Goal: Task Accomplishment & Management: Use online tool/utility

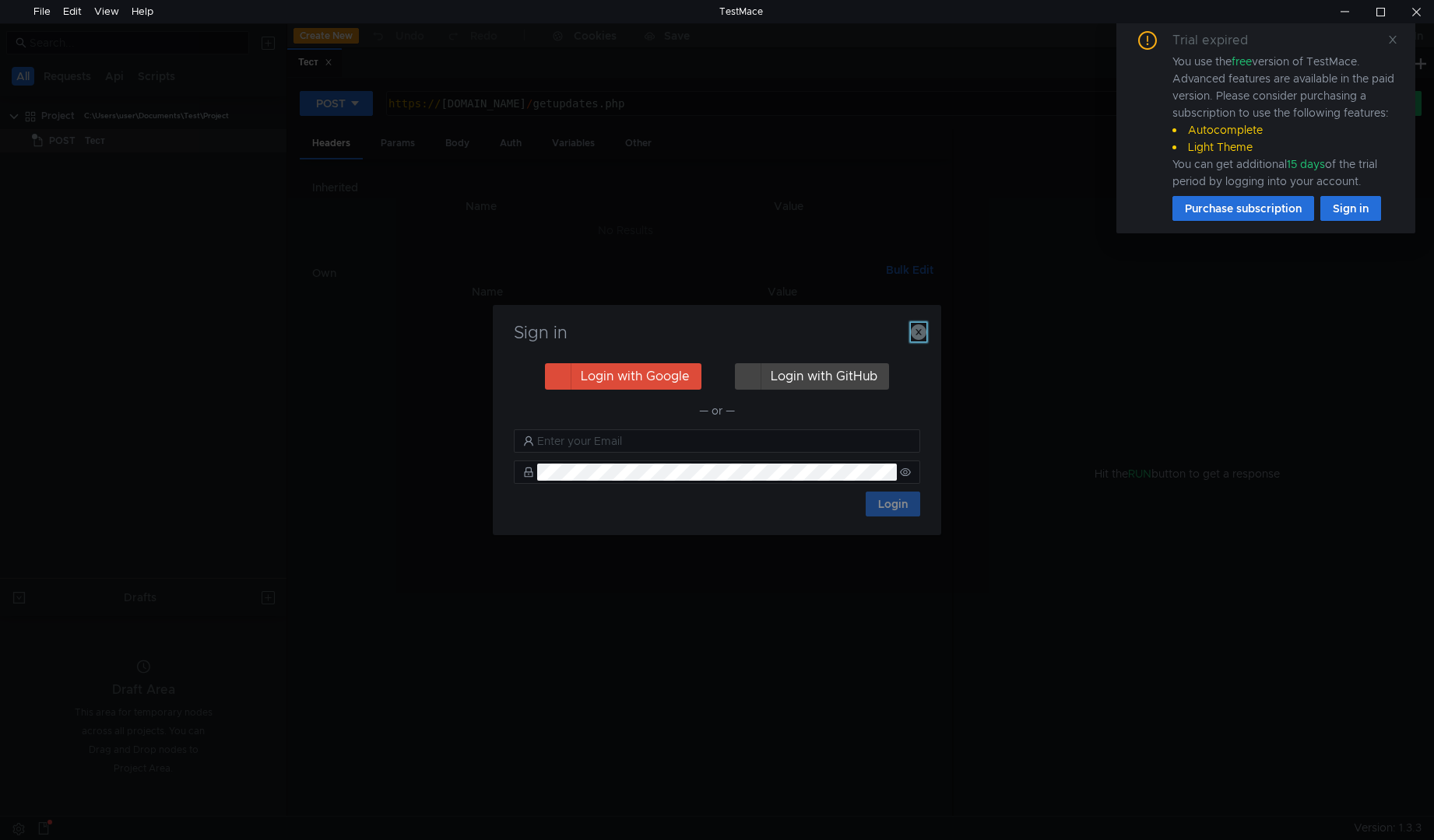
click at [913, 332] on icon "button" at bounding box center [918, 332] width 16 height 16
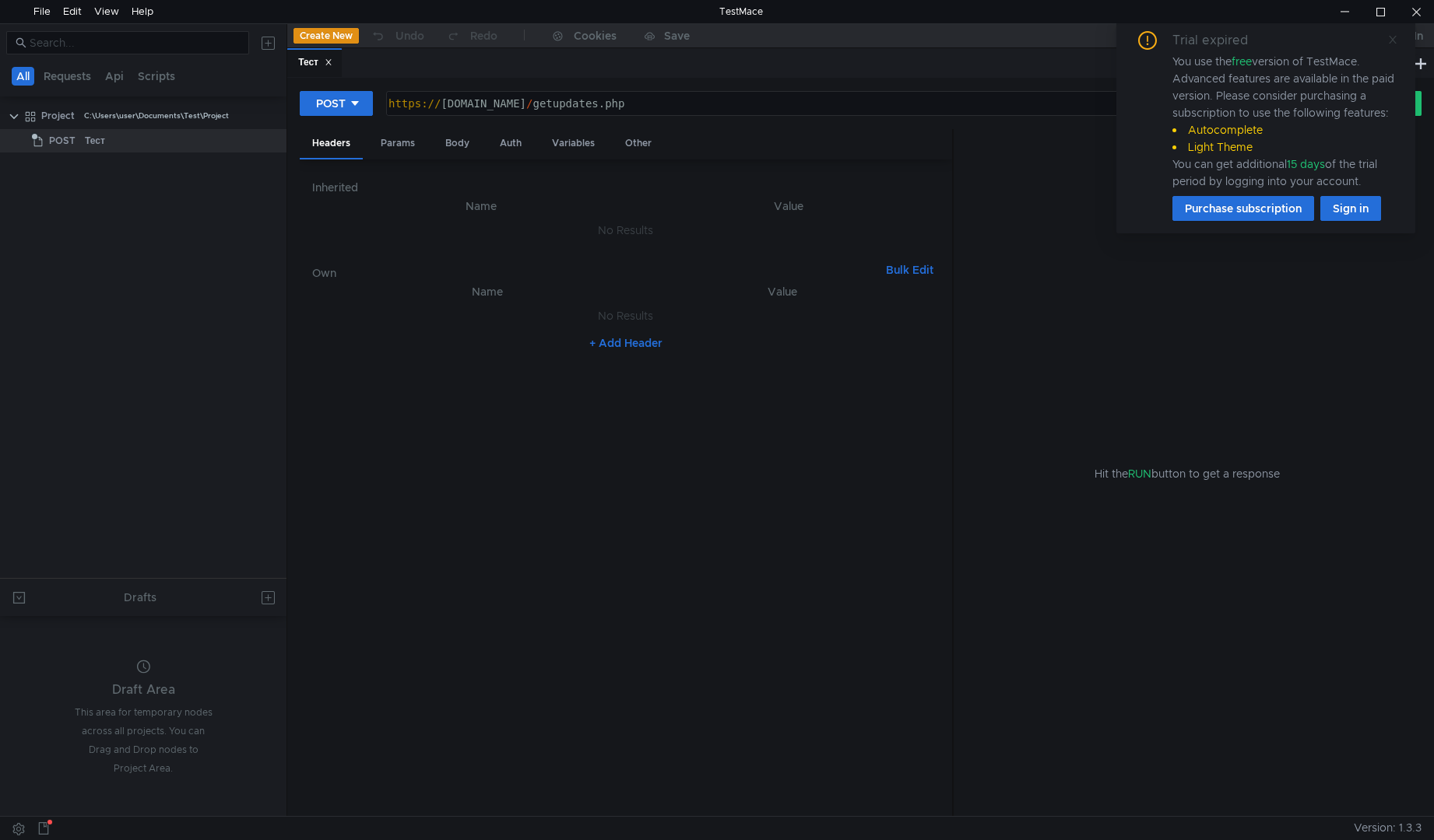
click at [1392, 34] on icon at bounding box center [1392, 40] width 11 height 11
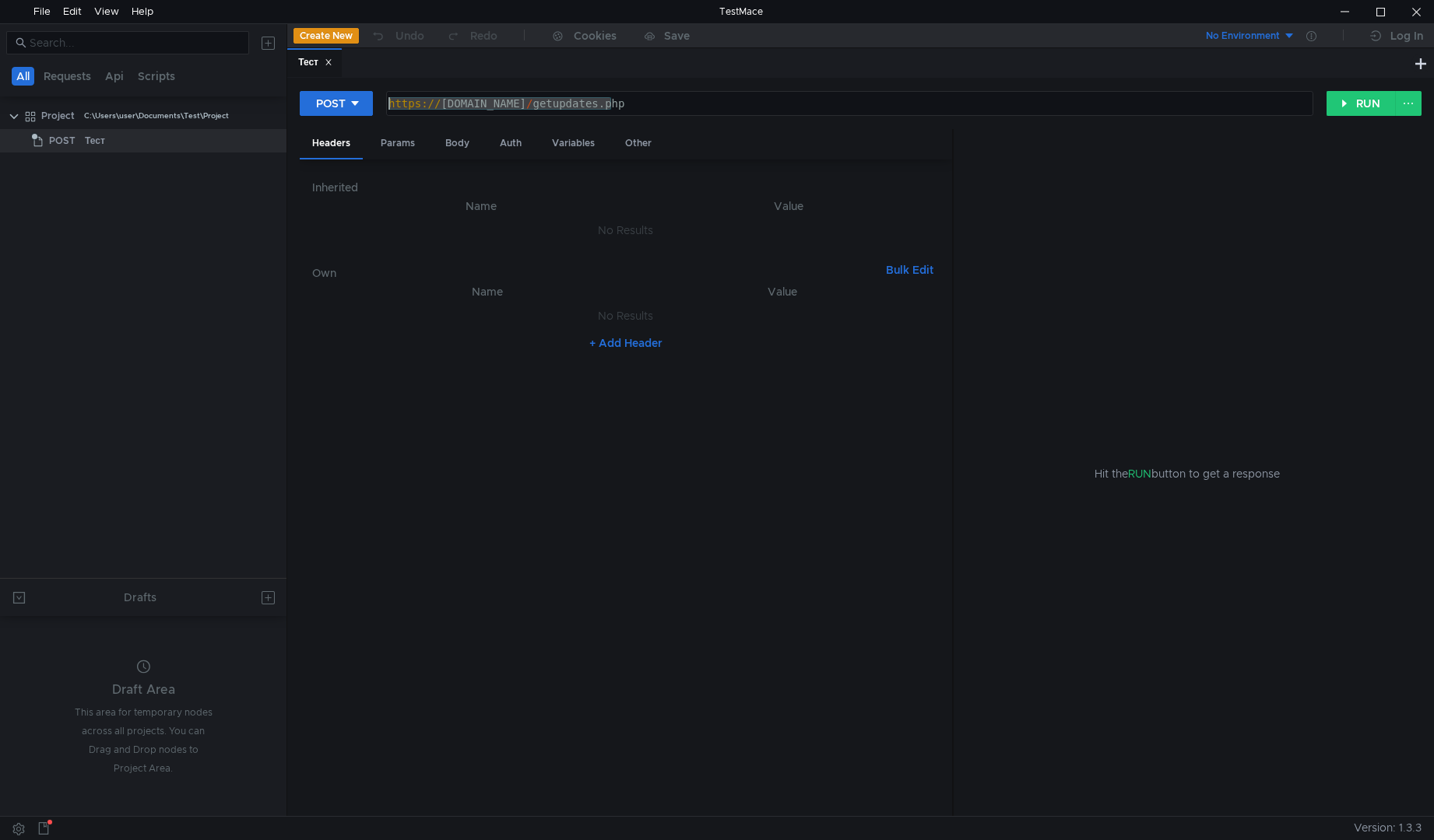
drag, startPoint x: 649, startPoint y: 102, endPoint x: 267, endPoint y: 97, distance: 382.0
click at [267, 97] on as-split "All Requests Api Scripts Project C:\Users\user\Documents\Test\Project POST Тест…" at bounding box center [717, 419] width 1434 height 793
paste textarea "const response = await fetch(`http://localhost:8080/BP_Istok/hs/booking/firstst…"
type textarea "https://ooo-plus.ru/getupdates.php"
click at [193, 207] on tree-viewport "Project C:\Users\user\Documents\Test\Project POST Тест" at bounding box center [143, 340] width 287 height 476
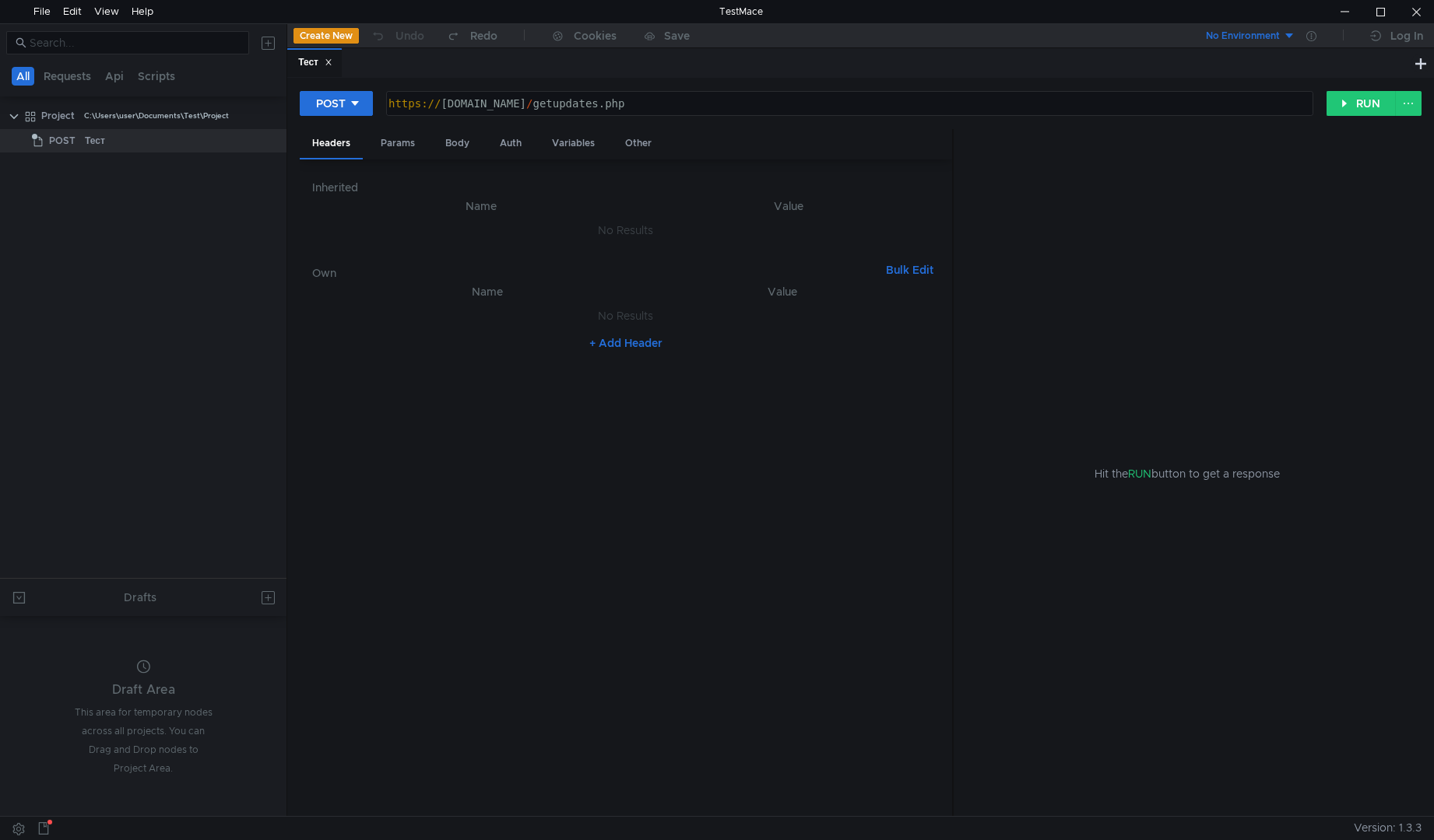
drag, startPoint x: 75, startPoint y: 200, endPoint x: 42, endPoint y: 170, distance: 44.6
click at [41, 181] on tree-viewport "Project C:\Users\user\Documents\Test\Project POST Тест" at bounding box center [143, 340] width 287 height 476
click at [266, 114] on icon at bounding box center [271, 116] width 11 height 11
click at [307, 134] on app-tour-anchor "Add node" at bounding box center [317, 136] width 52 height 14
click at [248, 113] on div at bounding box center [717, 420] width 1434 height 840
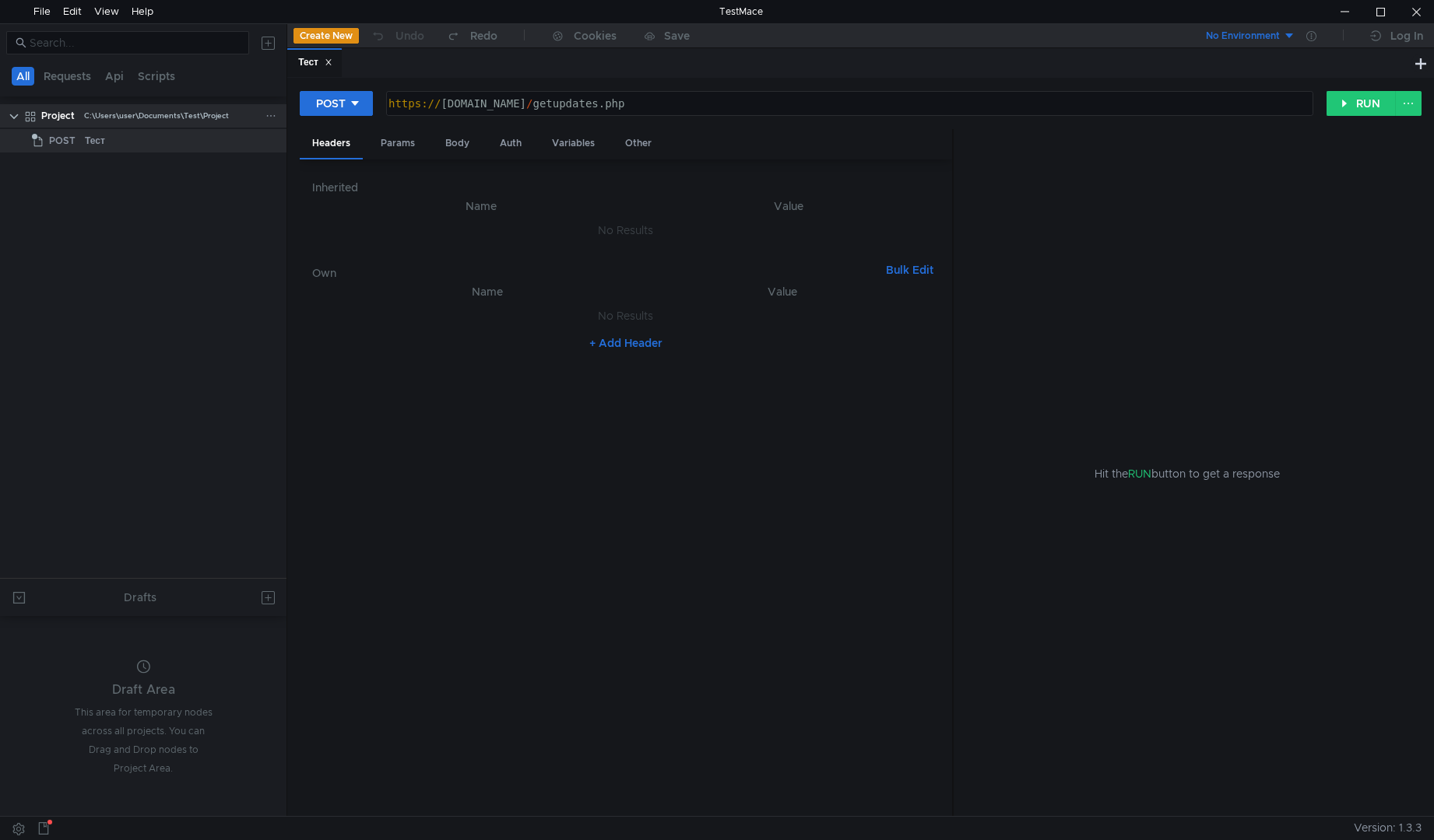
click at [266, 119] on icon at bounding box center [271, 116] width 11 height 11
click at [120, 268] on div at bounding box center [717, 420] width 1434 height 840
drag, startPoint x: 72, startPoint y: 215, endPoint x: 62, endPoint y: 75, distance: 140.4
click at [62, 75] on button "Requests" at bounding box center [67, 76] width 57 height 19
click at [65, 76] on button "Requests" at bounding box center [69, 76] width 57 height 19
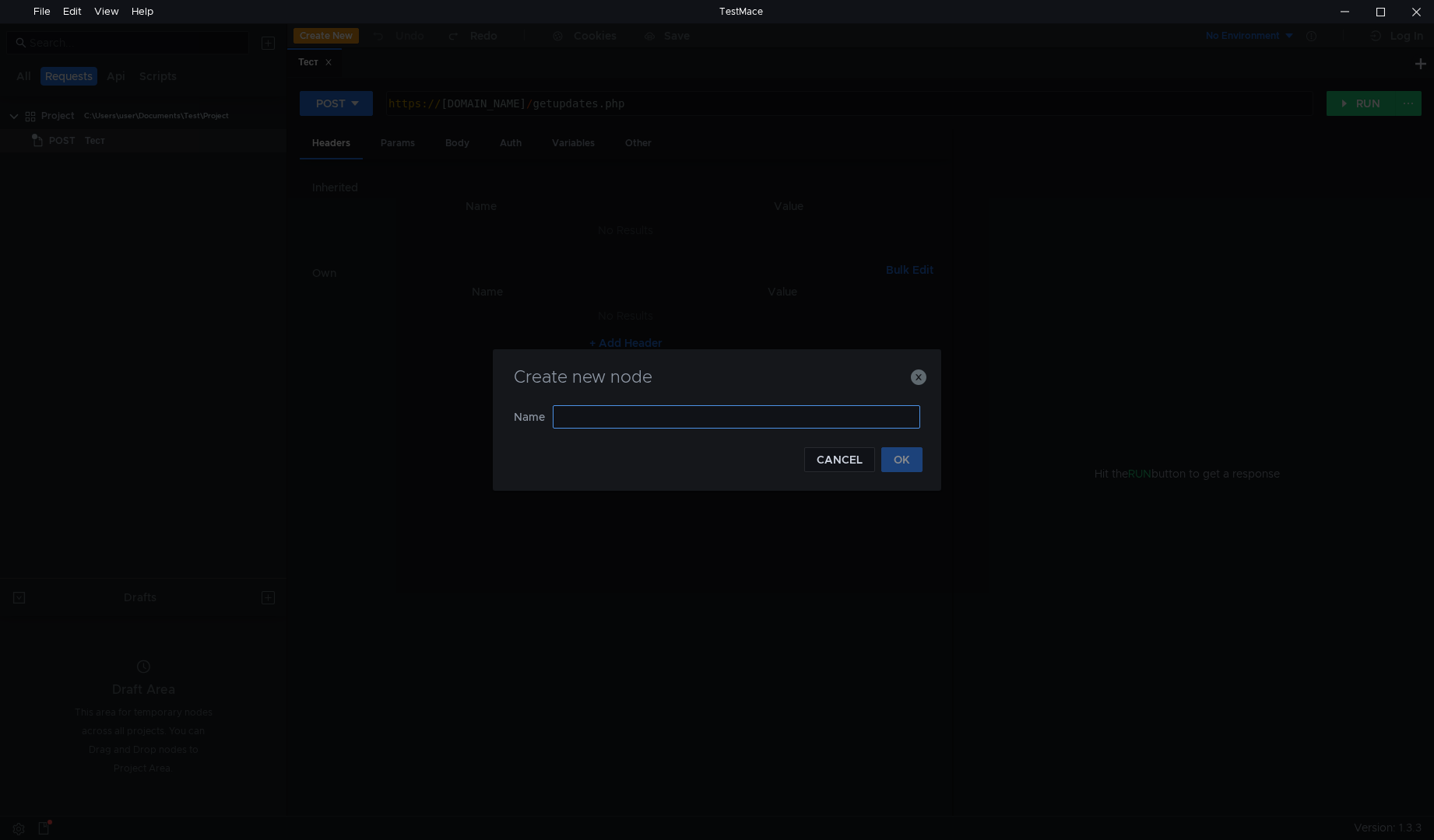
click at [652, 423] on input "text" at bounding box center [736, 416] width 367 height 23
type input "BP_Istok"
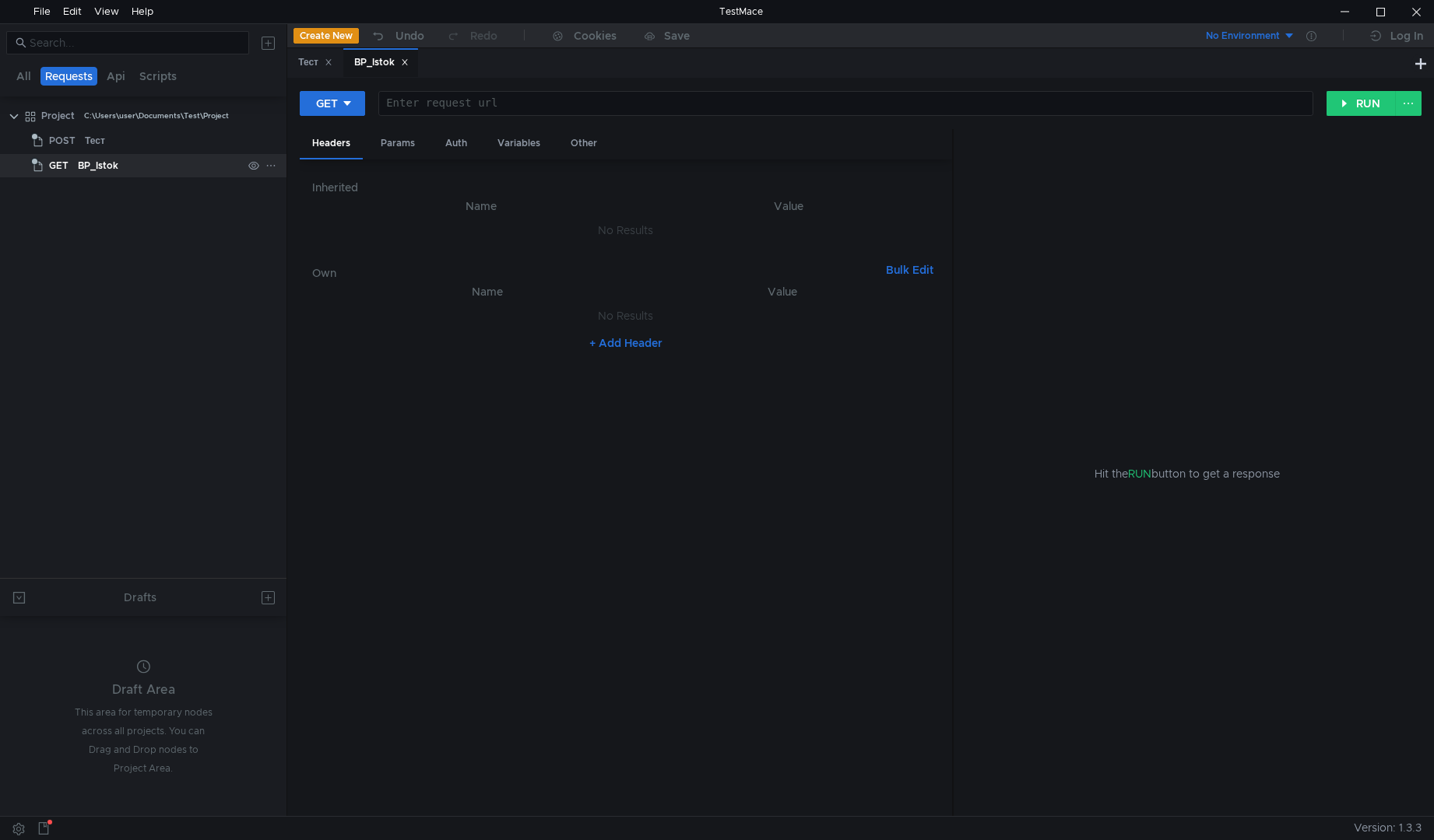
click at [130, 169] on div "BP_Istok" at bounding box center [160, 165] width 164 height 23
click at [63, 166] on span "GET" at bounding box center [58, 165] width 19 height 23
click at [267, 167] on icon at bounding box center [271, 166] width 11 height 11
click at [355, 101] on div at bounding box center [717, 420] width 1434 height 840
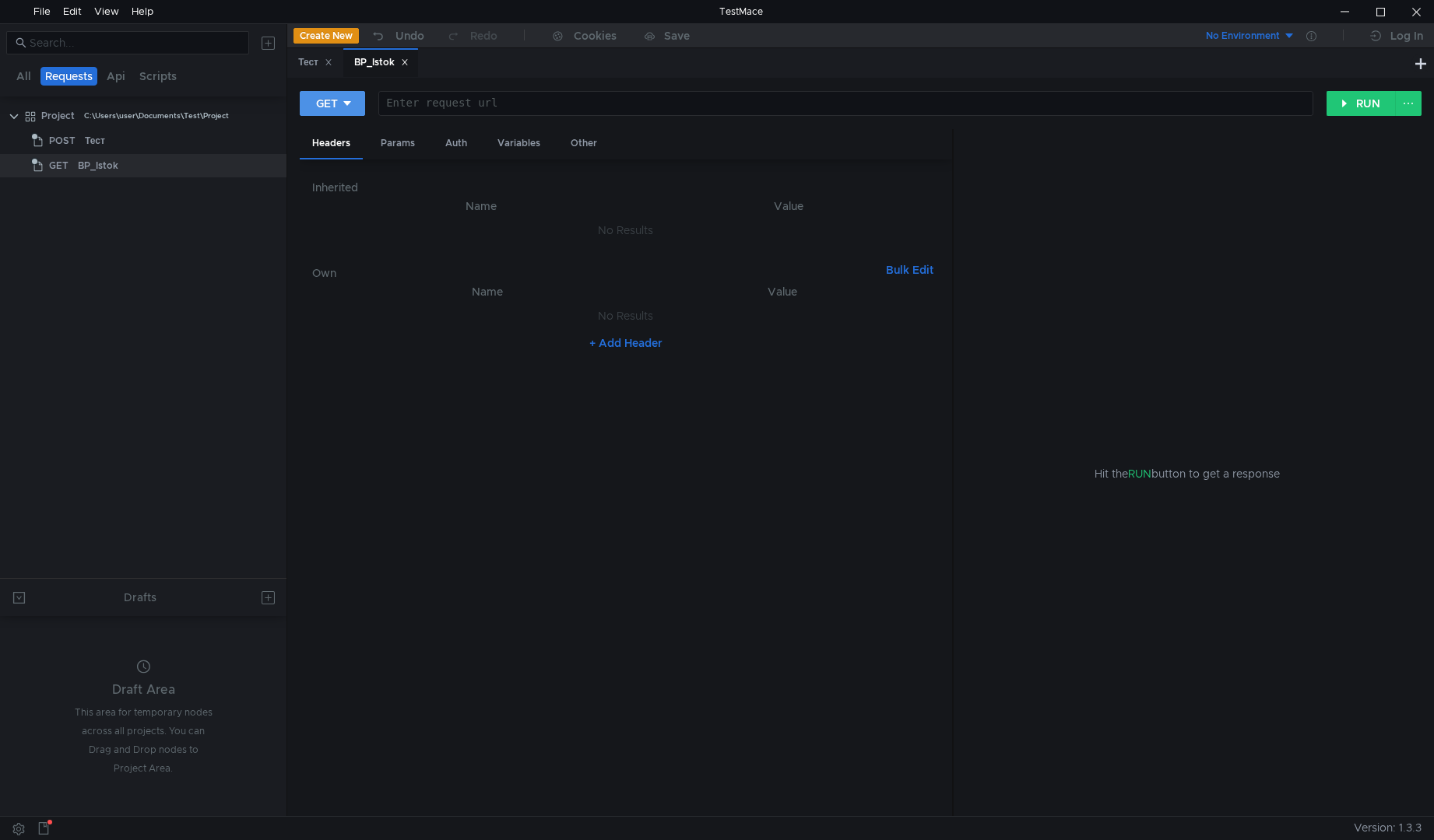
click at [352, 102] on icon at bounding box center [347, 104] width 11 height 11
click at [341, 157] on li "POST" at bounding box center [333, 160] width 68 height 25
click at [437, 108] on div at bounding box center [848, 116] width 926 height 37
click at [443, 104] on div at bounding box center [848, 116] width 926 height 37
paste textarea "const response = await fetch(`http://localhost:8080/BP_Istok/hs/booking/firstst…"
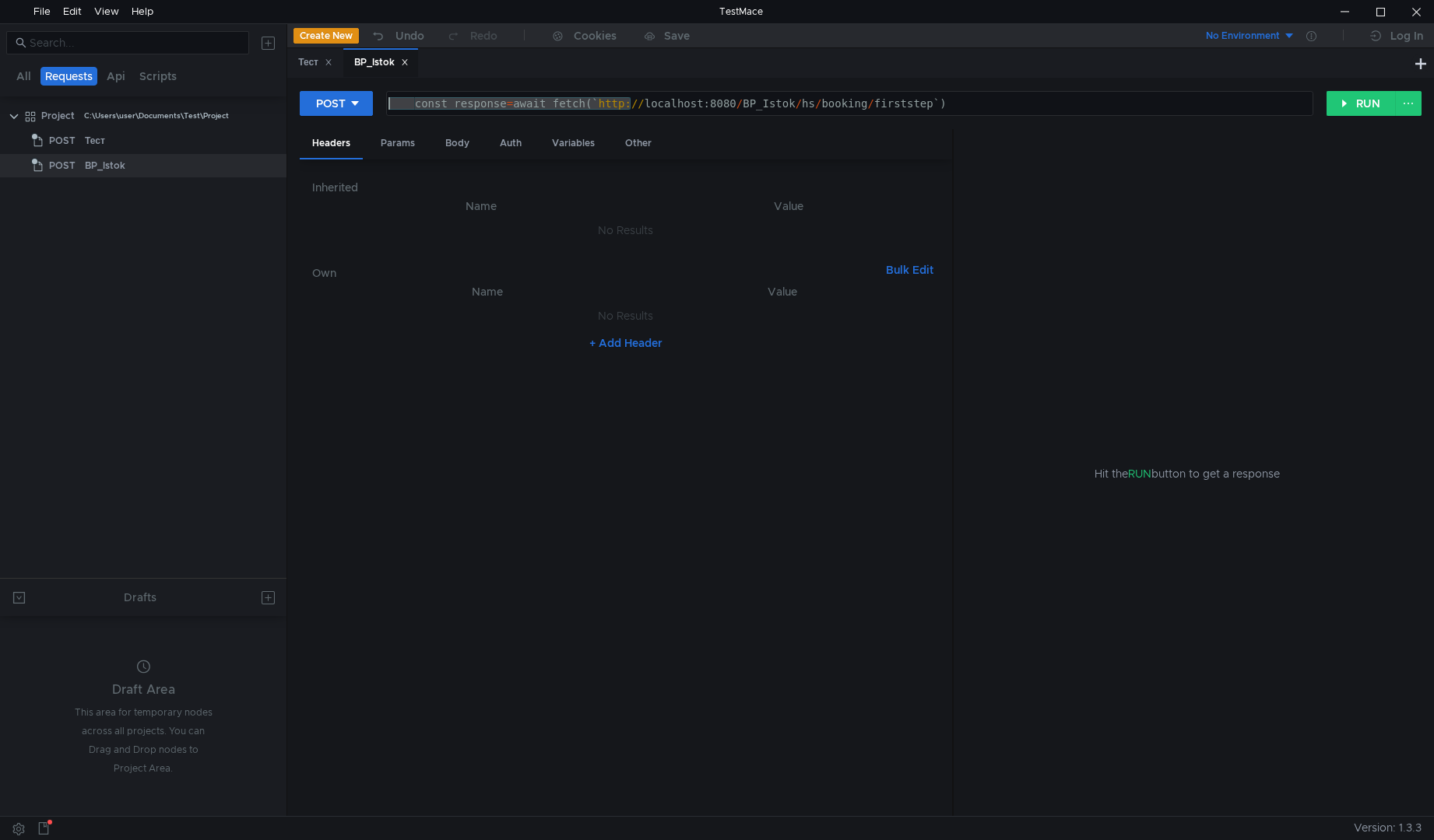
drag, startPoint x: 633, startPoint y: 100, endPoint x: 220, endPoint y: 95, distance: 413.0
click at [220, 95] on as-split "All Requests Api Scripts Project C:\Users\user\Documents\Test\Project POST Тест…" at bounding box center [717, 419] width 1434 height 793
click at [781, 99] on div "http:// localhost:8080 / BP_Istok / hs / booking / firststep`)" at bounding box center [848, 116] width 926 height 37
click at [1357, 112] on button "RUN" at bounding box center [1361, 103] width 70 height 25
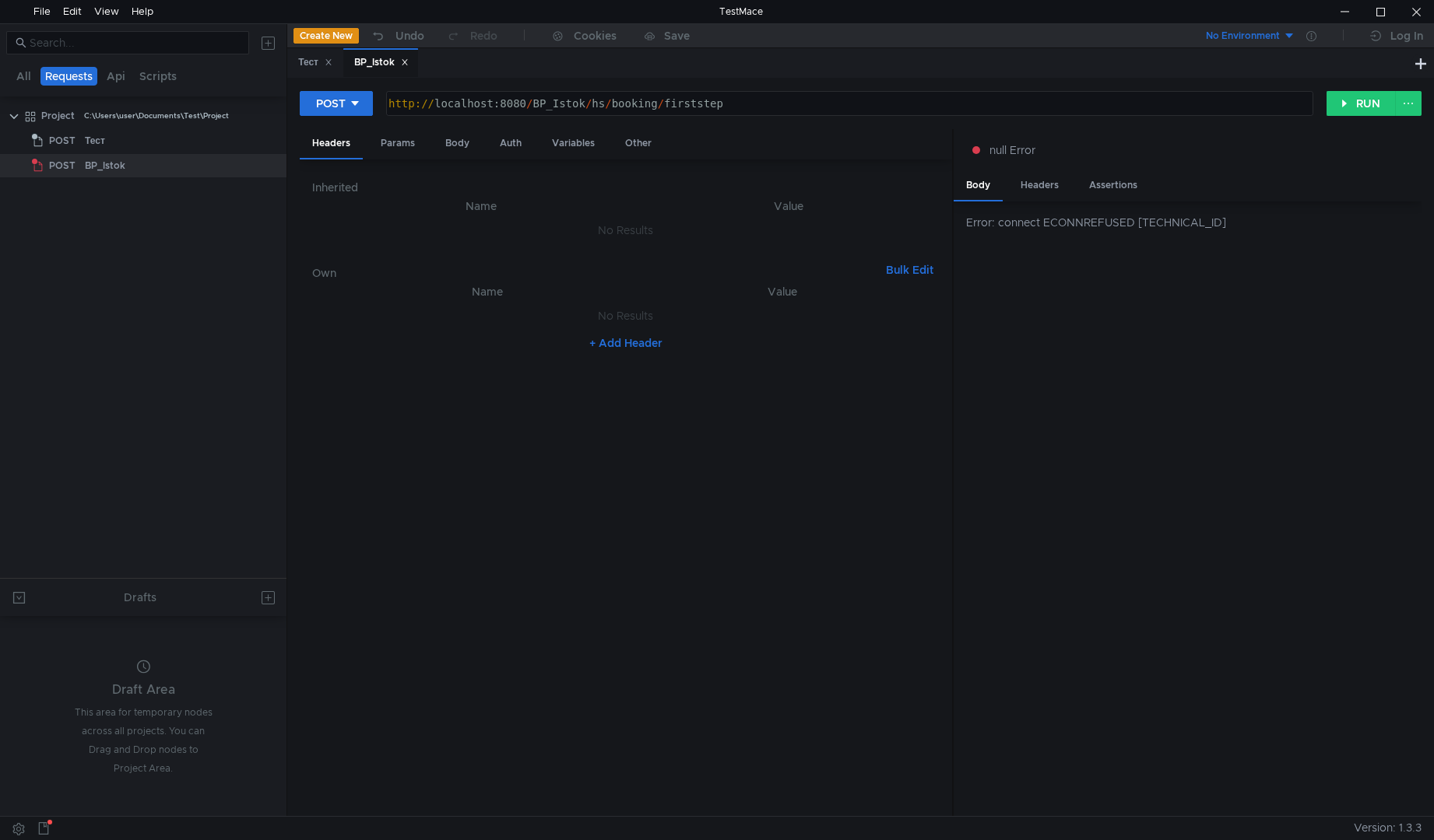
click at [1211, 232] on div "Error: connect ECONNREFUSED 127.0.0.1:8080" at bounding box center [1187, 509] width 467 height 616
drag, startPoint x: 1181, startPoint y: 223, endPoint x: 1108, endPoint y: 223, distance: 73.0
click at [1108, 223] on div "Error: connect ECONNREFUSED 127.0.0.1:8080" at bounding box center [1193, 223] width 455 height 17
click at [1050, 226] on div "Error: connect ECONNREFUSED 127.0.0.1:8080" at bounding box center [1193, 223] width 455 height 17
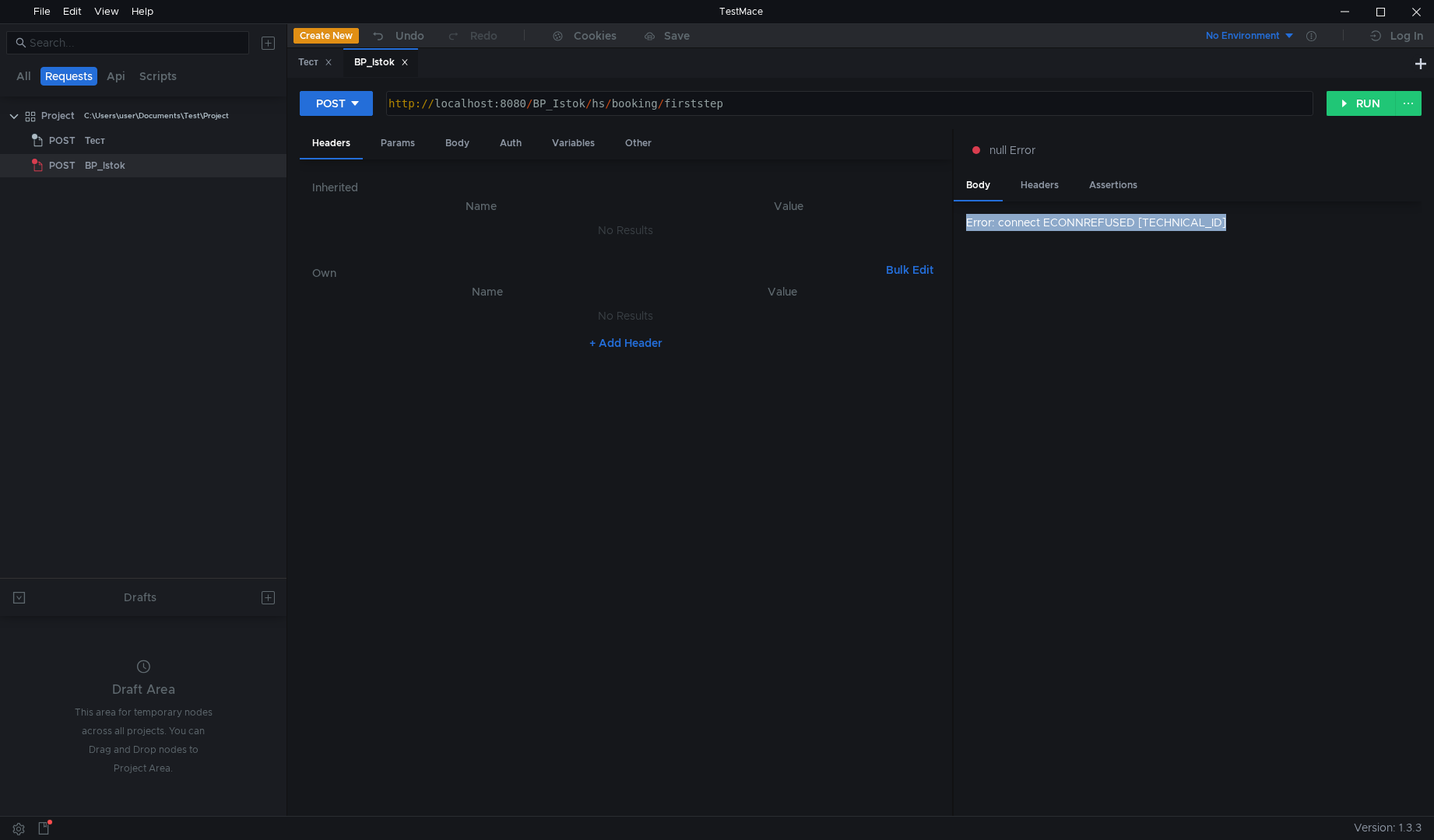
click at [1050, 226] on div "Error: connect ECONNREFUSED 127.0.0.1:8080" at bounding box center [1193, 223] width 455 height 17
click at [516, 104] on div "http:// localhost:8080 / BP_Istok / hs / booking / firststep" at bounding box center [848, 116] width 926 height 37
type textarea "[URL]"
click at [1352, 106] on button "RUN" at bounding box center [1361, 103] width 70 height 25
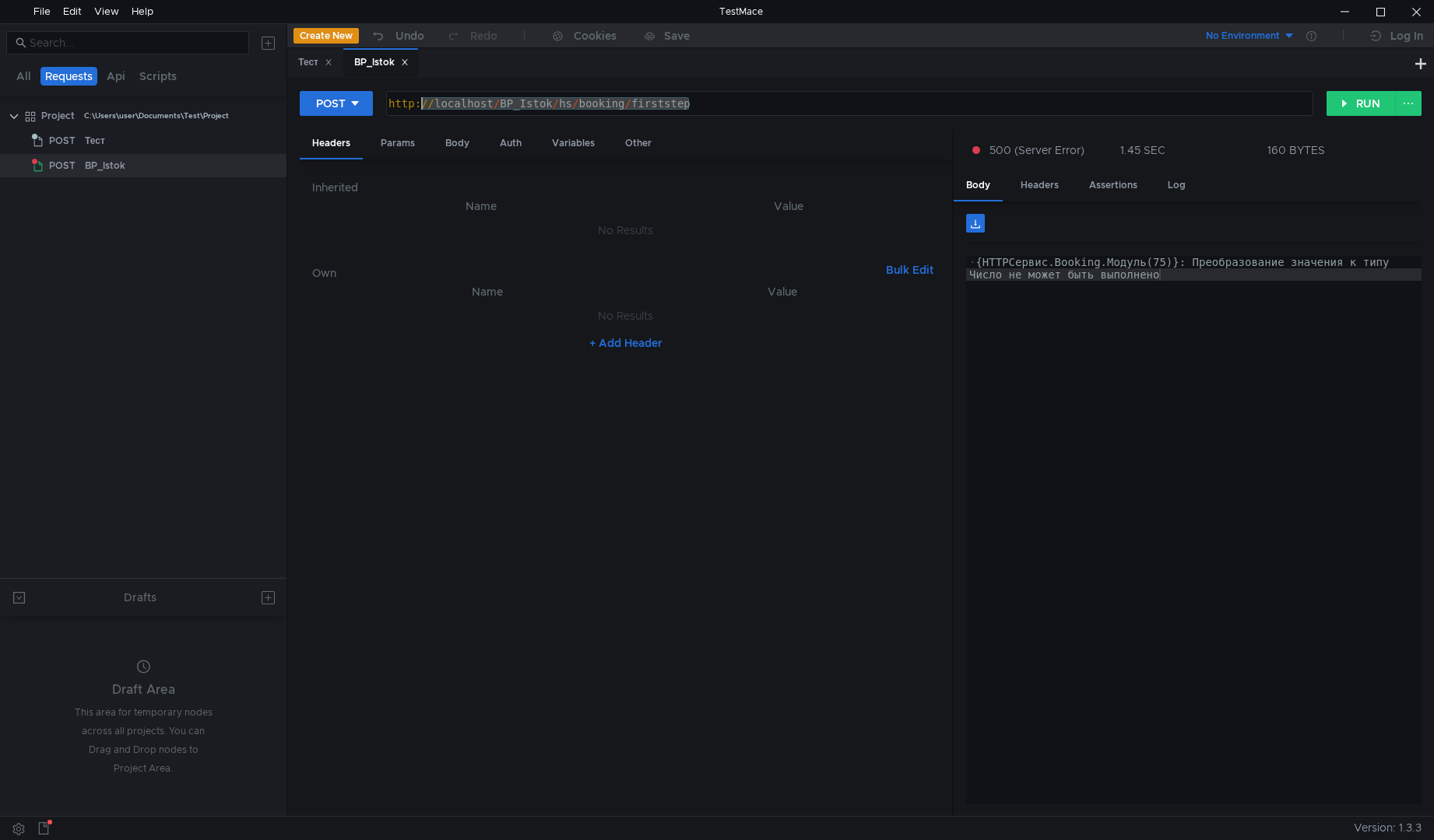
drag, startPoint x: 697, startPoint y: 104, endPoint x: 287, endPoint y: 107, distance: 410.0
click at [287, 107] on as-split "All Requests Api Scripts Project C:\Users\user\Documents\Test\Project POST Тест…" at bounding box center [717, 419] width 1434 height 793
click at [727, 103] on div "http:// localhost / BP_Istok / hs / booking / firststep" at bounding box center [850, 103] width 926 height 23
drag, startPoint x: 737, startPoint y: 105, endPoint x: 262, endPoint y: 103, distance: 475.0
click at [262, 103] on as-split "All Requests Api Scripts Project C:\Users\user\Documents\Test\Project POST Тест…" at bounding box center [717, 419] width 1434 height 793
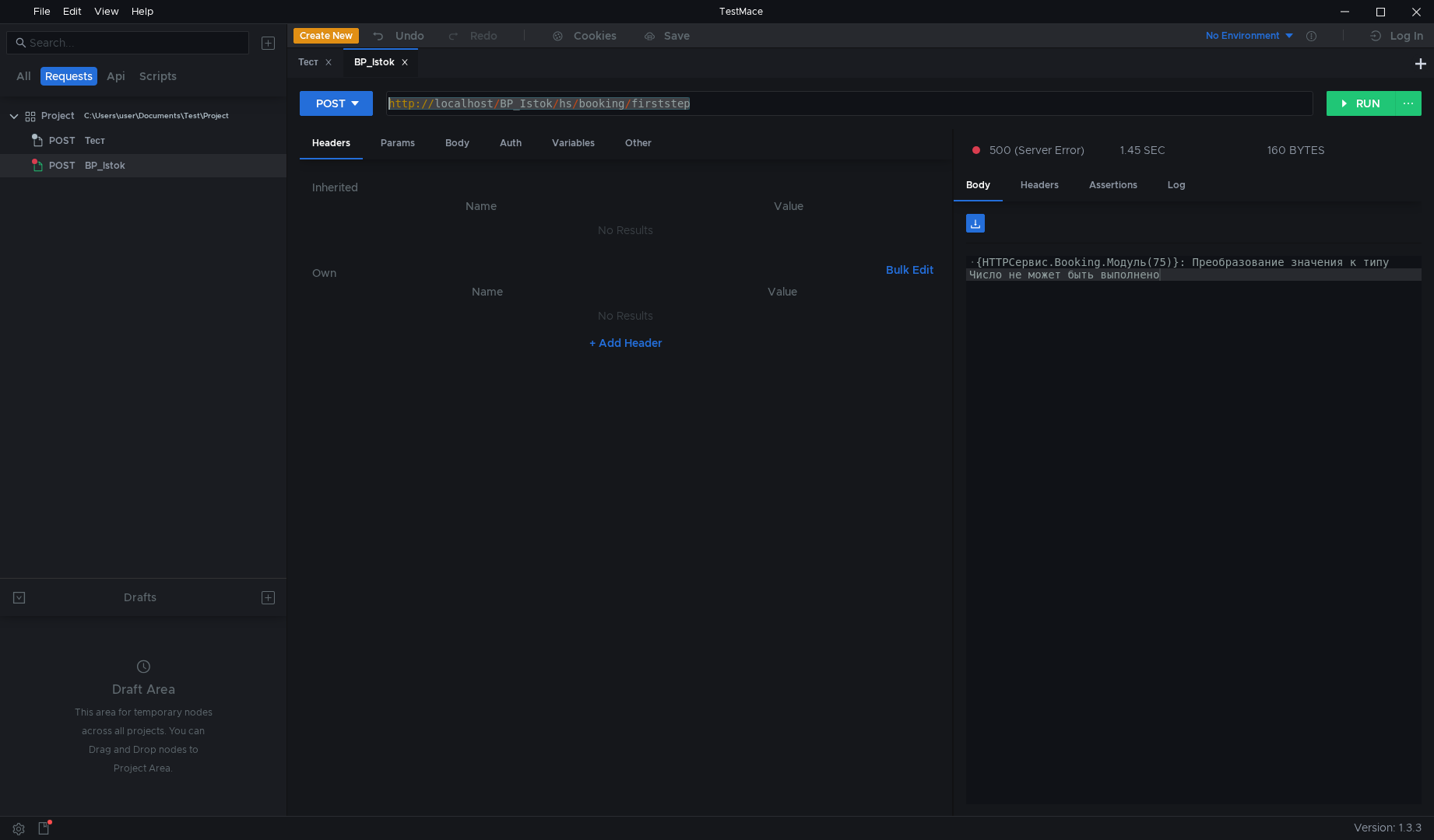
click at [472, 207] on th "Name" at bounding box center [480, 206] width 313 height 19
click at [388, 143] on div "Params" at bounding box center [398, 143] width 59 height 29
click at [642, 247] on button "+ Add Parameter" at bounding box center [625, 251] width 103 height 19
click at [394, 223] on div at bounding box center [495, 240] width 285 height 37
paste textarea "[DEMOGRAPHIC_DATA]"
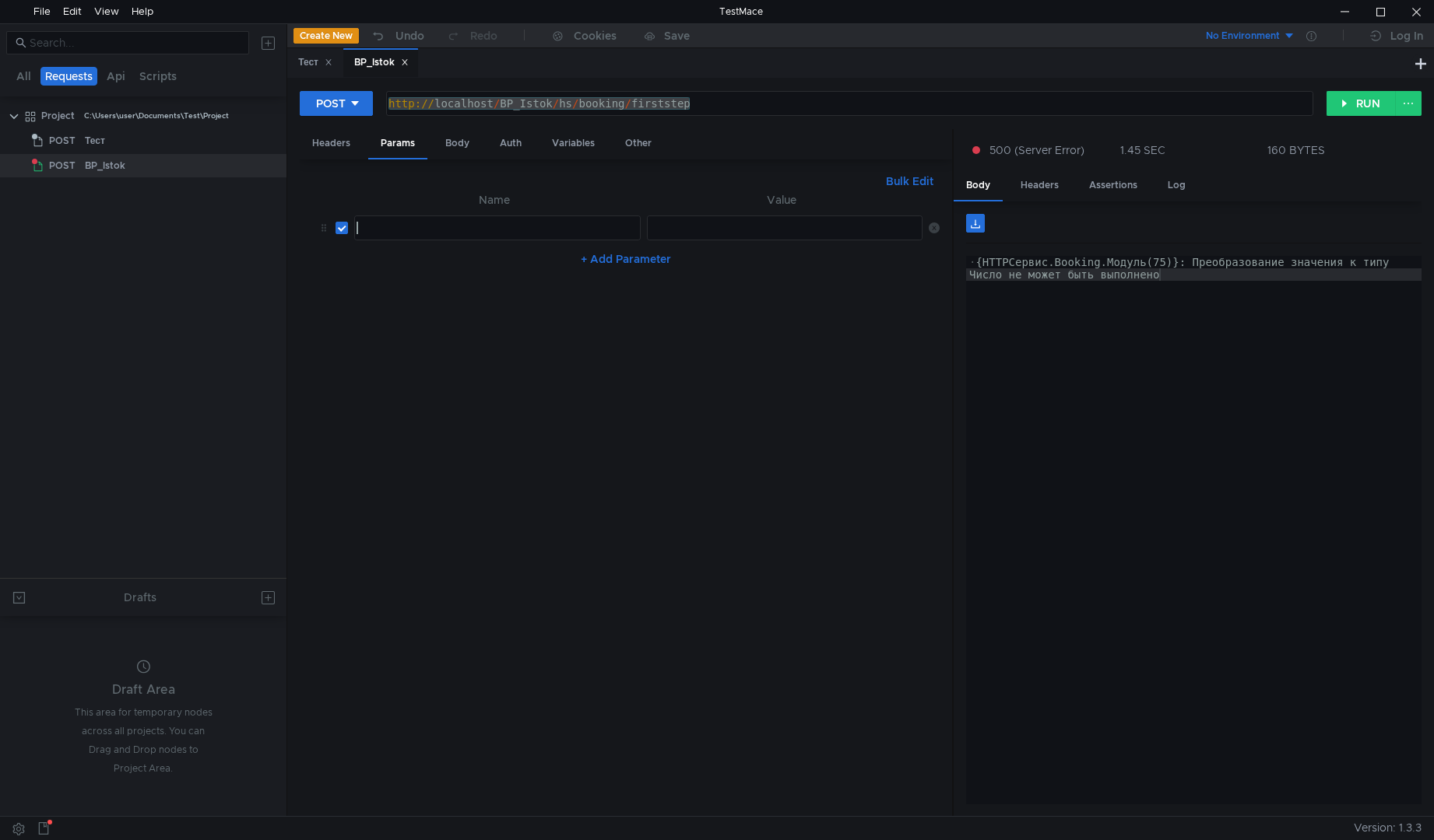
type textarea "[DEMOGRAPHIC_DATA]"
click at [735, 227] on div at bounding box center [784, 240] width 277 height 37
click at [678, 224] on div at bounding box center [784, 240] width 277 height 37
paste textarea "2025-09-22"
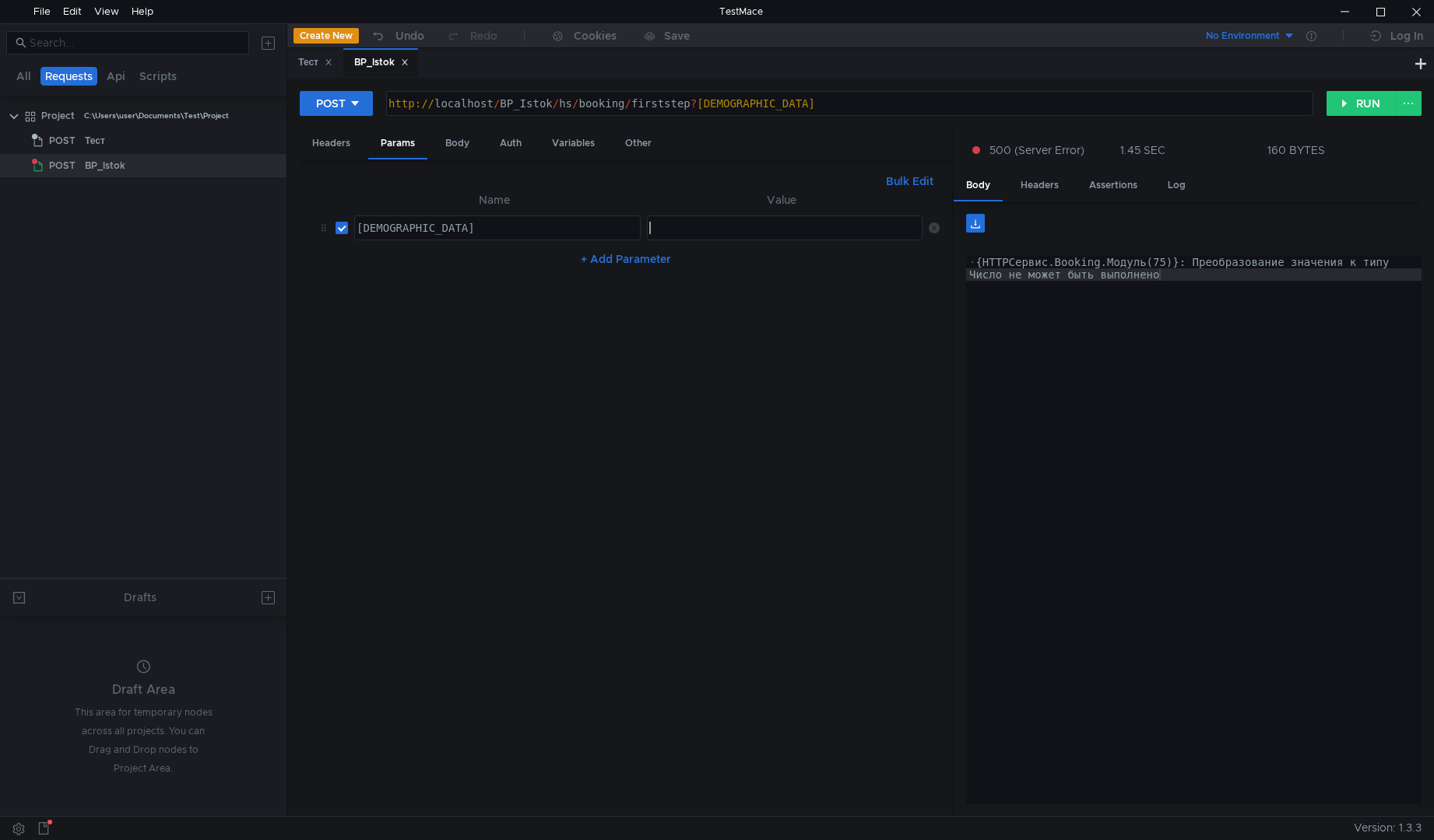
type textarea "2025-09-22"
click at [606, 259] on button "+ Add Parameter" at bounding box center [625, 259] width 103 height 19
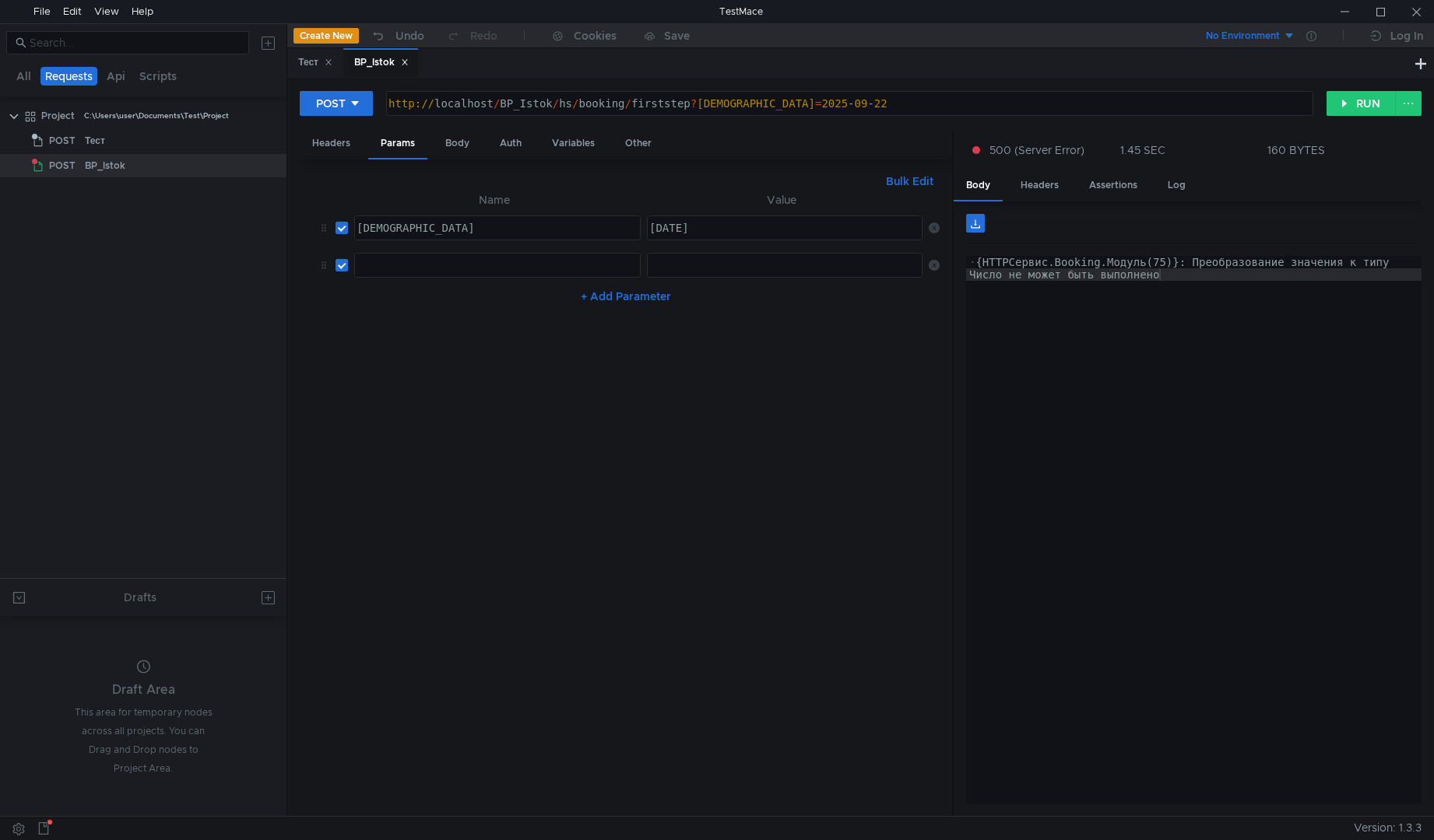
click at [374, 256] on div at bounding box center [497, 265] width 285 height 23
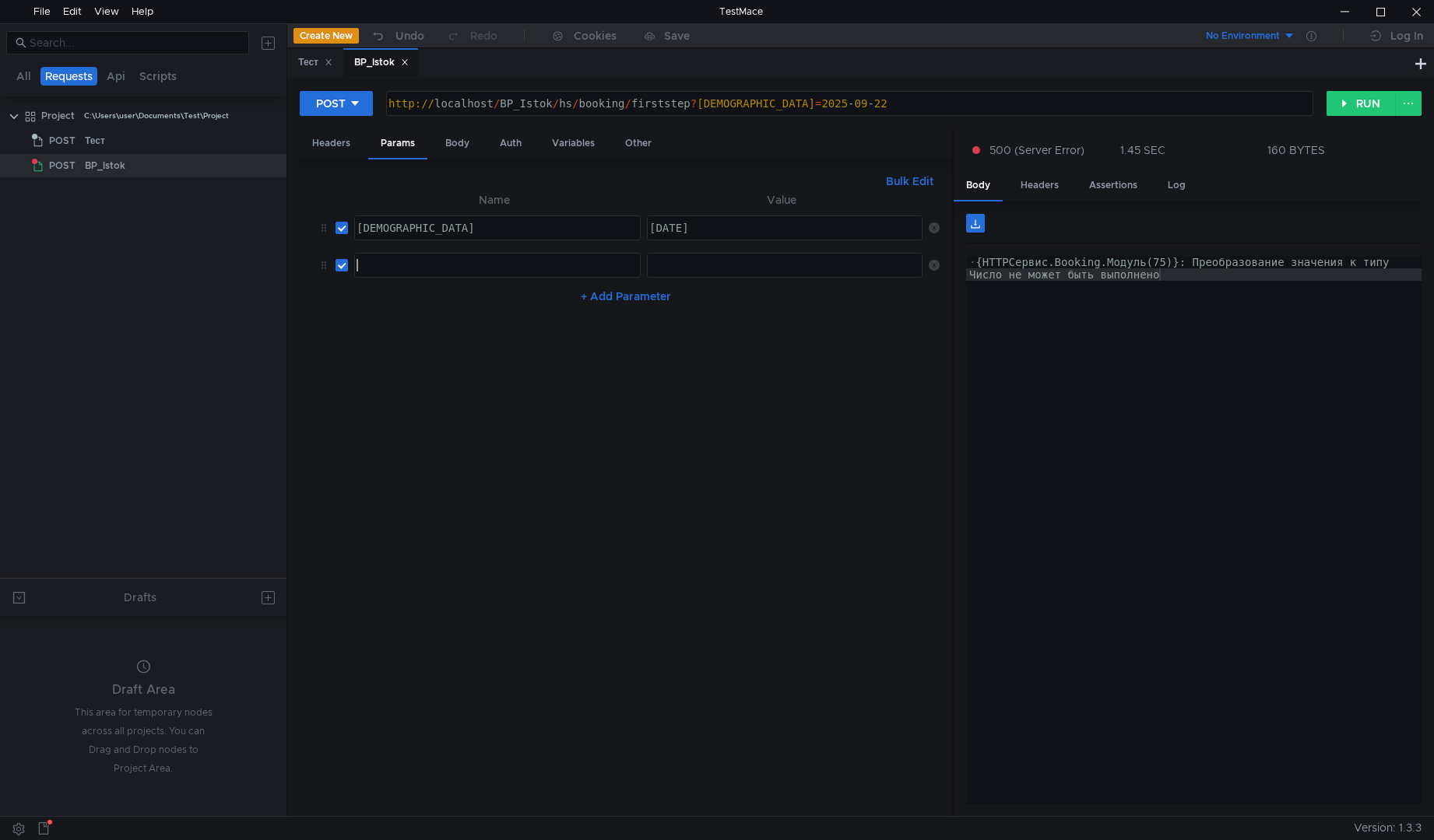
paste textarea "dateend"
type textarea "dateend"
drag, startPoint x: 723, startPoint y: 224, endPoint x: 550, endPoint y: 250, distance: 174.9
click at [513, 235] on tr "datestart datestart ההההההההההההההההההההההההההההההההההההההההההההההההההההההההההה…" at bounding box center [625, 228] width 627 height 37
click at [704, 268] on div at bounding box center [784, 277] width 277 height 37
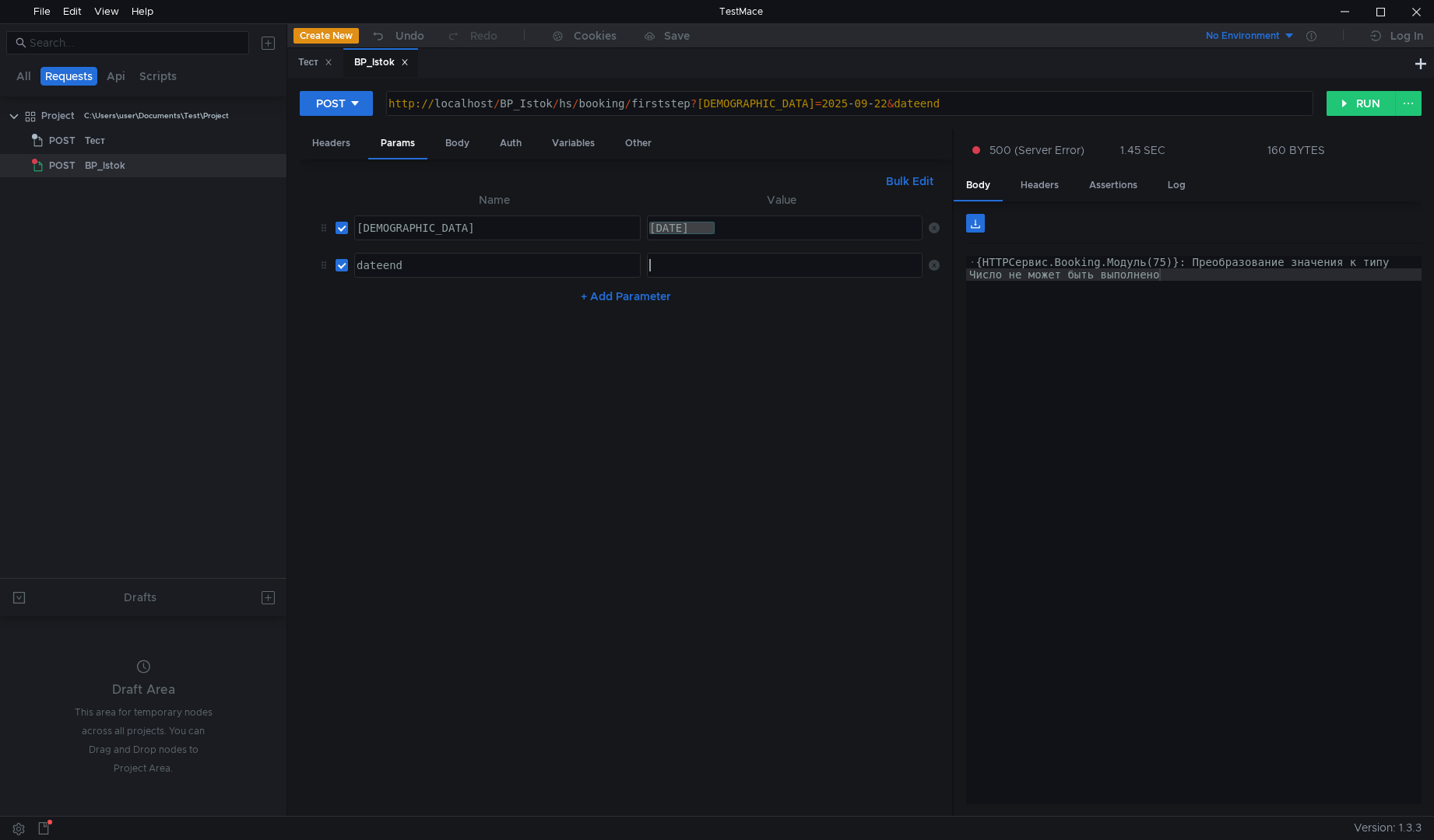
paste textarea "2025-09-22"
drag, startPoint x: 728, startPoint y: 268, endPoint x: 708, endPoint y: 268, distance: 20.0
click at [708, 268] on div "2025-09-22" at bounding box center [784, 277] width 277 height 37
type textarea "2025-09-27"
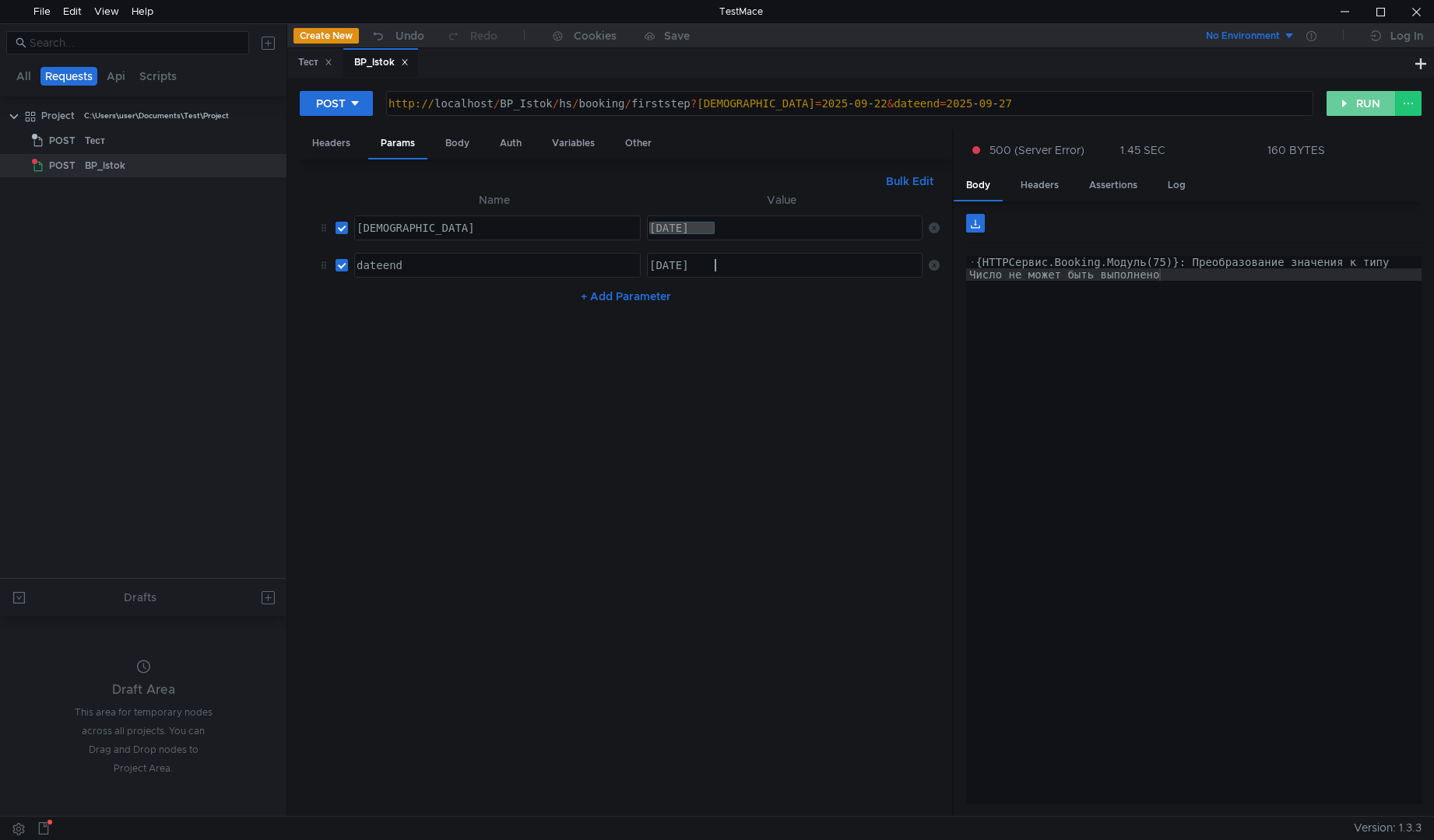
click at [1338, 113] on button "RUN" at bounding box center [1361, 103] width 70 height 25
type textarea "﻿{HTTPСервис.Booking.Модуль(75)}: Преобразование значения к типу Число не может…"
click at [1218, 286] on div "· {HTTPСервис.Booking.Модуль(75)}: Преобразование значения к типу Число не може…" at bounding box center [1193, 554] width 455 height 598
drag, startPoint x: 1224, startPoint y: 278, endPoint x: 883, endPoint y: 258, distance: 341.6
click at [883, 258] on as-split "Headers Params Body Auth Variables Other Bulk Edit XXXXXXXXXXXXXXXXXXXXXXXXXXXX…" at bounding box center [860, 473] width 1121 height 689
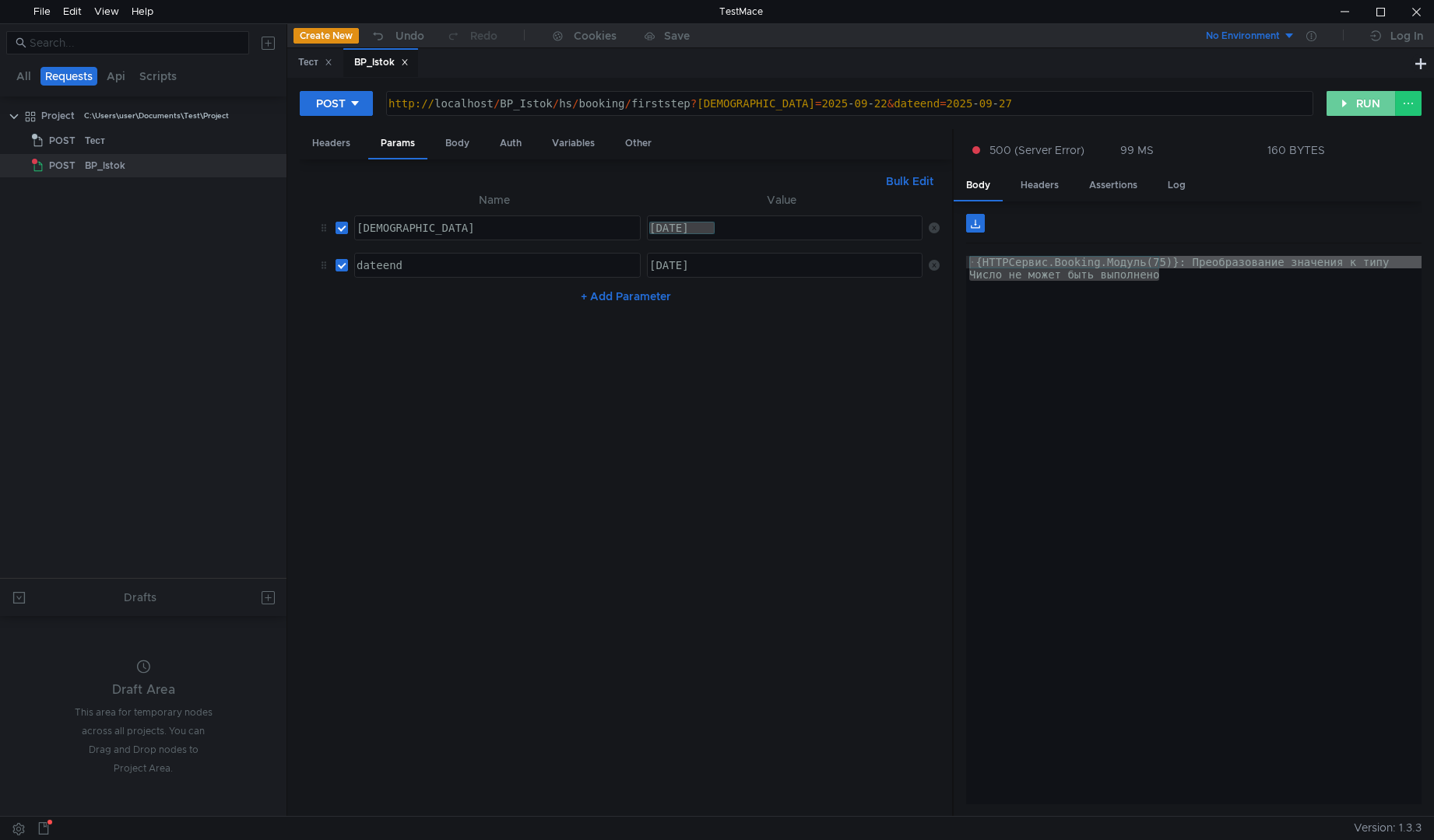
click at [1338, 104] on button "RUN" at bounding box center [1361, 103] width 70 height 25
click at [339, 263] on input "checkbox" at bounding box center [341, 264] width 12 height 12
checkbox input "false"
click at [339, 229] on input "checkbox" at bounding box center [341, 227] width 12 height 12
checkbox input "false"
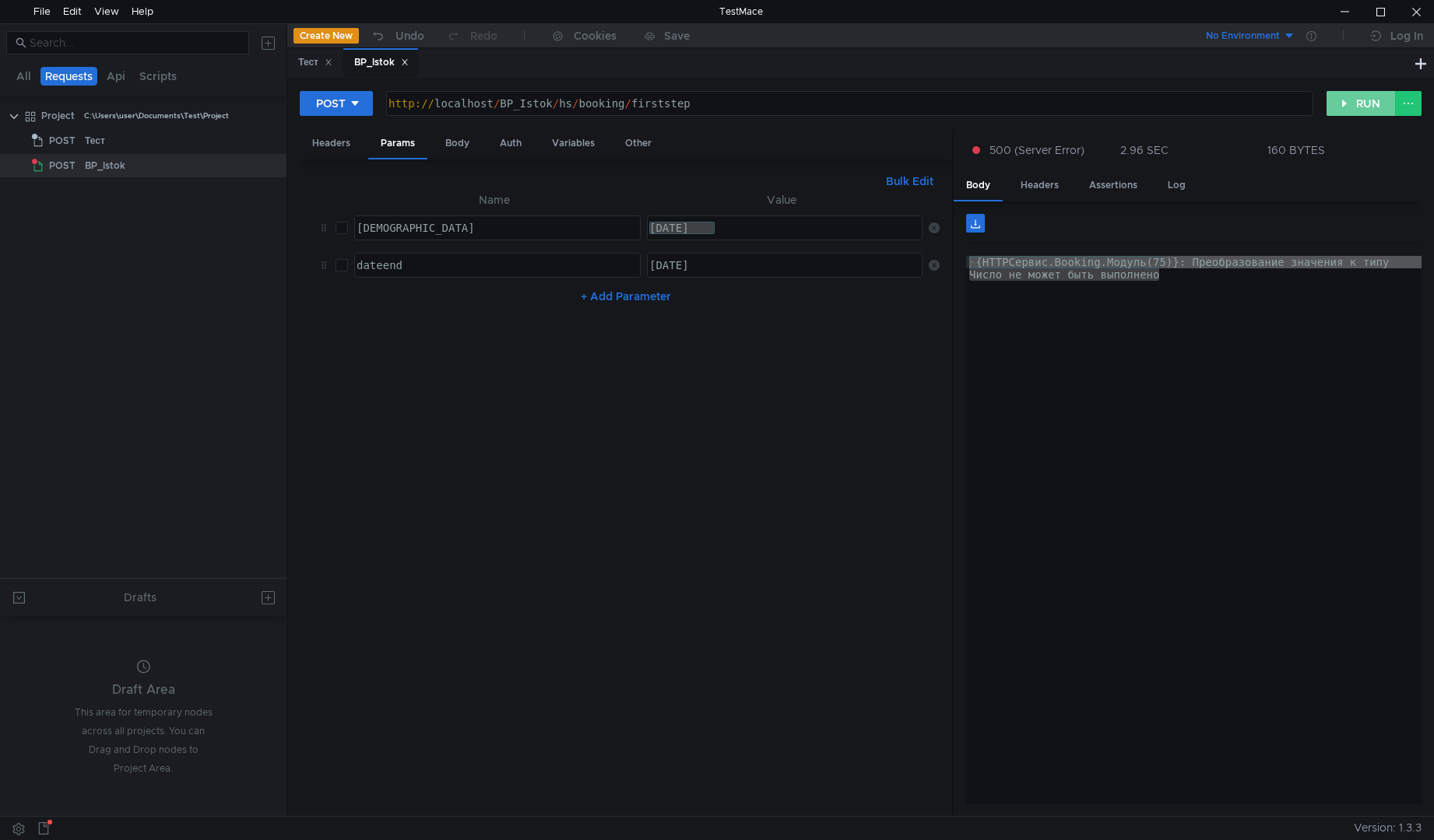
click at [1362, 105] on button "RUN" at bounding box center [1361, 103] width 70 height 25
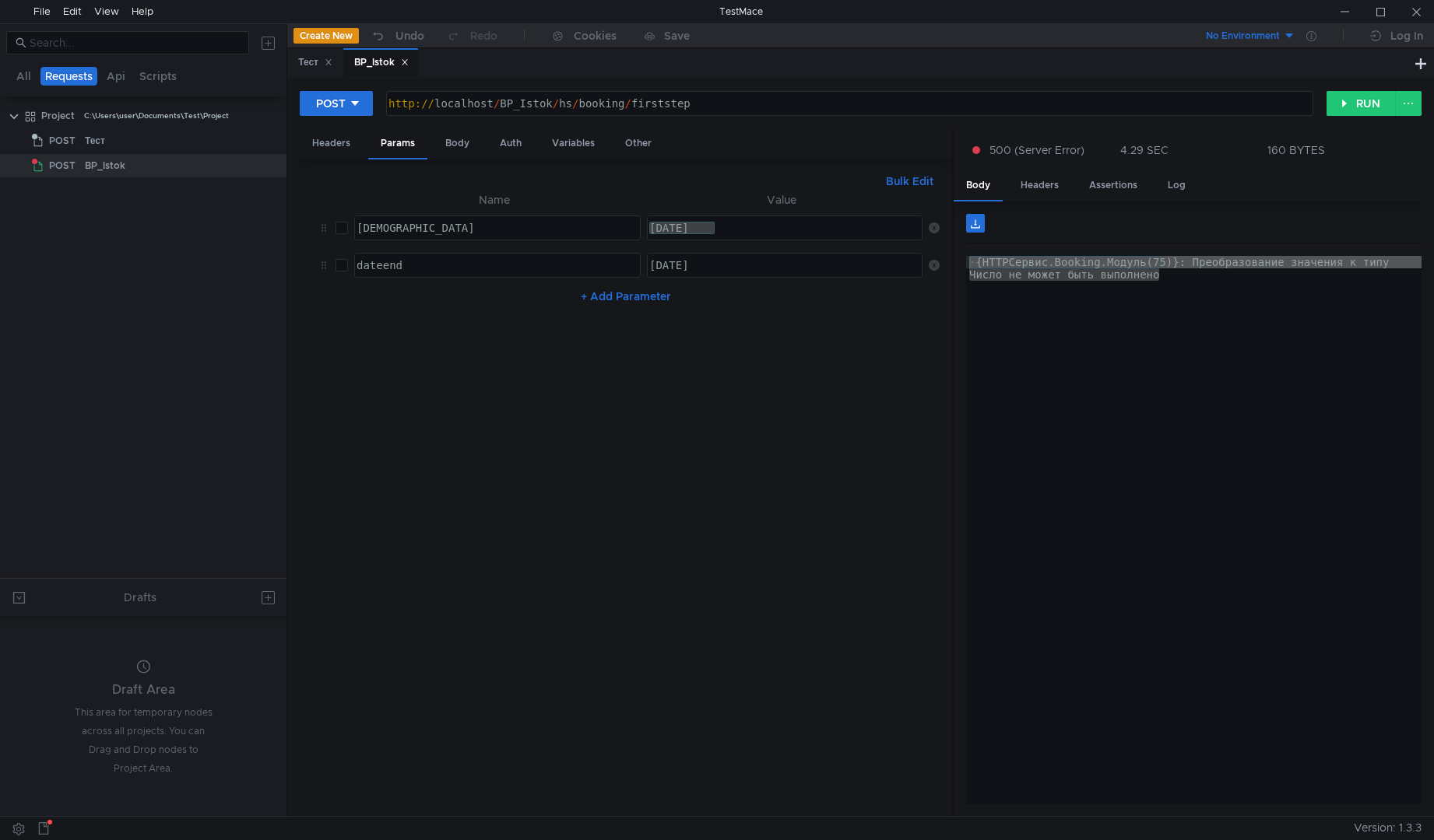
scroll to position [0, 4]
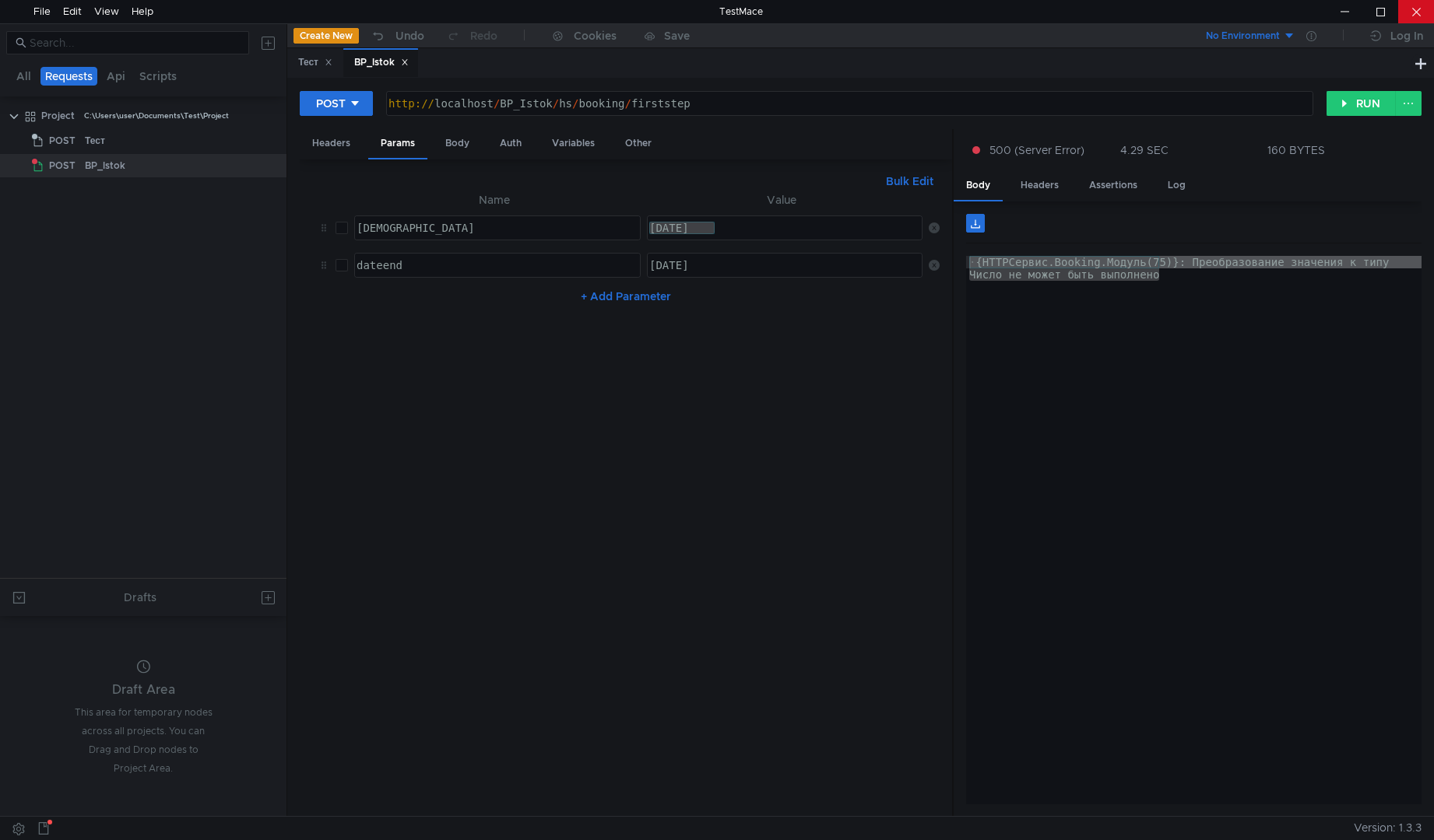
click at [1415, 13] on div at bounding box center [1415, 11] width 36 height 23
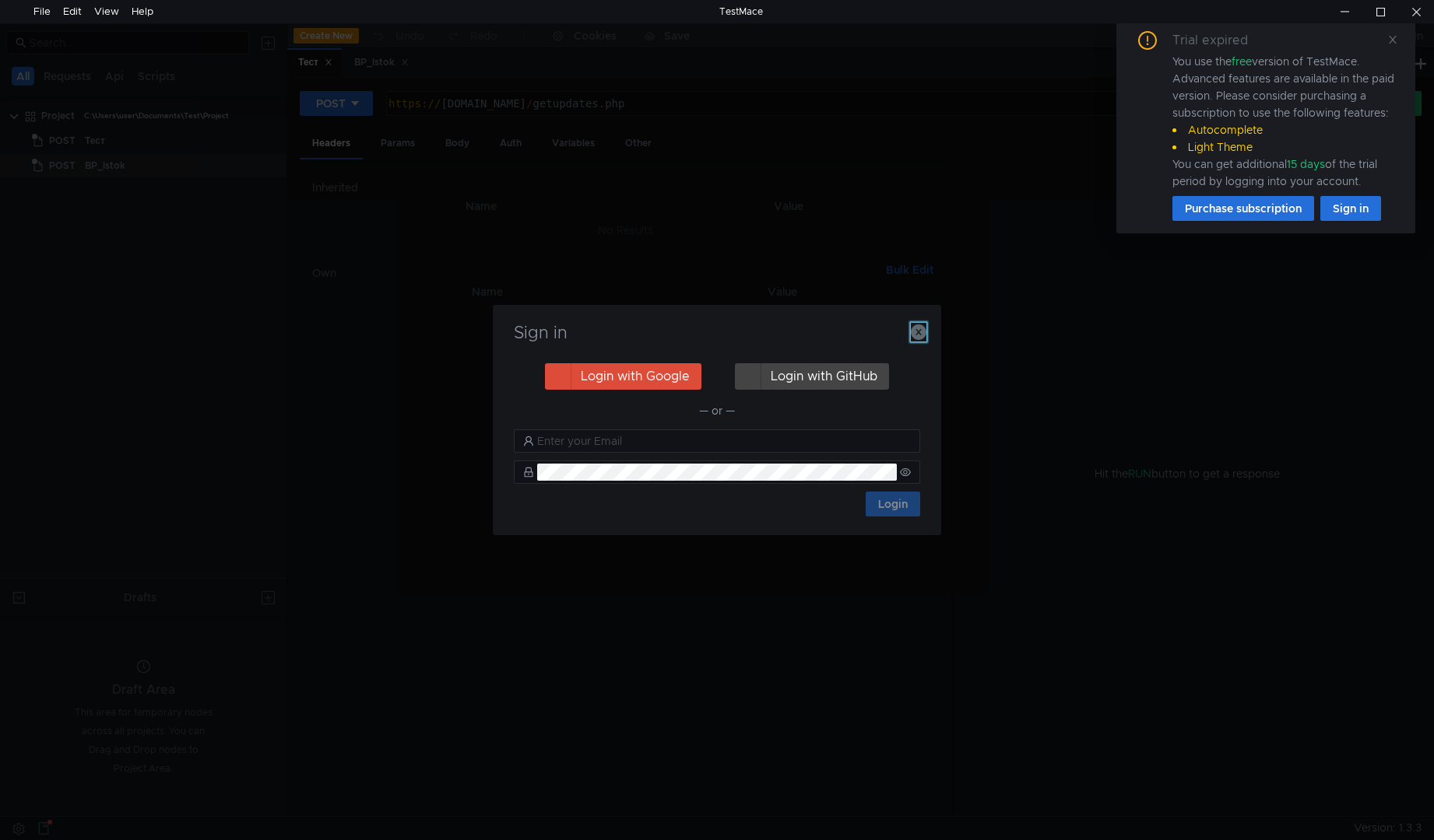
click at [916, 333] on icon "button" at bounding box center [918, 332] width 16 height 16
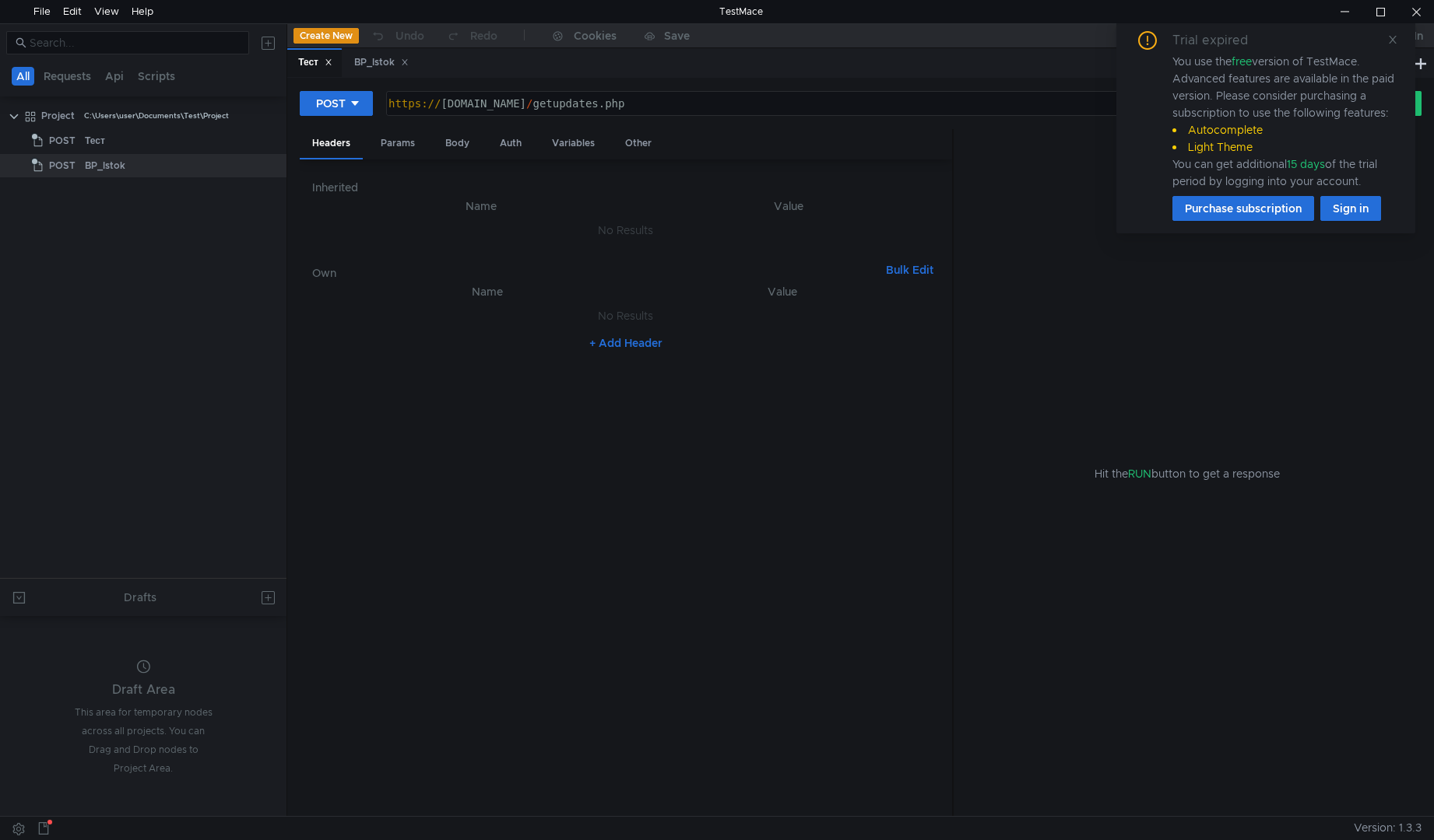
type textarea "[URL][DOMAIN_NAME]"
drag, startPoint x: 662, startPoint y: 104, endPoint x: 318, endPoint y: 119, distance: 344.3
click at [366, 99] on div "POST https://ooo-plus.ru/getupdates.php https:// ooo-plus.ru / getupdates.php ה…" at bounding box center [813, 103] width 1027 height 27
click at [169, 147] on div "Тест" at bounding box center [162, 140] width 157 height 23
click at [167, 165] on div "BP_Istok" at bounding box center [162, 165] width 157 height 23
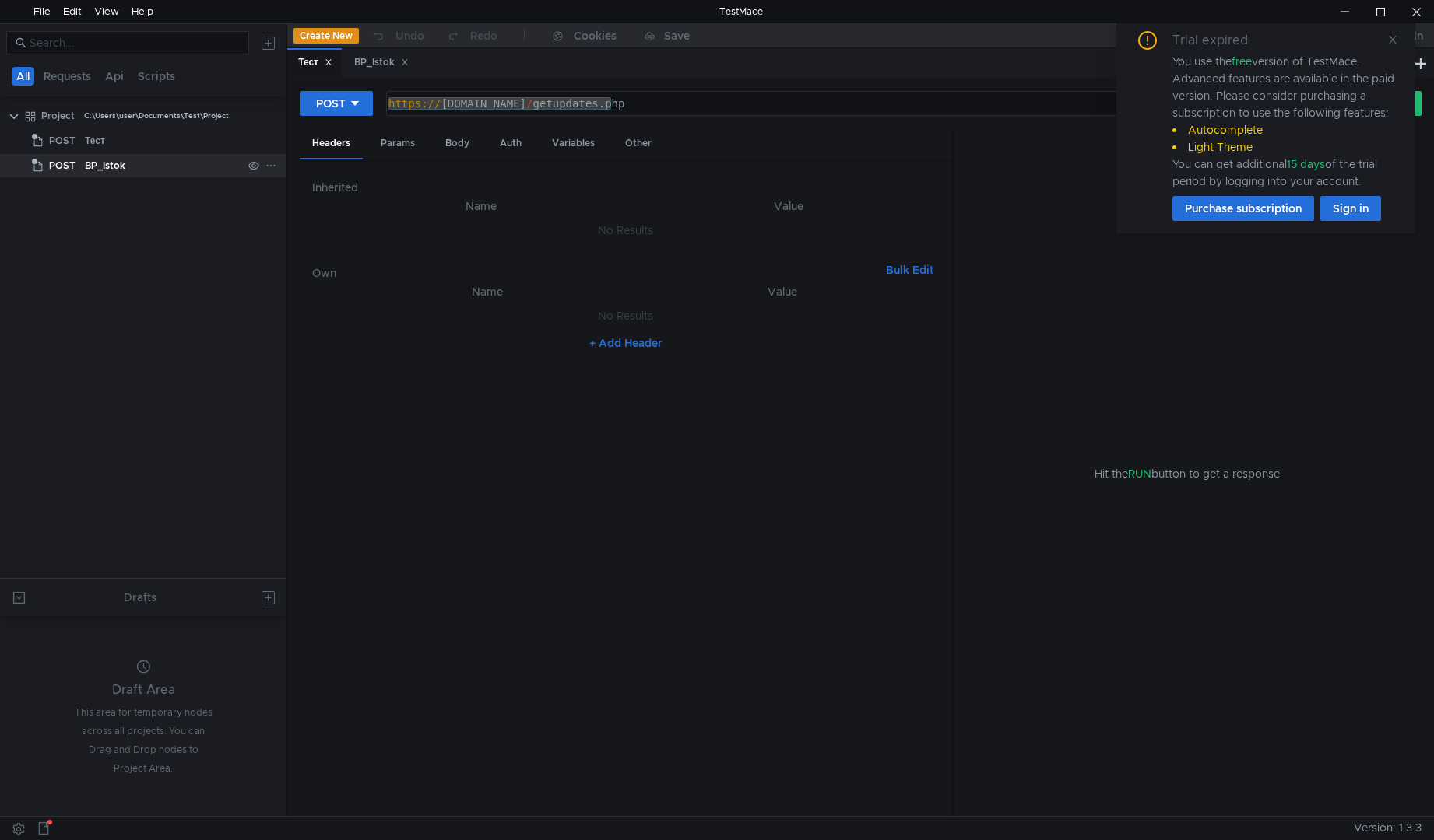
click at [167, 165] on div "BP_Istok" at bounding box center [162, 165] width 157 height 23
type textarea "[URL]"
click at [696, 108] on div "http:// localhost / BP_Istok / hs / booking / firststep" at bounding box center [848, 116] width 926 height 37
drag, startPoint x: 728, startPoint y: 107, endPoint x: 348, endPoint y: 108, distance: 380.0
click at [348, 108] on div "POST http://localhost/BP_Istok/hs/booking/firststep http:// localhost / BP_Isto…" at bounding box center [813, 103] width 1027 height 27
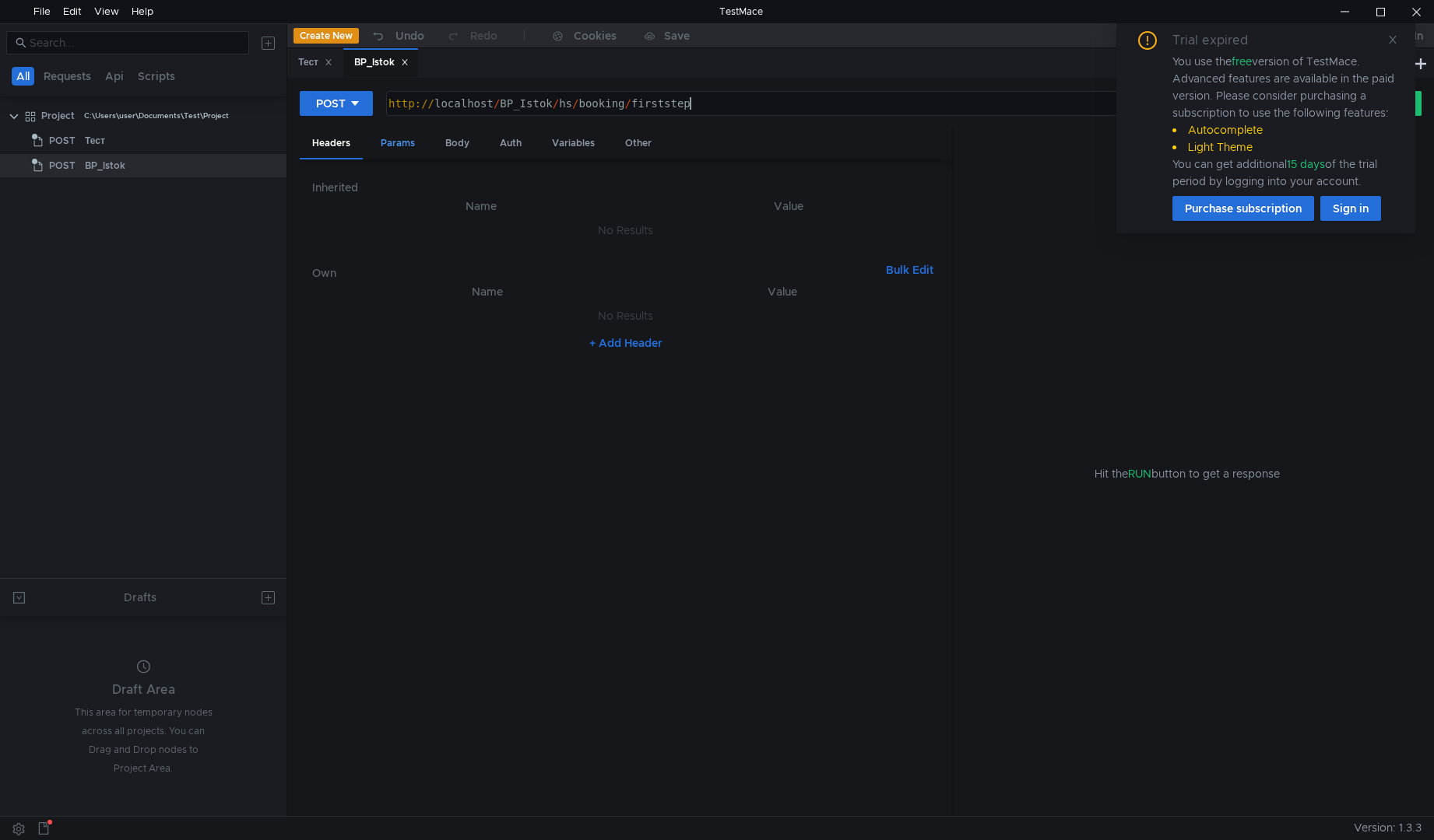
click at [398, 146] on div "Params" at bounding box center [398, 143] width 59 height 29
click at [455, 146] on div "Body" at bounding box center [457, 143] width 49 height 29
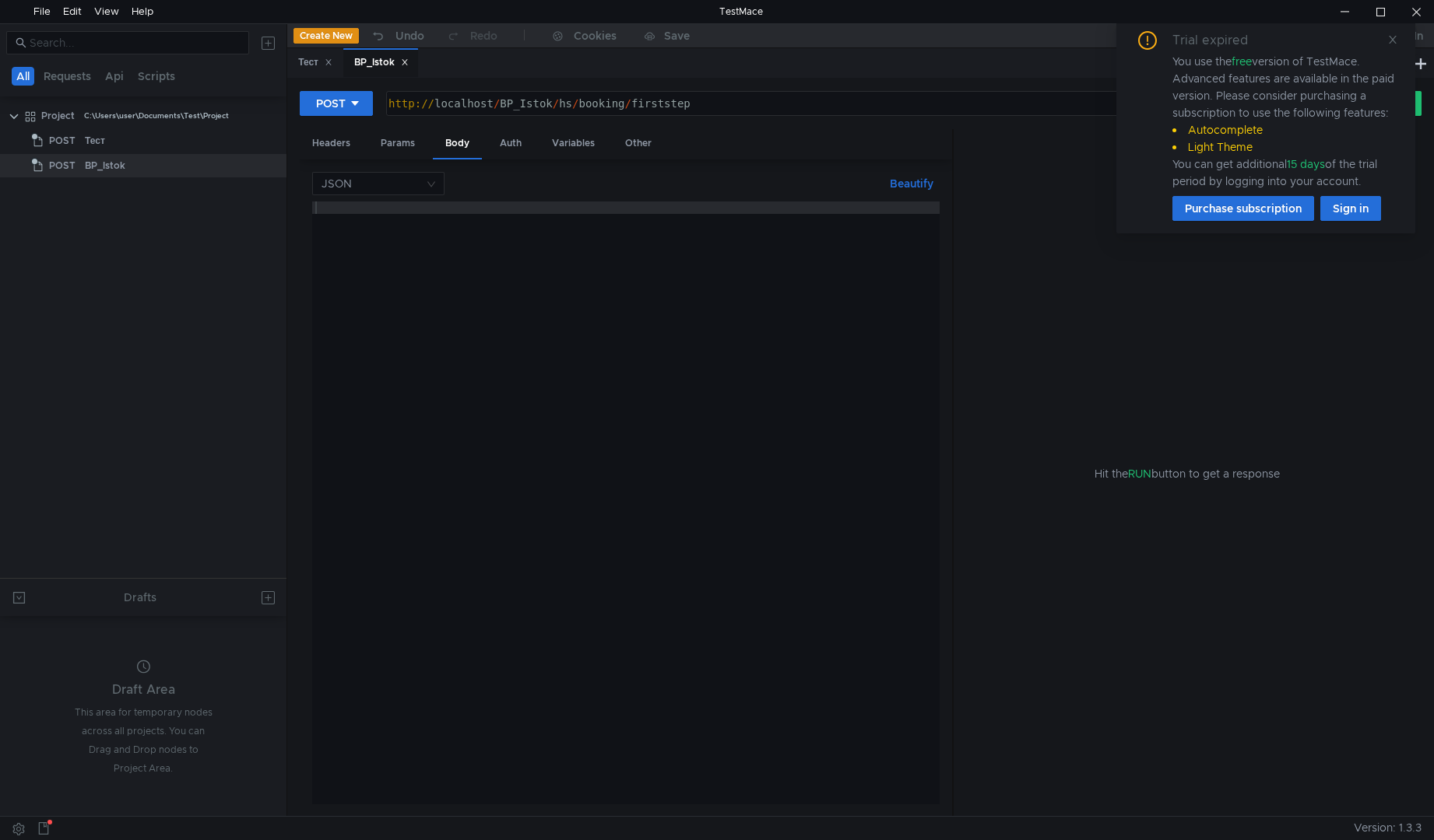
click at [442, 234] on div at bounding box center [625, 515] width 627 height 628
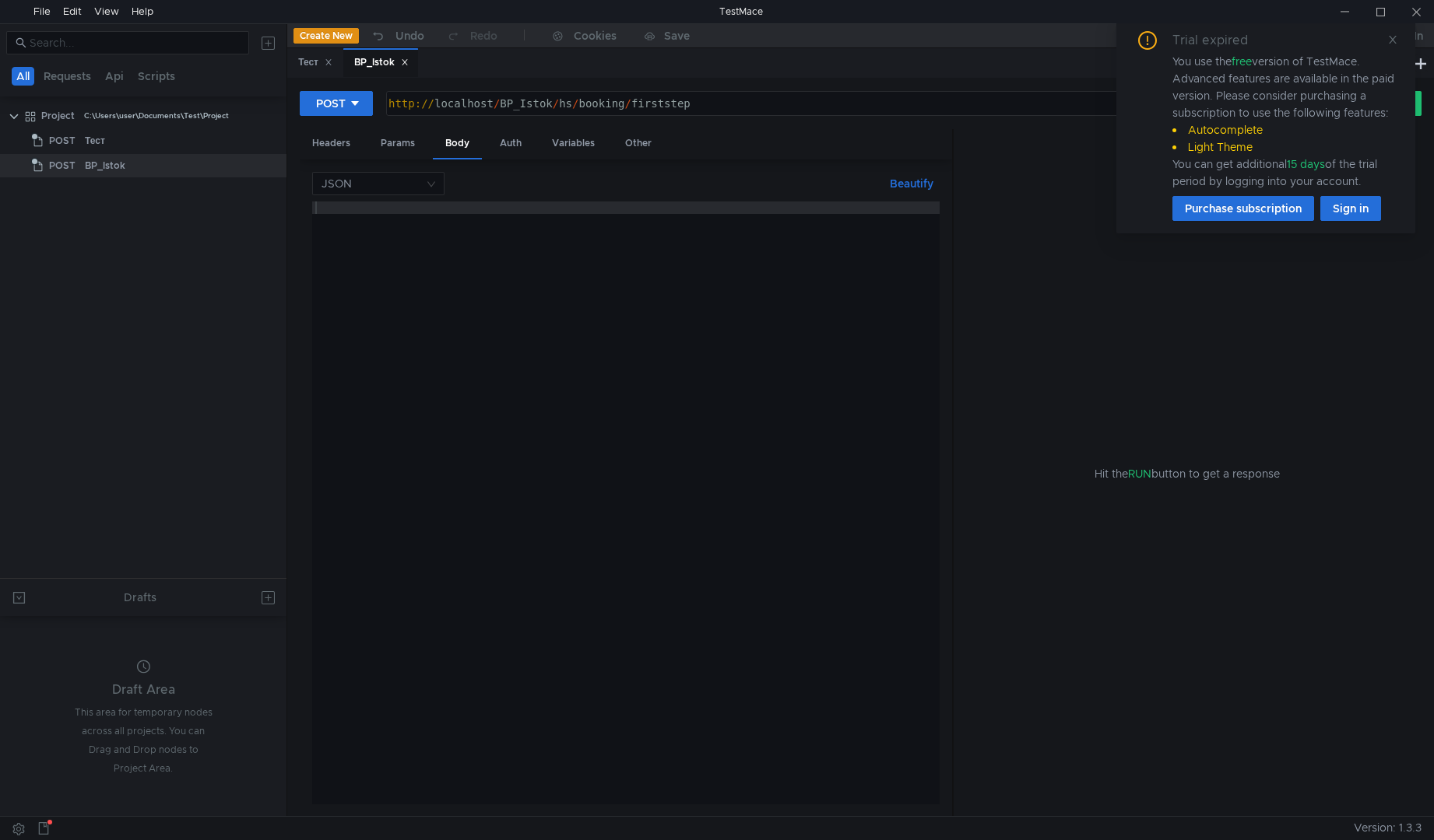
click at [635, 272] on div at bounding box center [625, 515] width 627 height 628
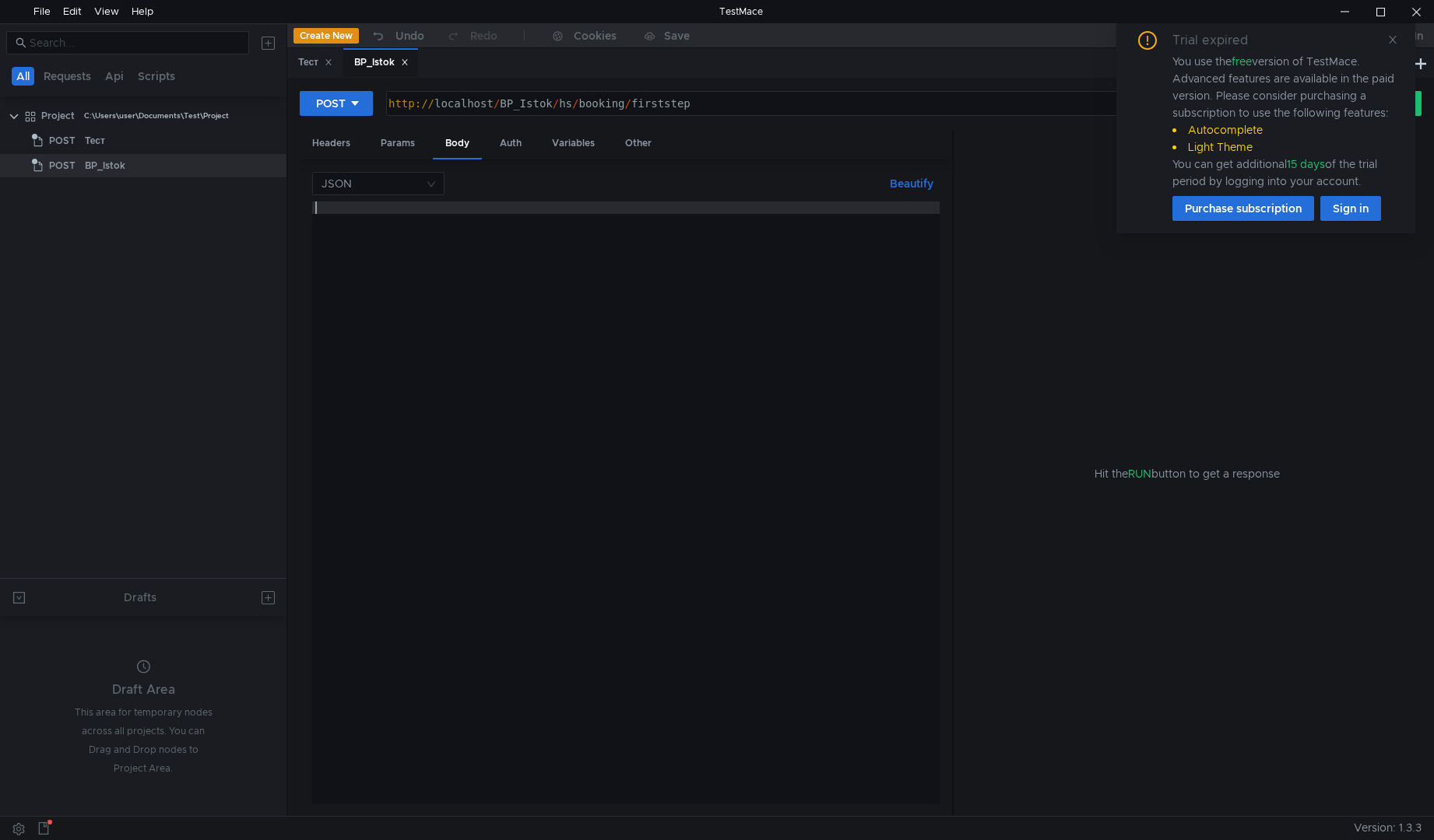
paste textarea "{ username: 'example' }"
type textarea "{ username: 'example' }"
click at [1390, 38] on icon at bounding box center [1392, 40] width 11 height 11
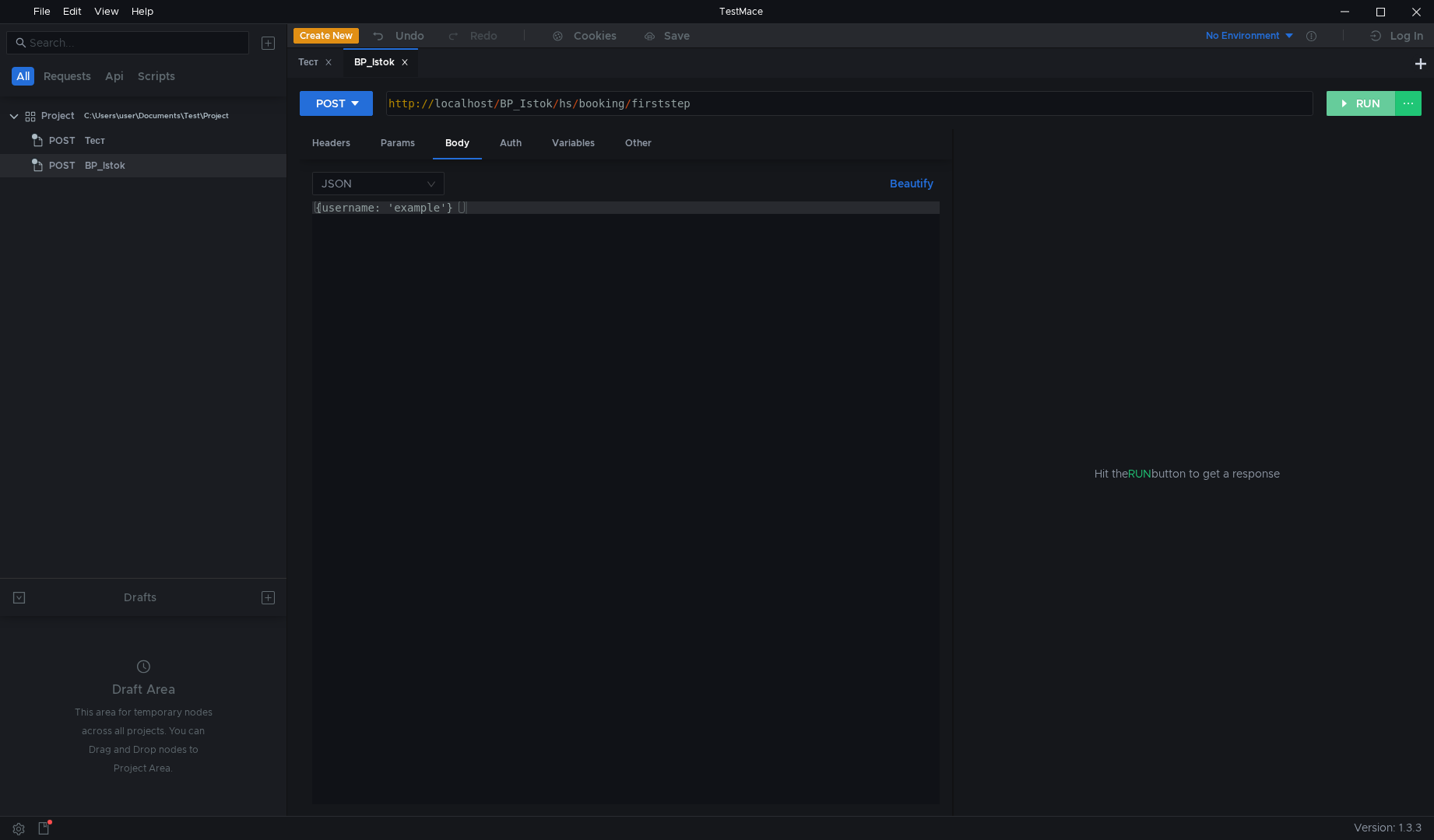
click at [1364, 113] on button "RUN" at bounding box center [1361, 103] width 70 height 25
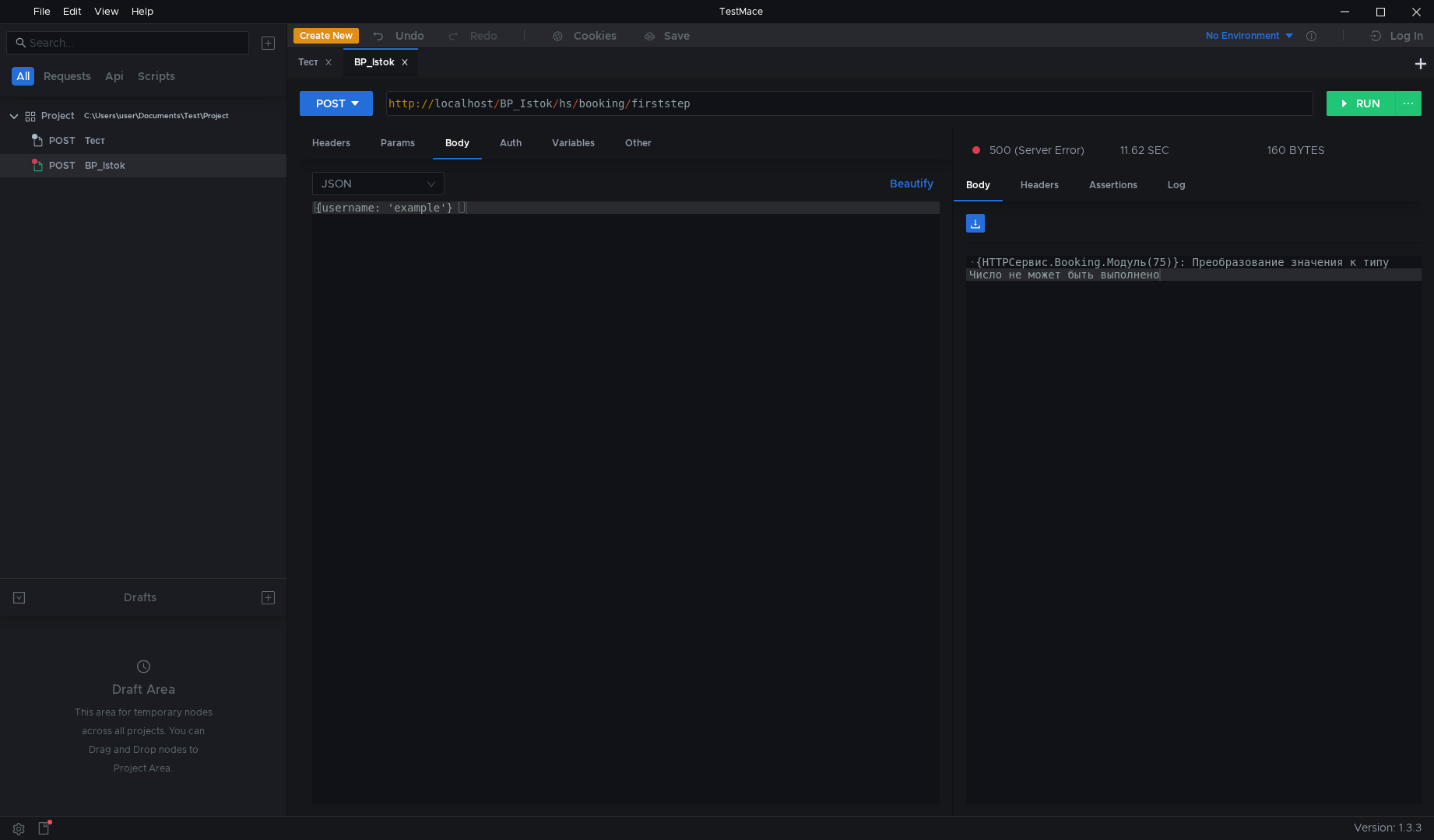
click at [432, 208] on div "{ username: 'example' }" at bounding box center [625, 515] width 627 height 628
click at [410, 145] on div "Params" at bounding box center [398, 143] width 59 height 29
click at [331, 143] on div "Headers" at bounding box center [331, 143] width 63 height 29
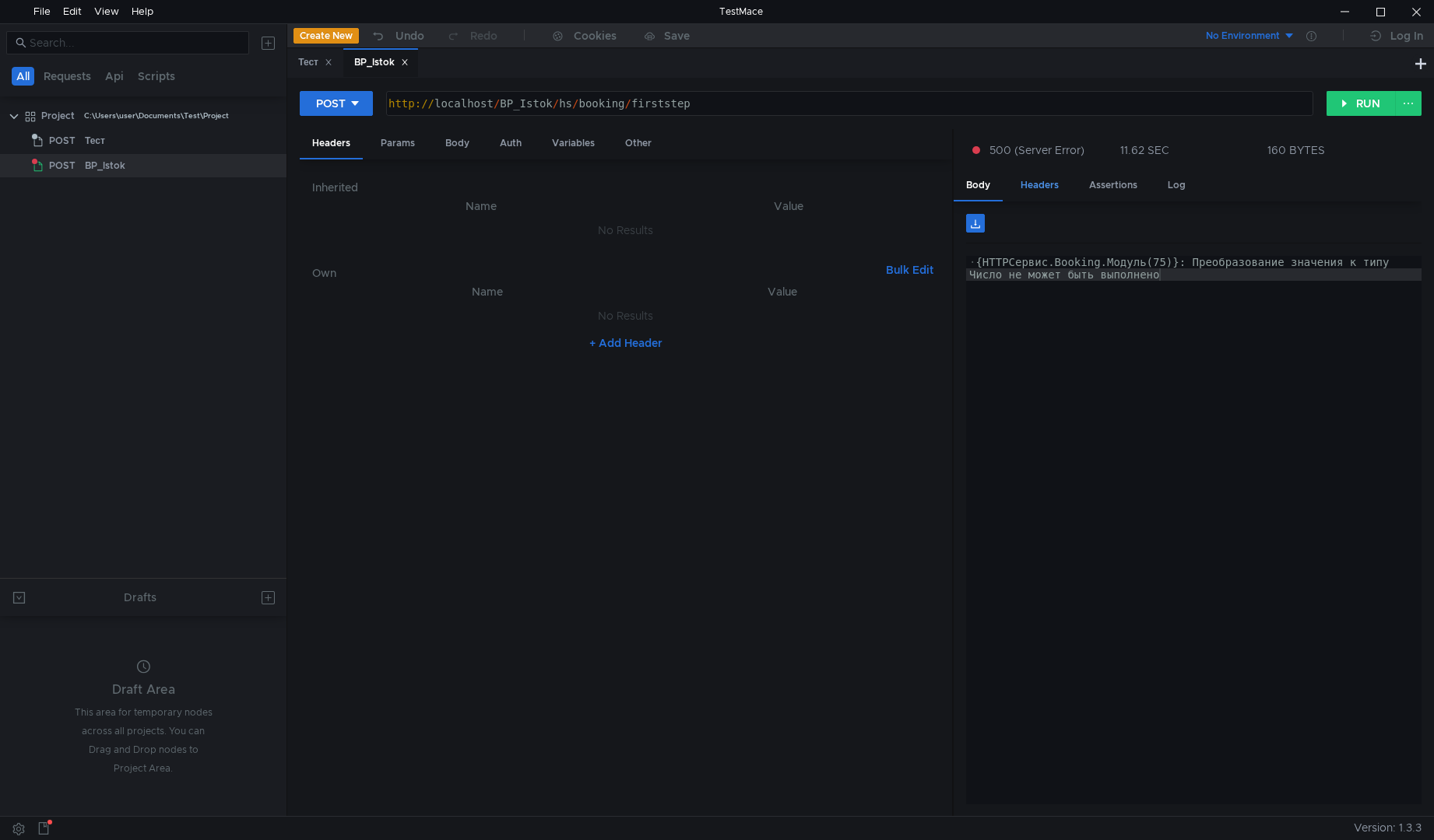
click at [1032, 182] on div "Headers" at bounding box center [1040, 185] width 63 height 29
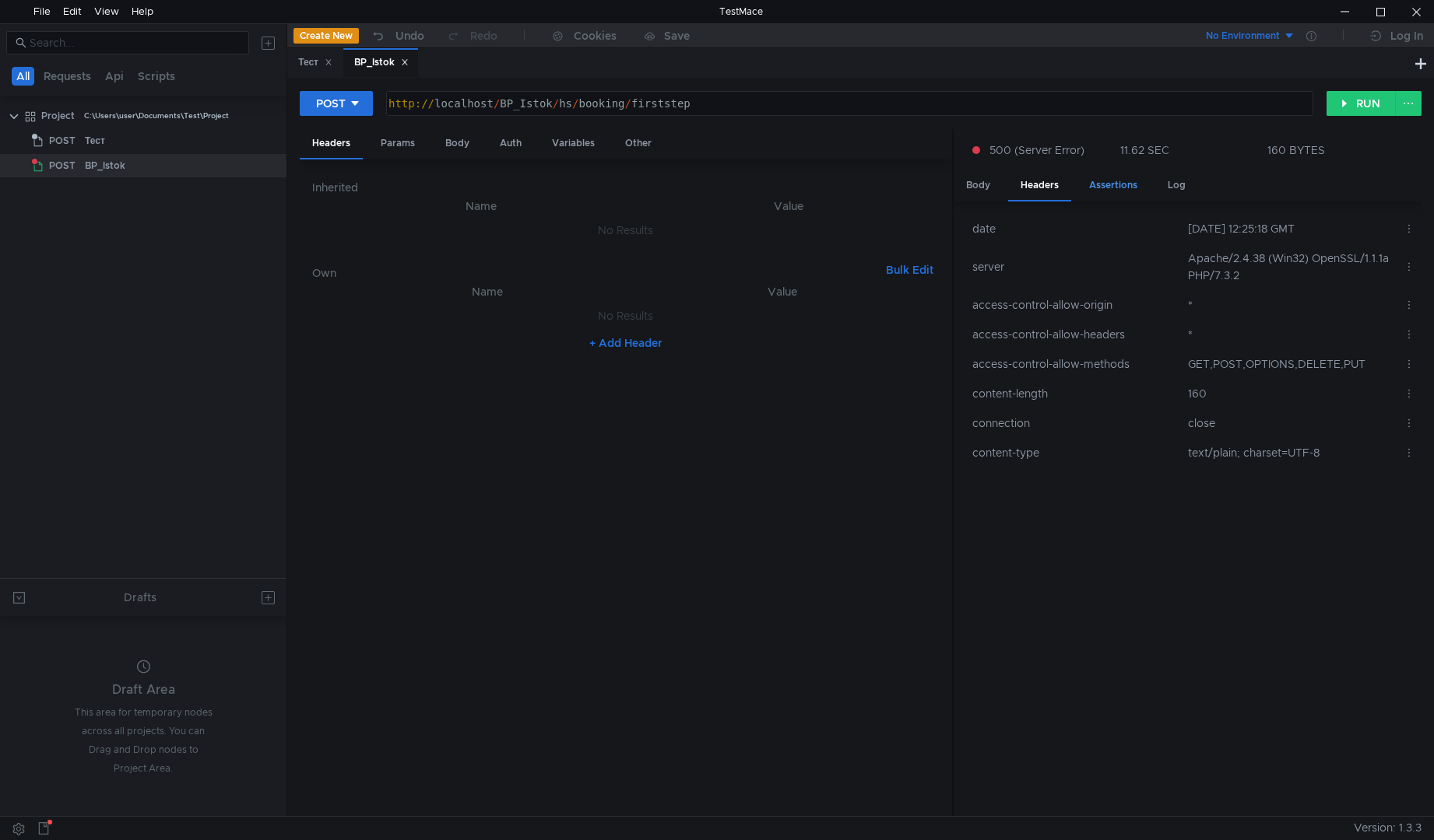
click at [1106, 185] on div "Assertions" at bounding box center [1112, 185] width 73 height 29
click at [1163, 186] on div "Log" at bounding box center [1176, 185] width 43 height 29
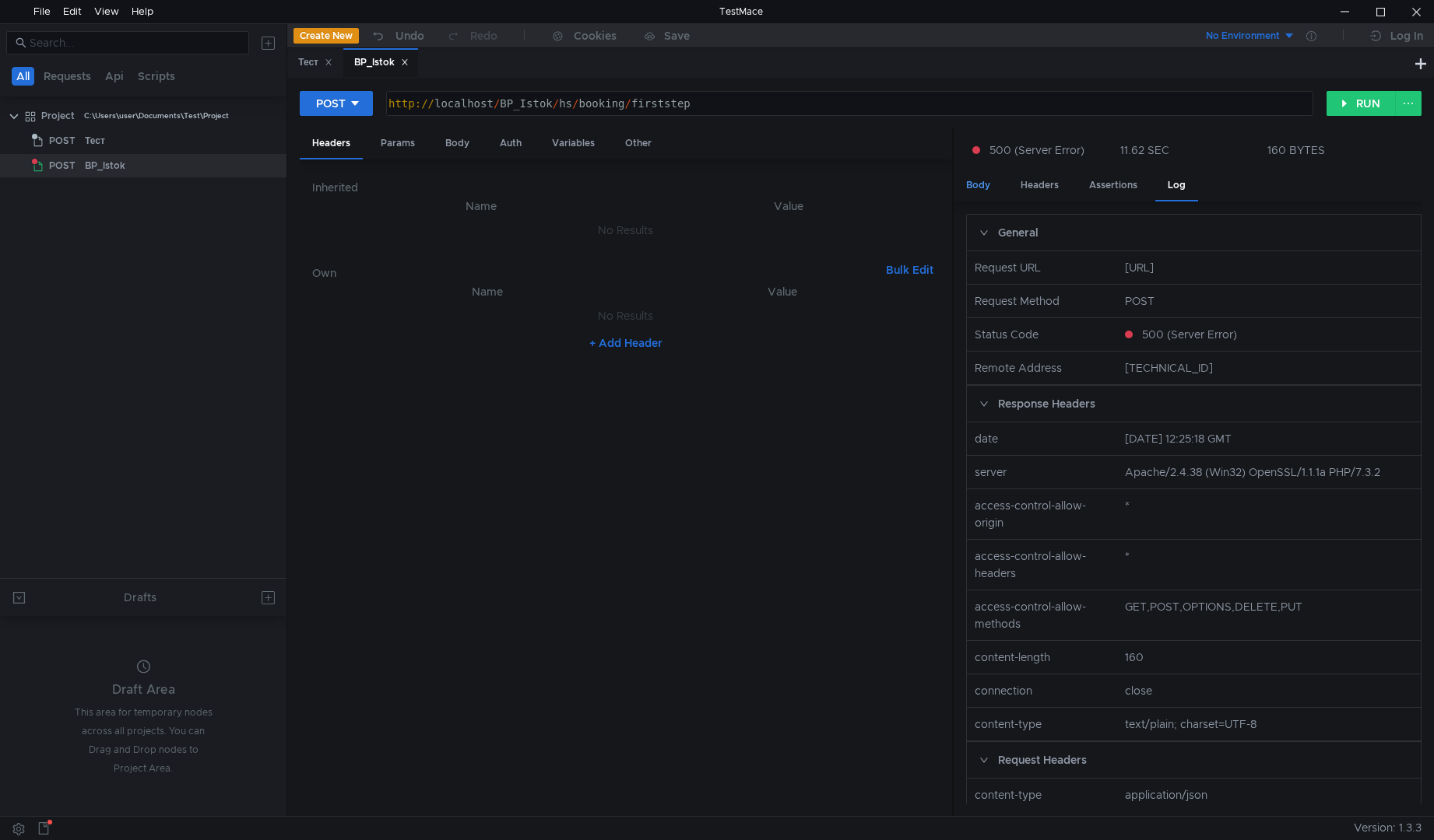
click at [984, 185] on div "Body" at bounding box center [978, 185] width 49 height 29
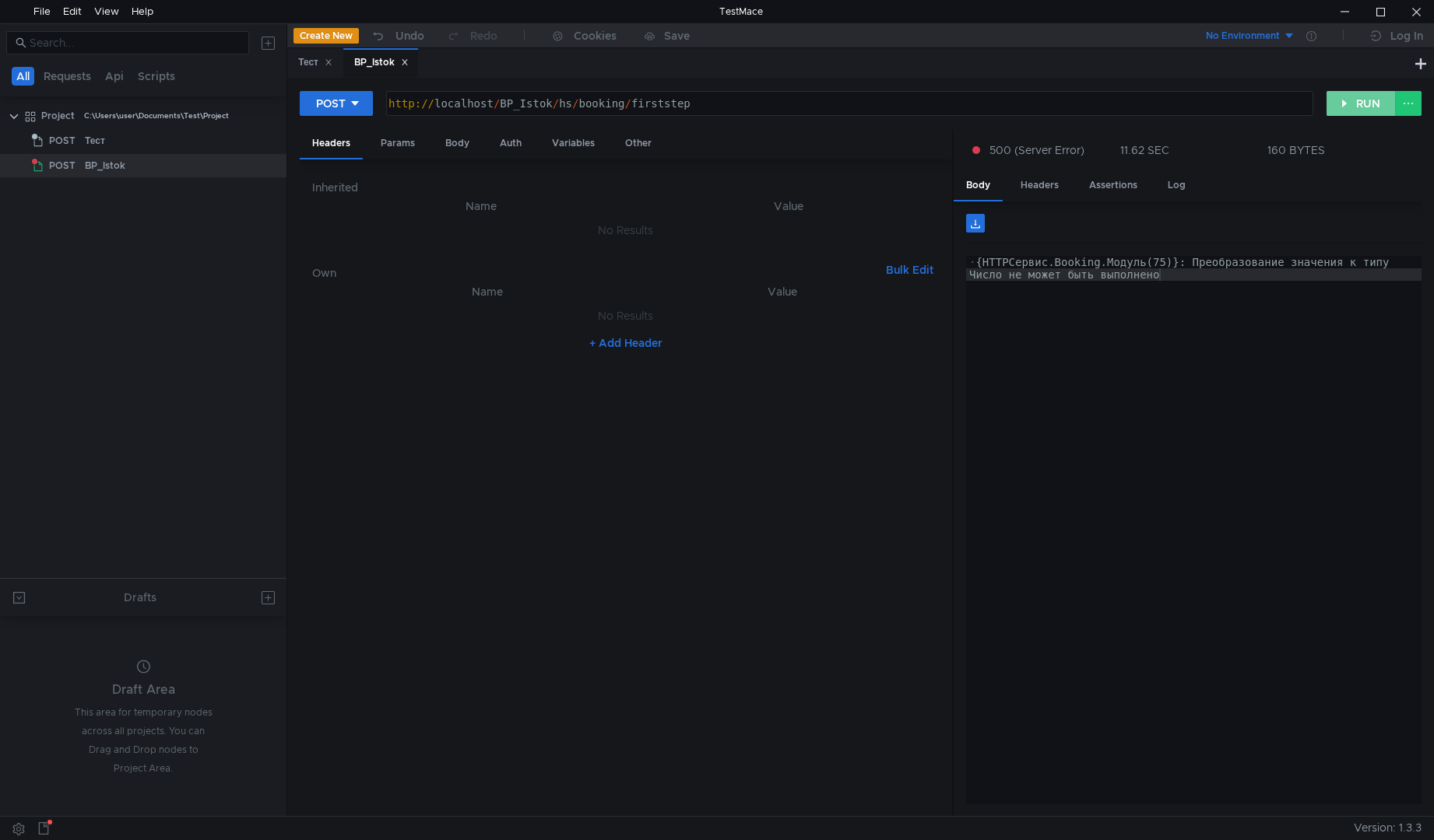
click at [1343, 111] on button "RUN" at bounding box center [1361, 103] width 70 height 25
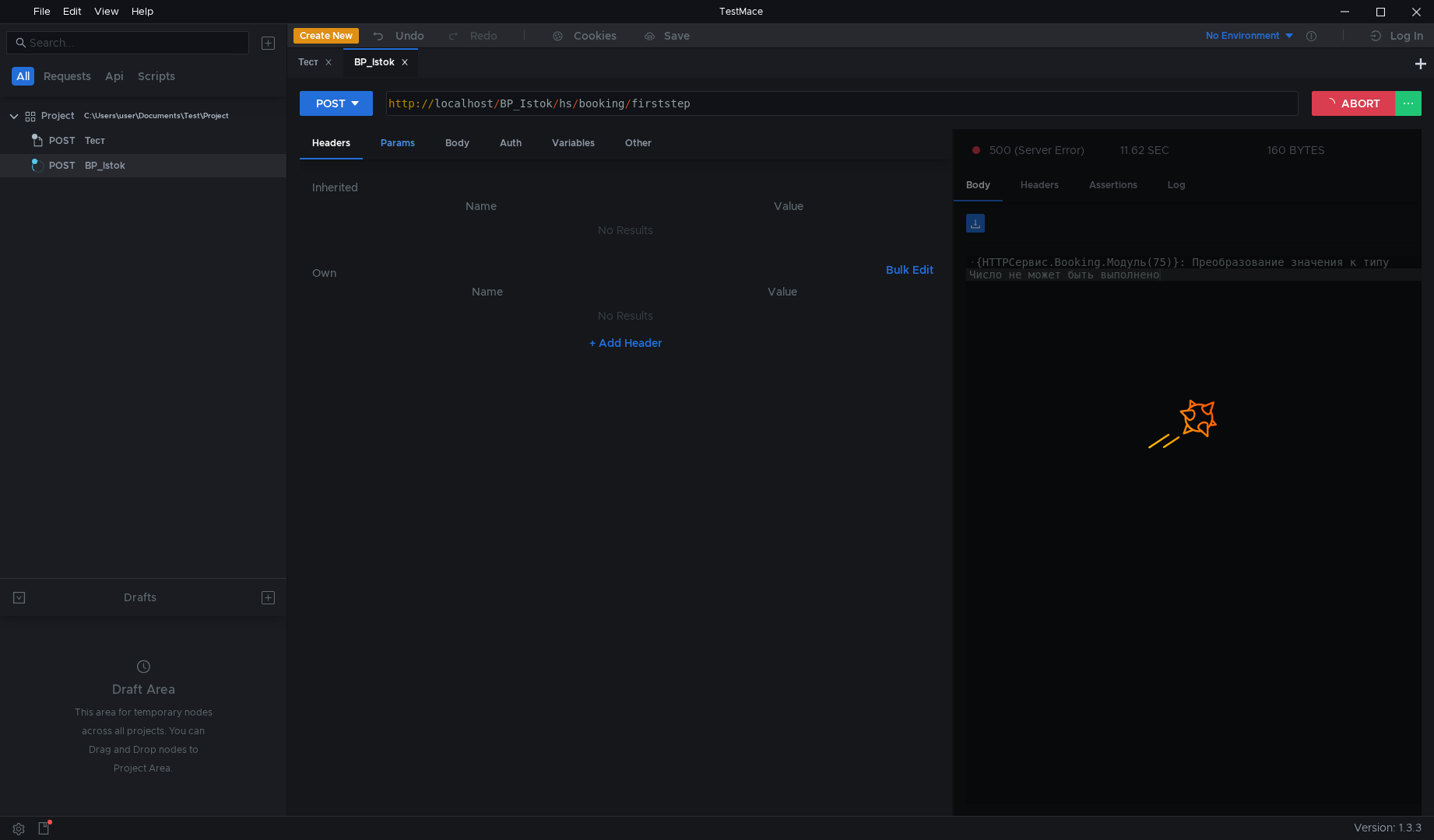
click at [411, 145] on div "Params" at bounding box center [398, 143] width 59 height 29
click at [461, 145] on div "Body" at bounding box center [457, 143] width 49 height 29
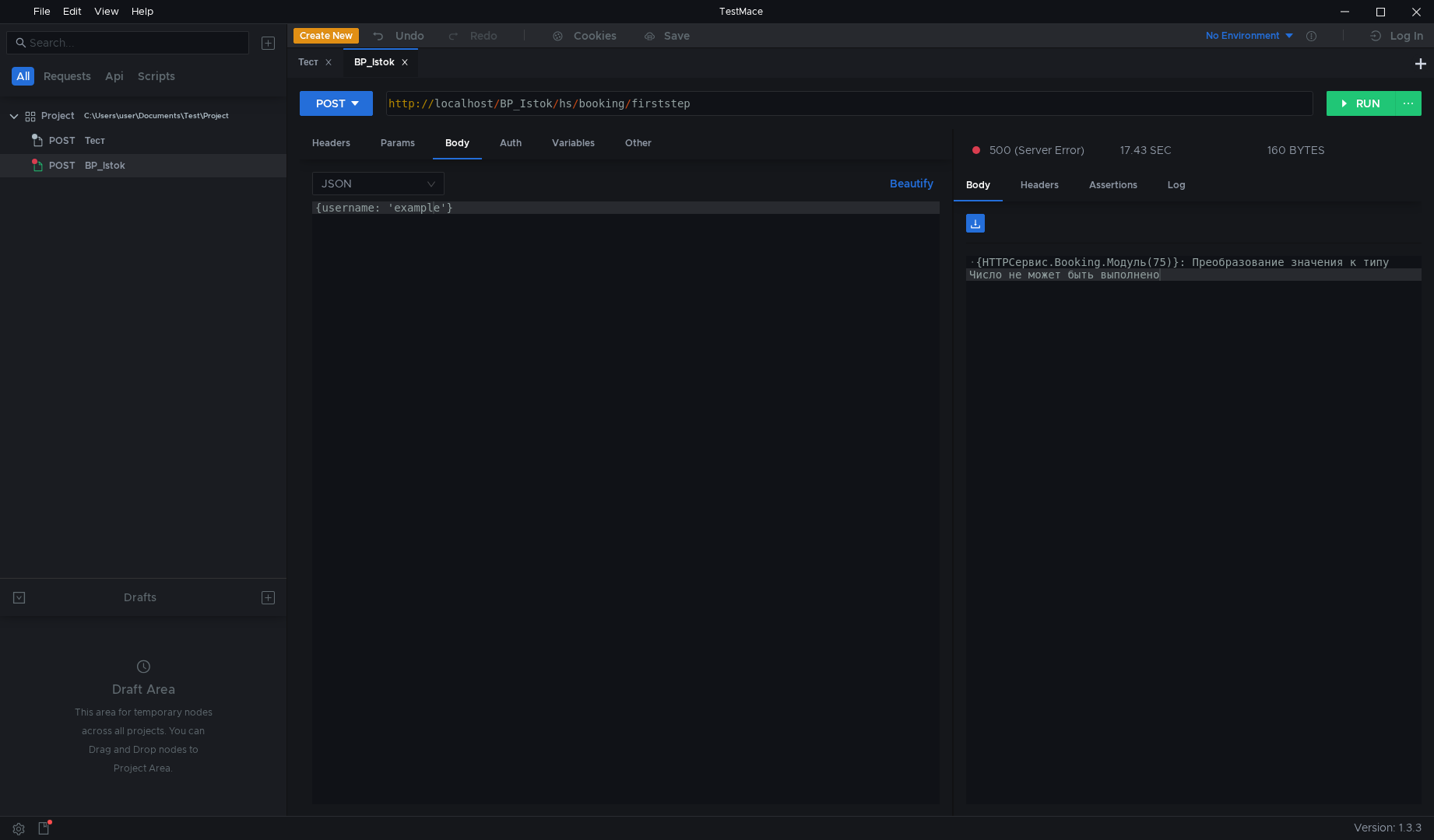
click at [528, 309] on div "{ username: 'example' }" at bounding box center [625, 515] width 627 height 628
click at [396, 191] on input at bounding box center [373, 183] width 103 height 21
click at [412, 236] on div "Form data" at bounding box center [378, 238] width 114 height 17
click at [631, 272] on button "+ ADD PARAMETER" at bounding box center [625, 268] width 119 height 19
click at [431, 248] on div at bounding box center [443, 258] width 181 height 37
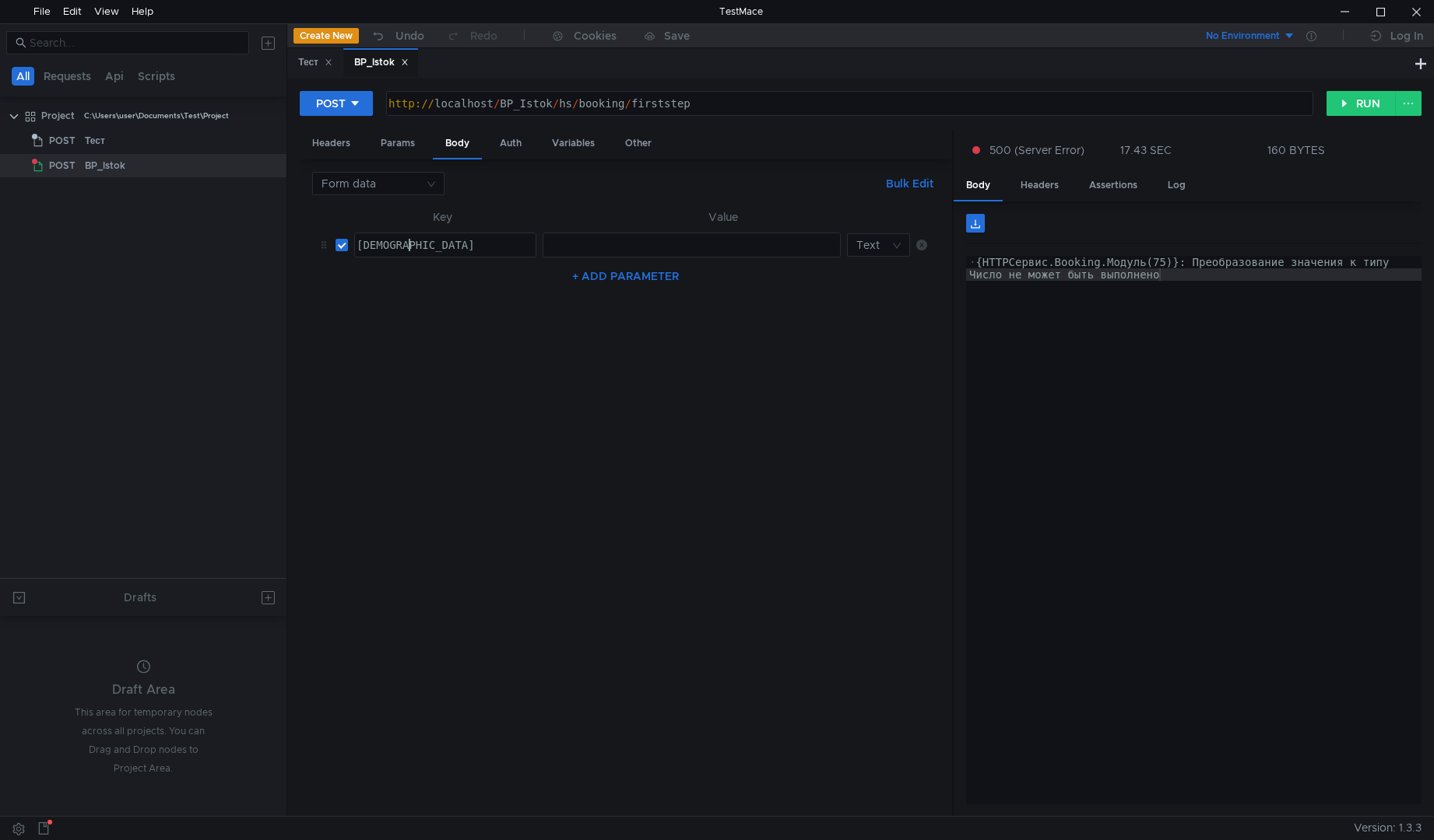
scroll to position [0, 3]
type textarea "[DEMOGRAPHIC_DATA]"
click at [602, 255] on div at bounding box center [690, 258] width 297 height 37
click at [872, 246] on input at bounding box center [873, 245] width 33 height 21
click at [872, 246] on div at bounding box center [717, 420] width 1434 height 840
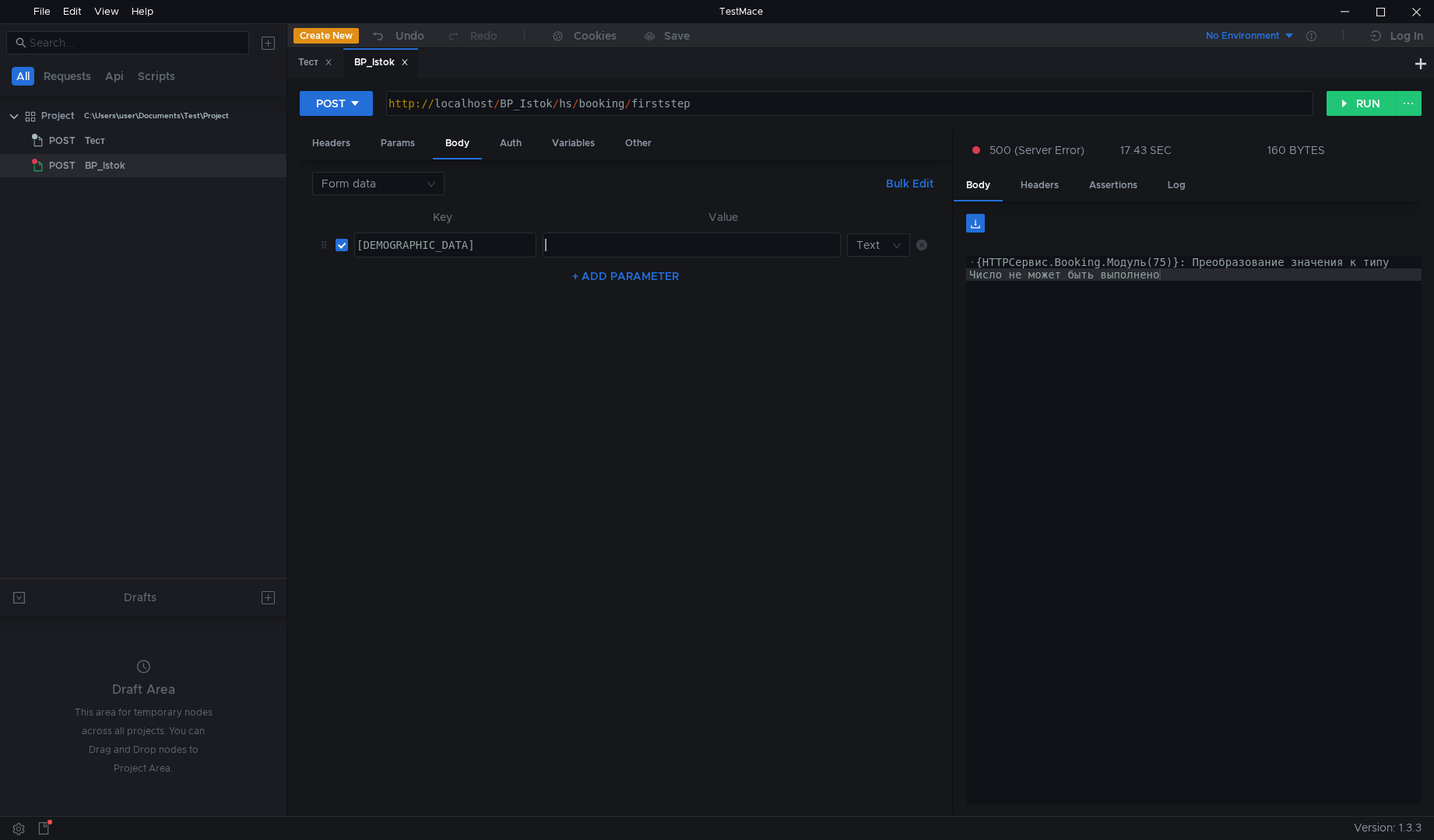
click at [679, 236] on div at bounding box center [692, 245] width 297 height 23
type textarea "123123123"
click at [1364, 108] on button "RUN" at bounding box center [1361, 103] width 70 height 25
click at [425, 191] on nz-select-top-control "Form data" at bounding box center [378, 183] width 133 height 23
click at [606, 340] on div at bounding box center [717, 420] width 1434 height 840
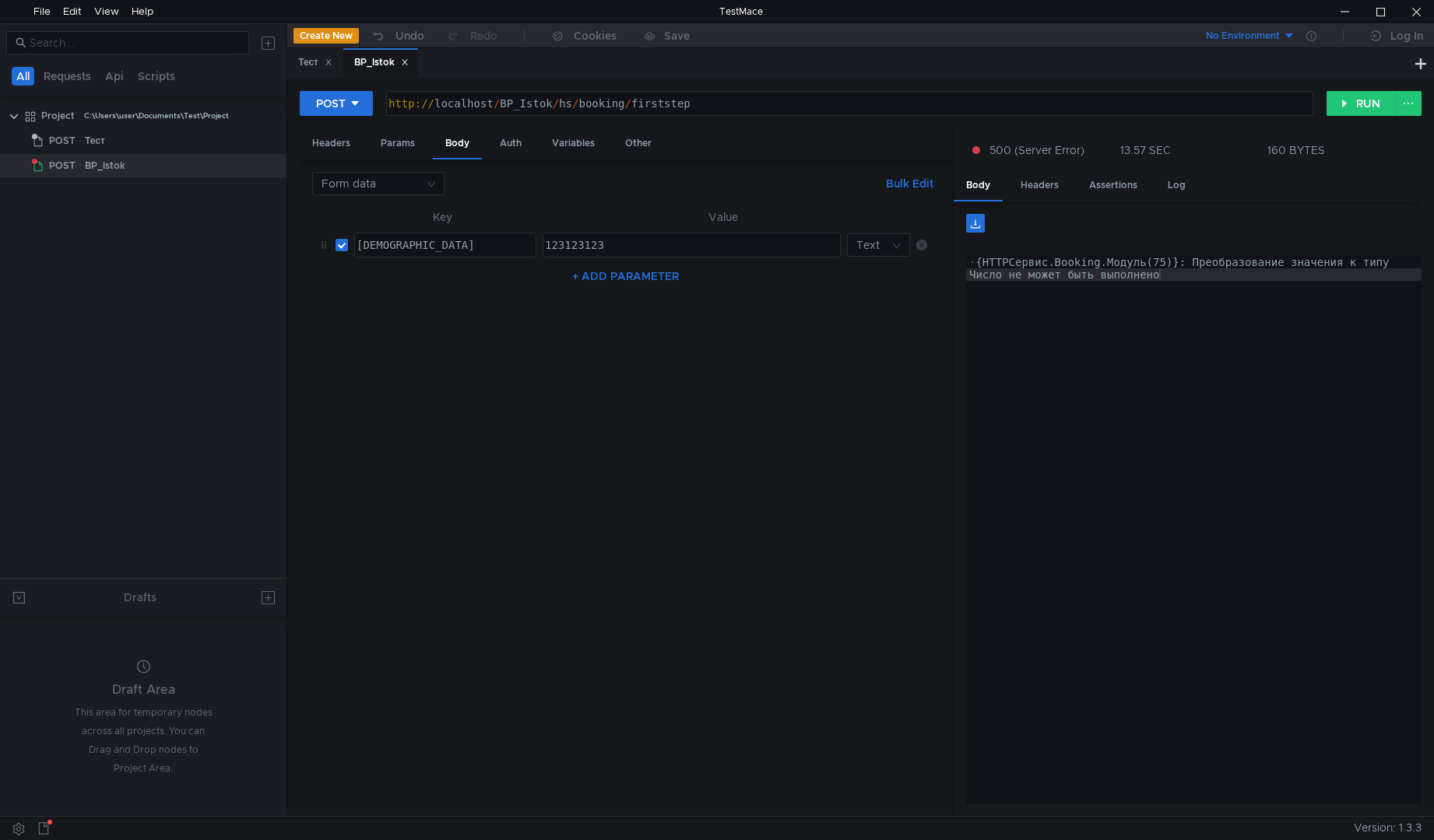
click at [539, 327] on nz-table "Key Value datestart datestart ההההההההההההההההההההההההההההההההההההההההההההההההה…" at bounding box center [625, 506] width 627 height 597
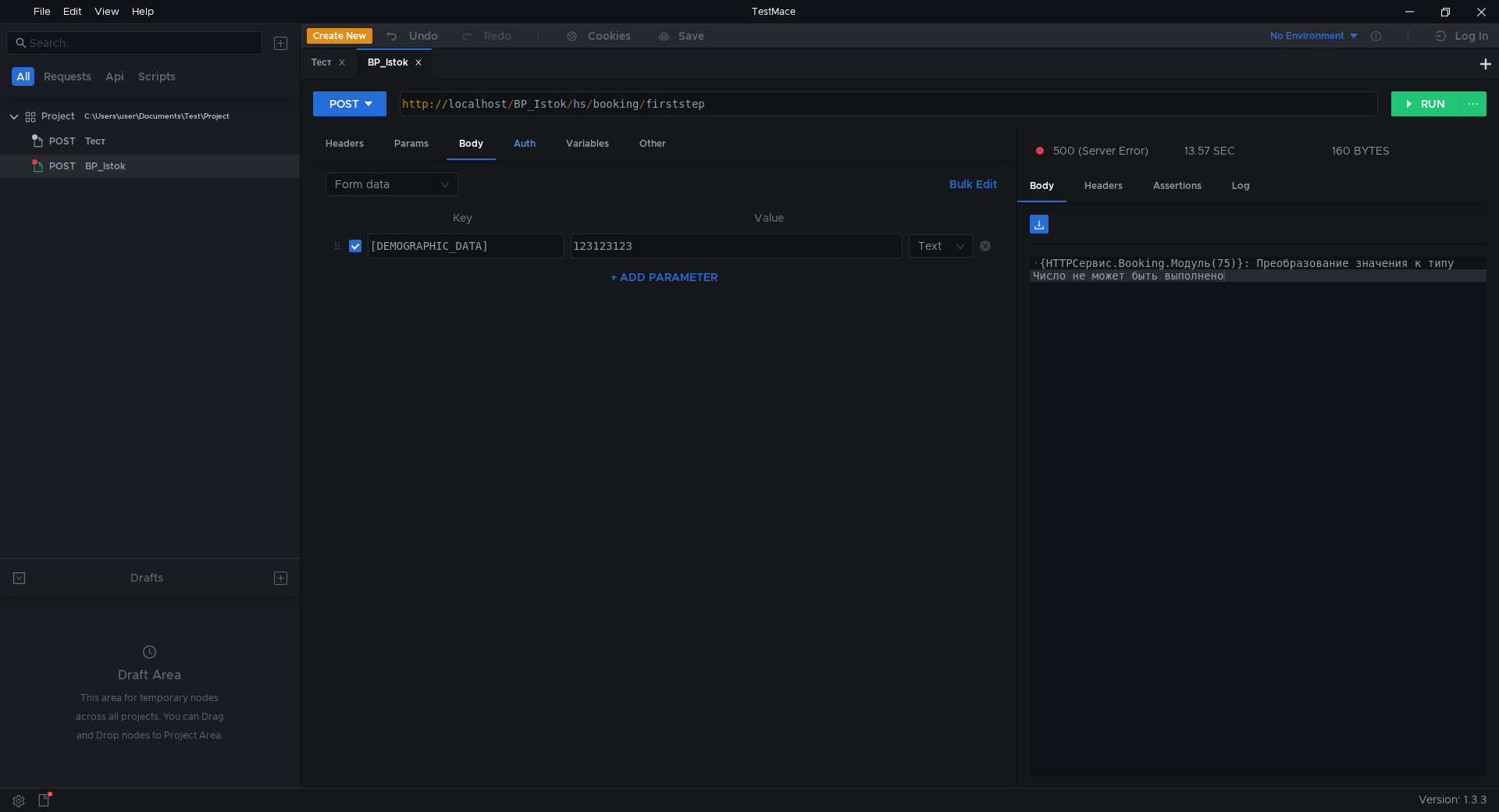
click at [515, 139] on div "Auth" at bounding box center [525, 143] width 47 height 29
click at [564, 148] on div "Variables" at bounding box center [587, 143] width 68 height 29
click at [645, 146] on div "Other" at bounding box center [652, 143] width 51 height 29
click at [323, 140] on div "Headers" at bounding box center [344, 143] width 63 height 29
click at [657, 342] on button "+ Add Header" at bounding box center [664, 344] width 86 height 19
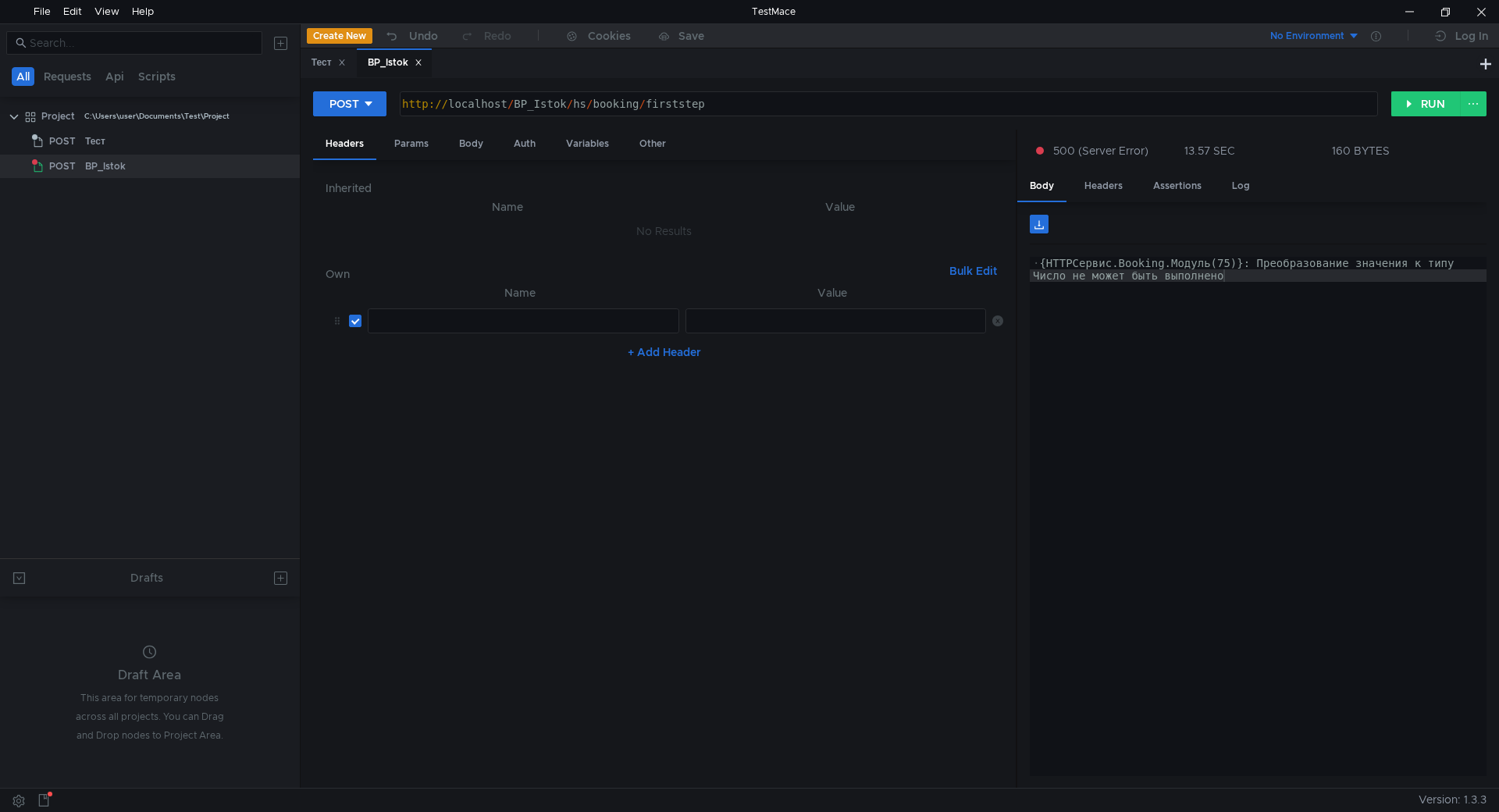
click at [531, 324] on div at bounding box center [521, 333] width 310 height 37
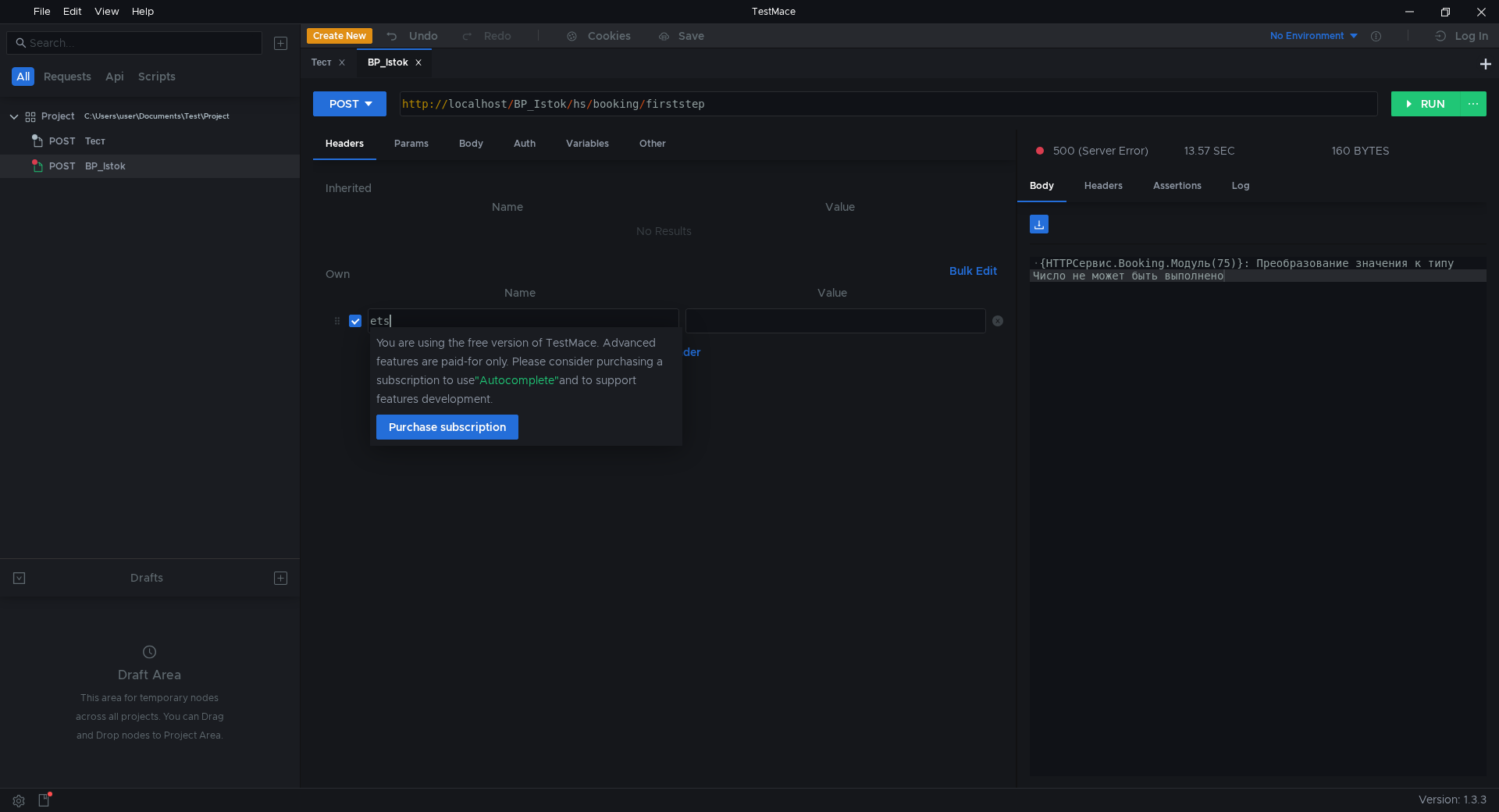
scroll to position [0, 2]
type textarea "etsts"
click at [785, 326] on div at bounding box center [836, 333] width 302 height 37
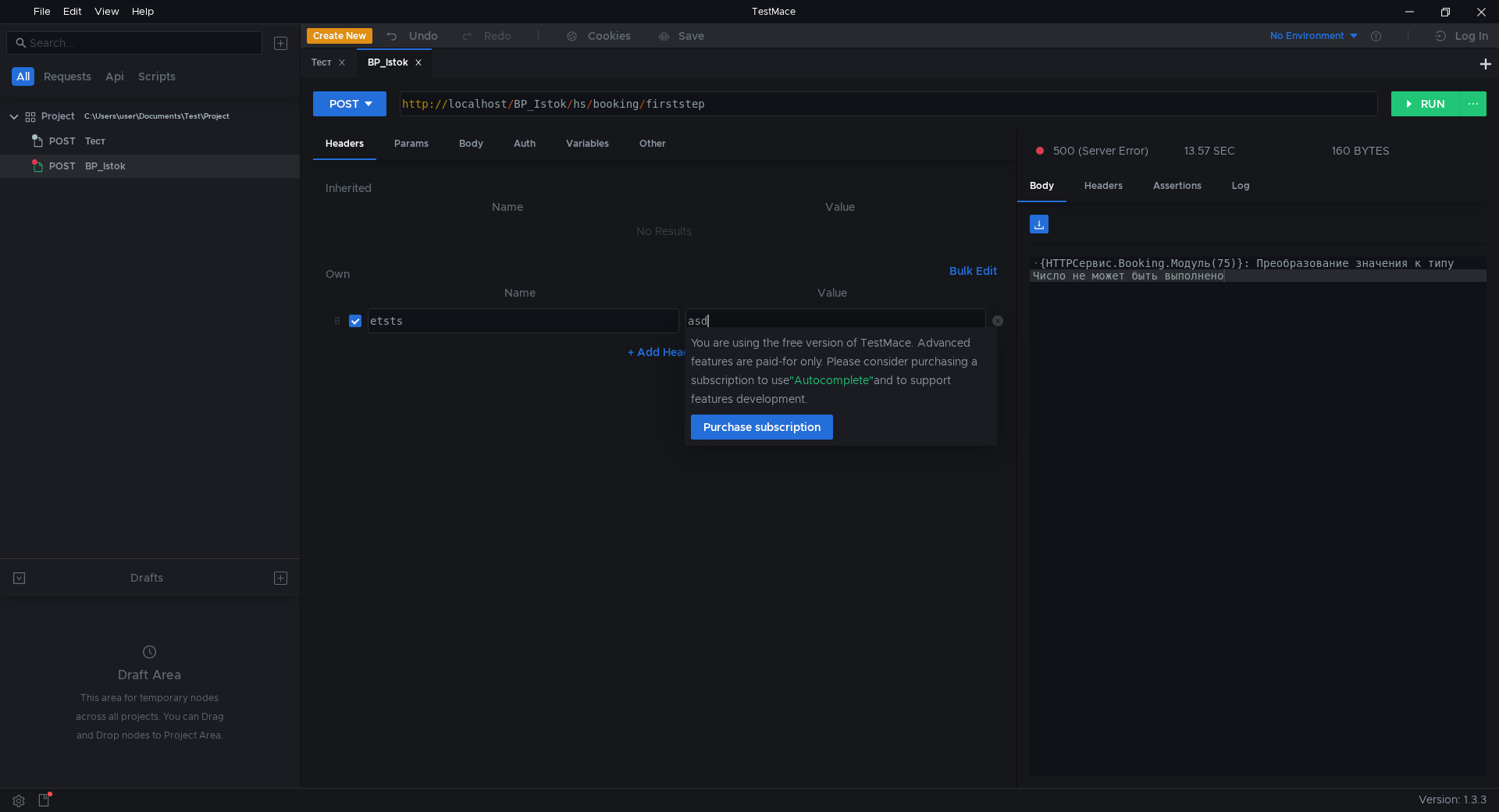
scroll to position [0, 1]
type textarea "asd"
click at [614, 394] on nz-table "Name Value etsts etsts הההההההההההההההההההההההההההההההההההההההההההההההההההההההה…" at bounding box center [664, 529] width 677 height 492
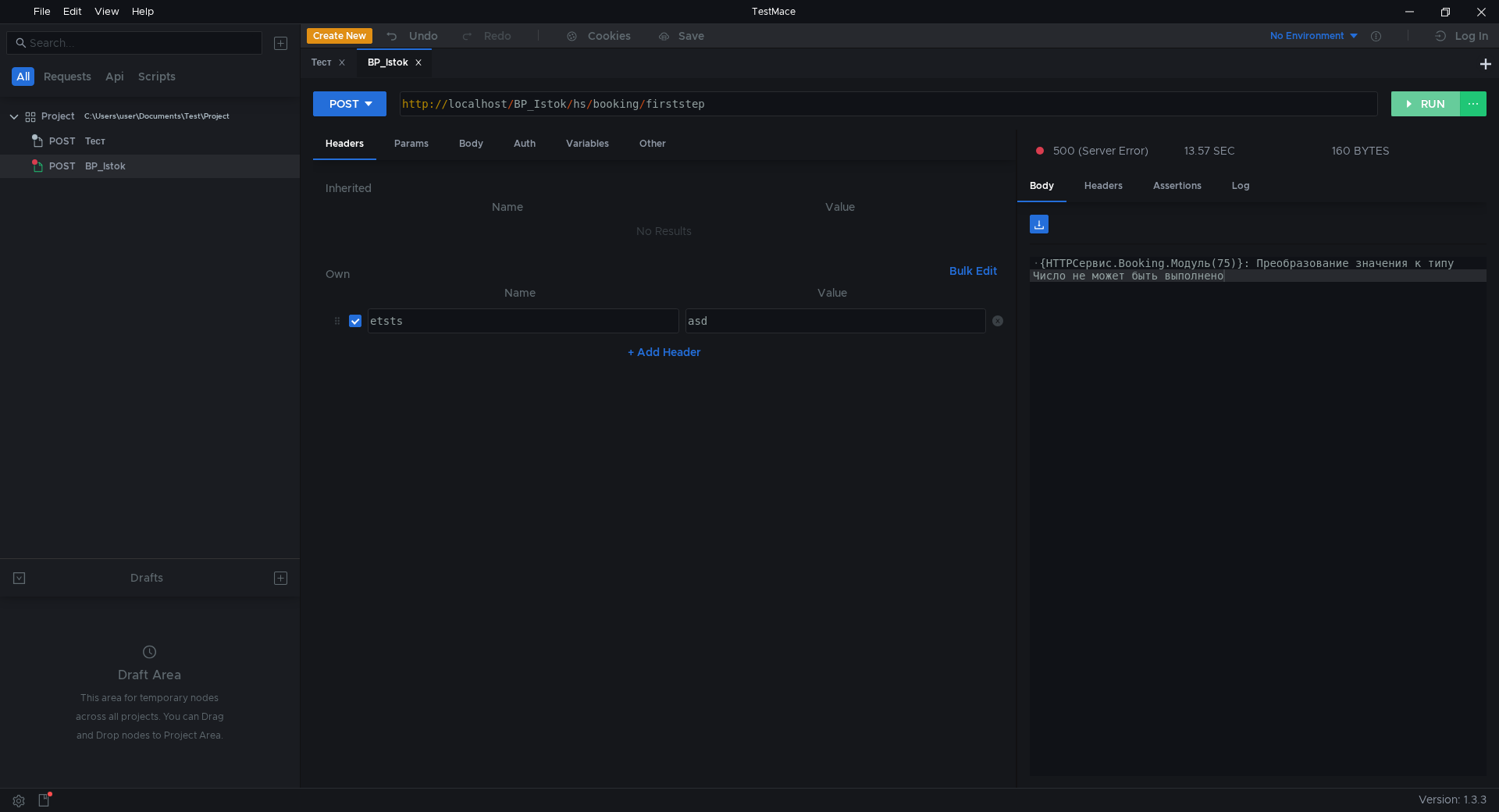
click at [1424, 100] on button "RUN" at bounding box center [1425, 103] width 70 height 25
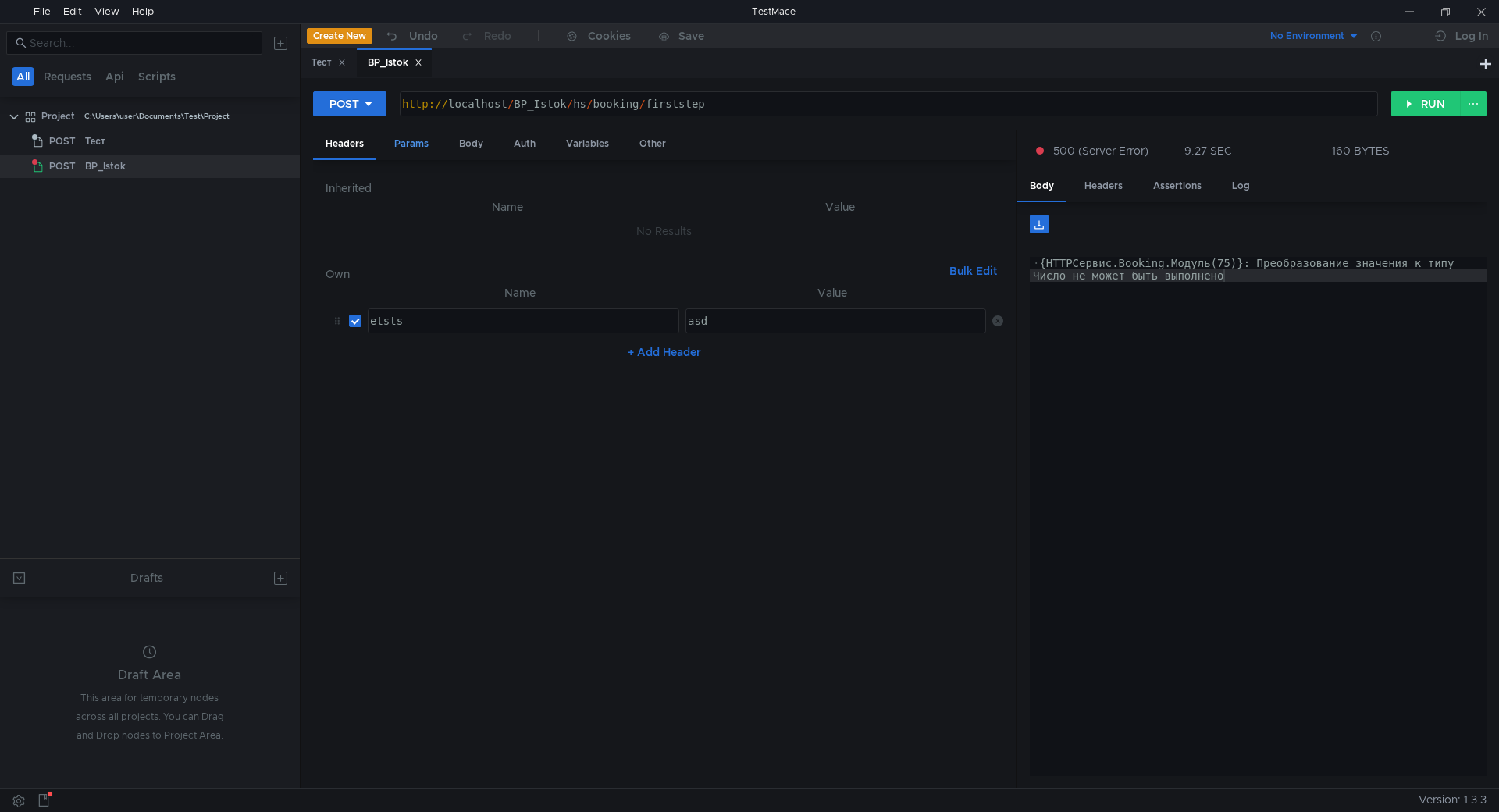
click at [422, 143] on div "Params" at bounding box center [411, 143] width 60 height 29
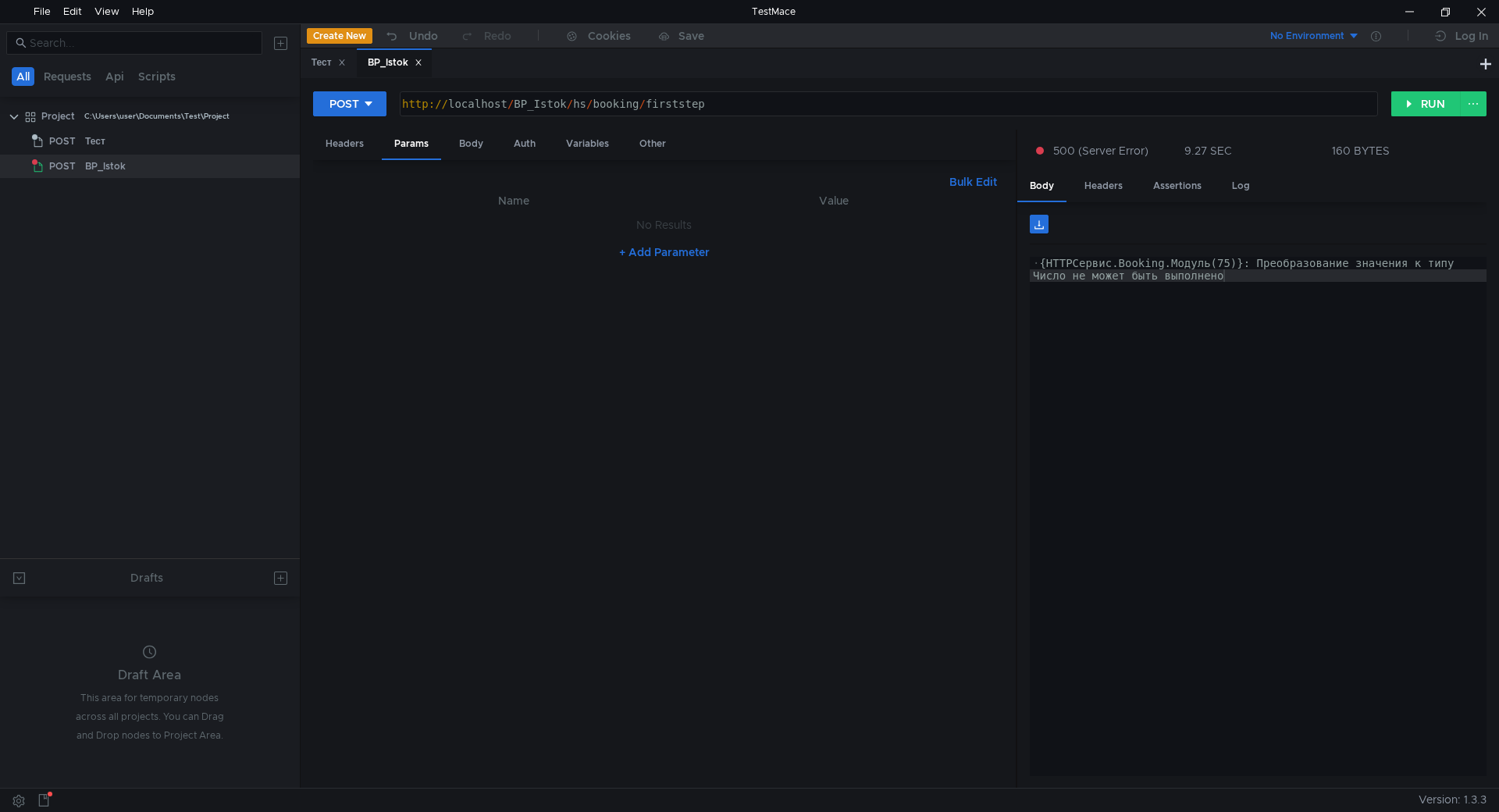
click at [674, 246] on button "+ Add Parameter" at bounding box center [664, 252] width 103 height 19
click at [572, 227] on div at bounding box center [521, 241] width 310 height 37
type textarea "bb23"
click at [781, 237] on div at bounding box center [836, 241] width 302 height 37
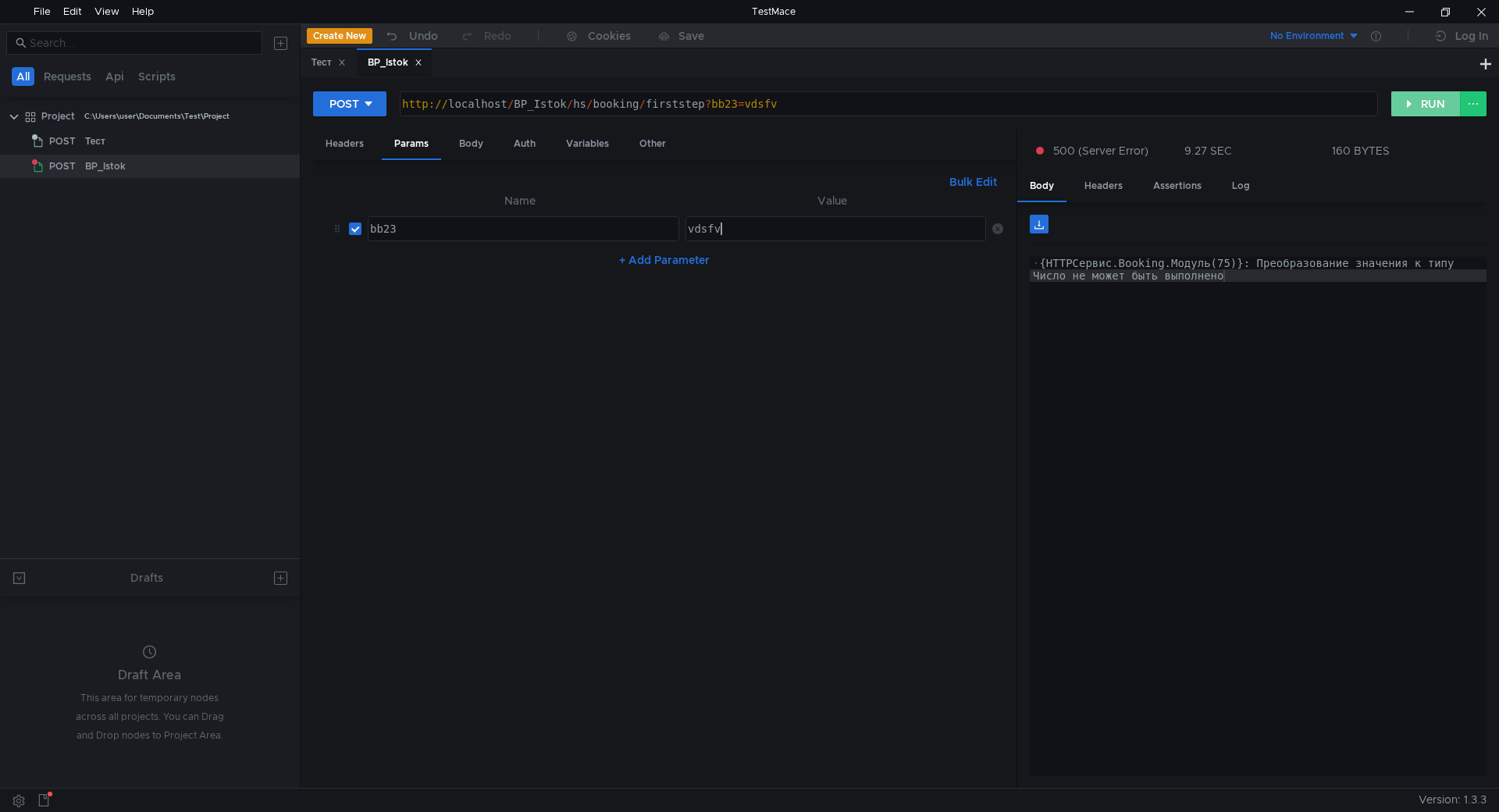
type textarea "vdsfv"
click at [1412, 105] on button "RUN" at bounding box center [1425, 103] width 70 height 25
click at [1039, 227] on button at bounding box center [1039, 224] width 19 height 19
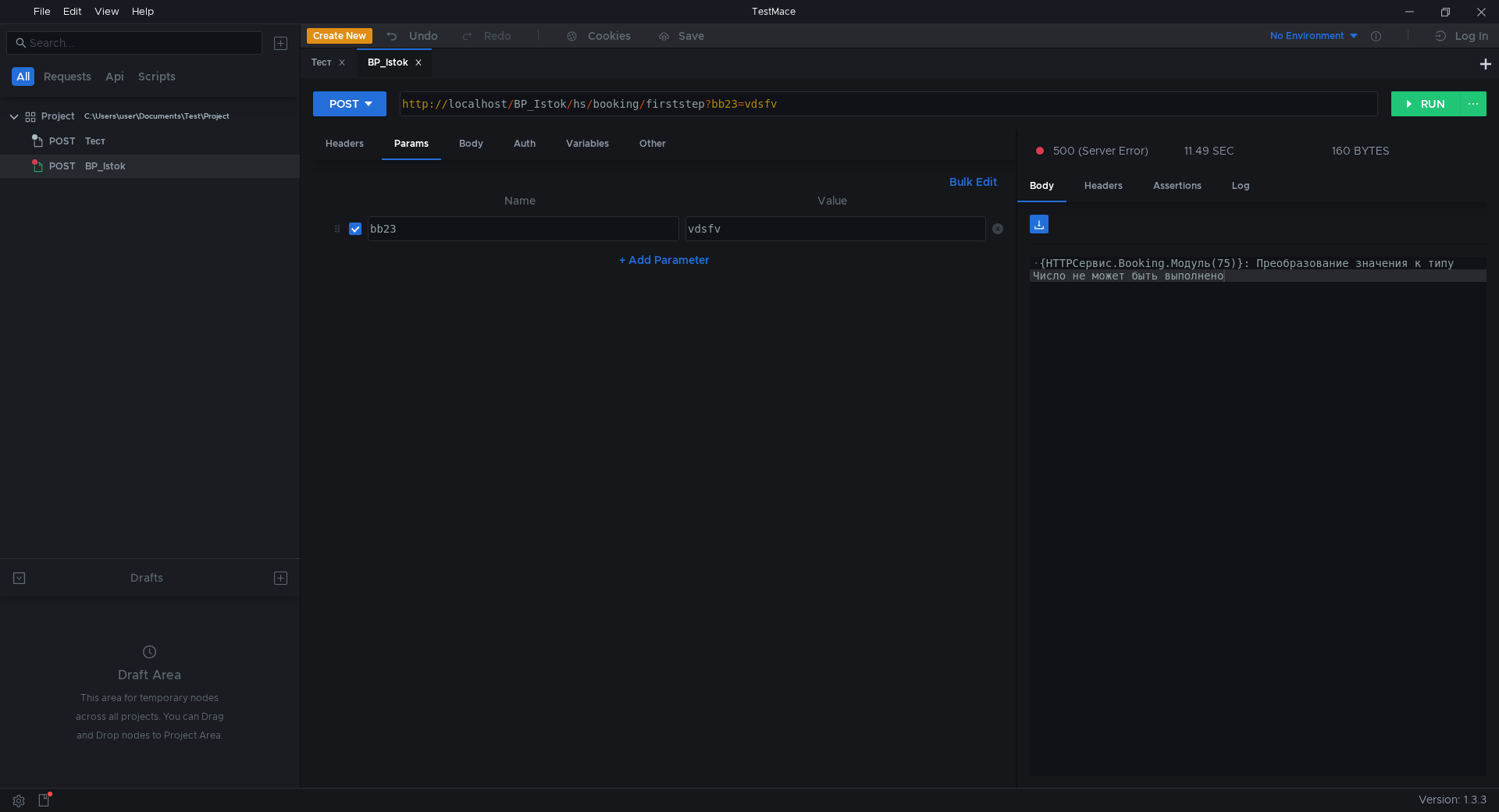
click at [749, 365] on nz-table "Name Value bb23 bb23 הההההההההההההההההההההההההההההההההההההההההההההההההההההההההה…" at bounding box center [664, 484] width 677 height 584
click at [1404, 4] on div at bounding box center [1409, 11] width 36 height 23
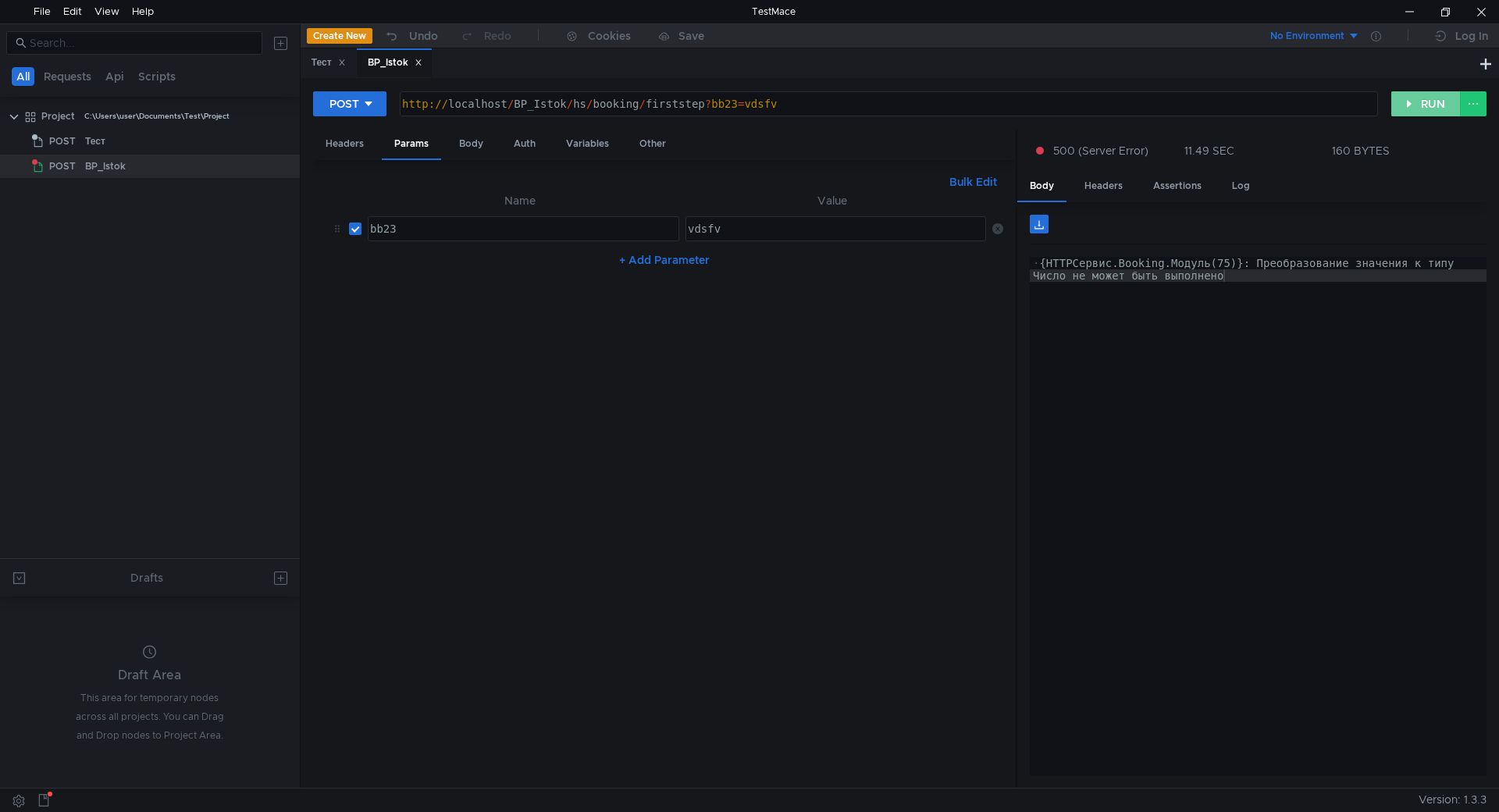
click at [1412, 100] on button "RUN" at bounding box center [1425, 103] width 70 height 25
click at [754, 142] on div "Headers Params Body Auth Variables Other" at bounding box center [663, 144] width 703 height 31
click at [861, 367] on nz-table "Name Value bb23 bb23 הההההההההההההההההההההההההההההההההההההההההההההההההההההההההה…" at bounding box center [664, 484] width 677 height 584
click at [480, 143] on div "Body" at bounding box center [471, 143] width 49 height 29
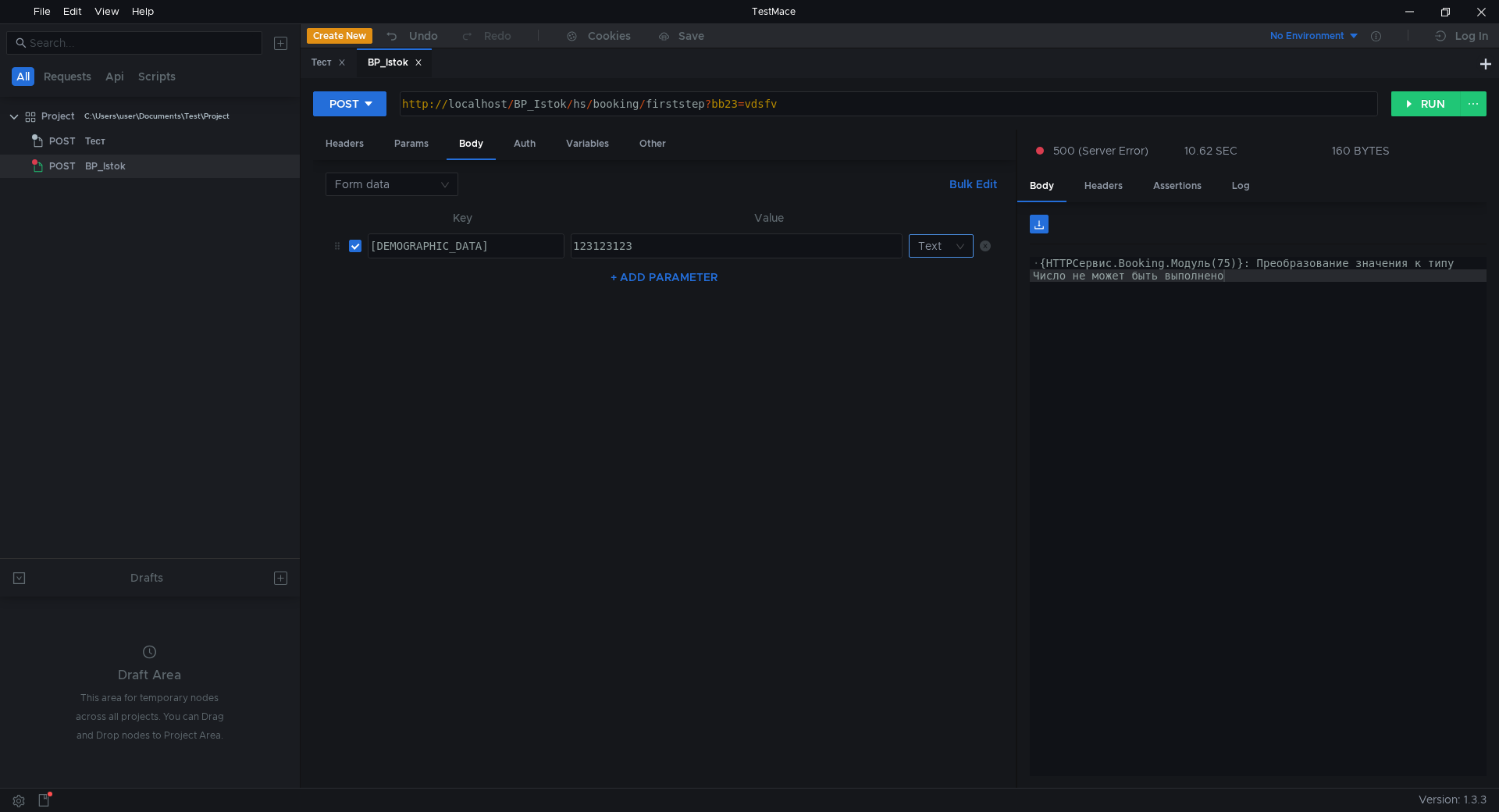
click at [950, 246] on input at bounding box center [935, 246] width 34 height 21
click at [950, 246] on div at bounding box center [749, 406] width 1499 height 812
click at [399, 182] on input at bounding box center [386, 183] width 103 height 21
click at [415, 216] on div "JSON" at bounding box center [392, 215] width 114 height 17
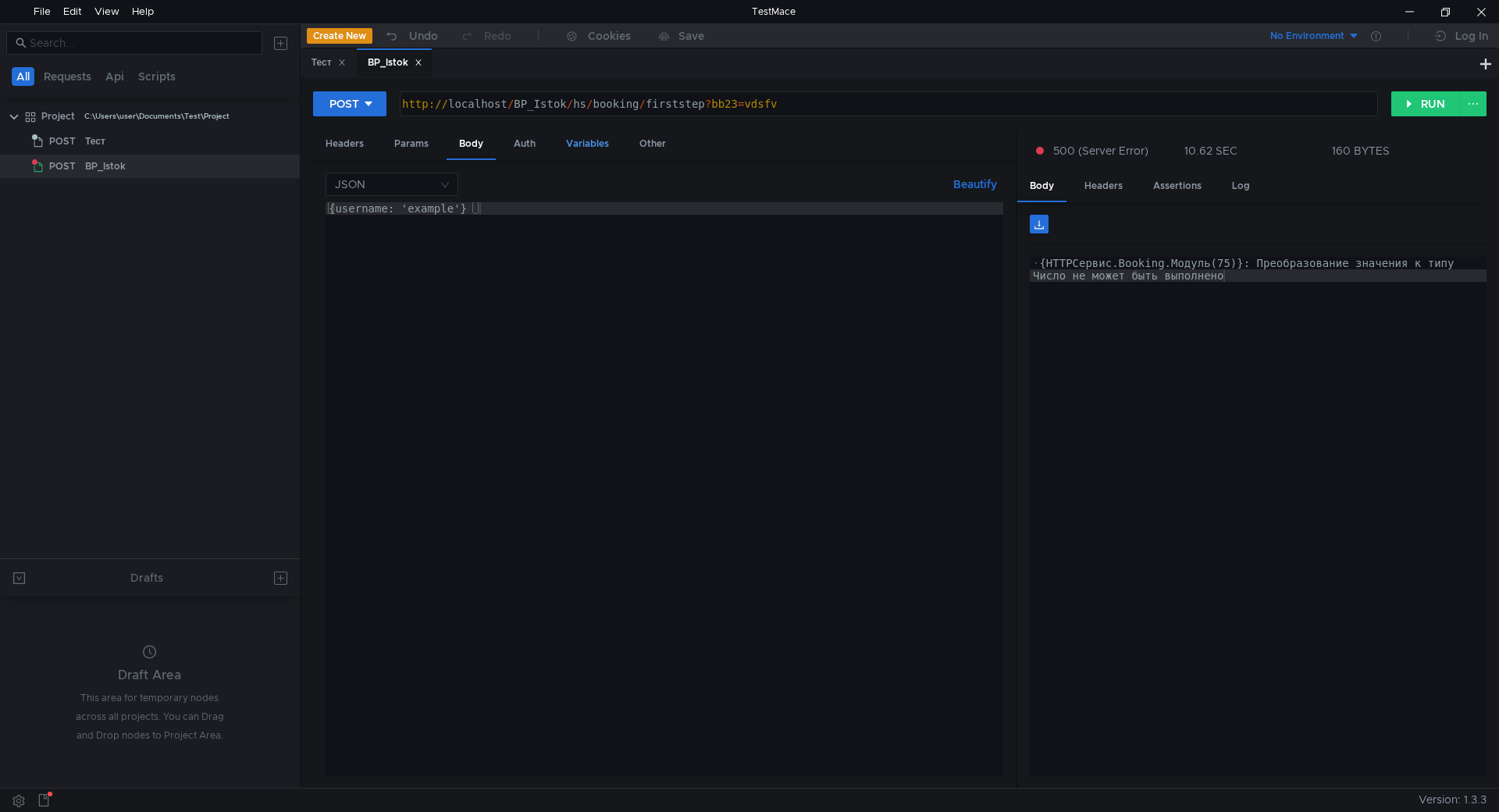
click at [585, 143] on div "Variables" at bounding box center [587, 143] width 68 height 29
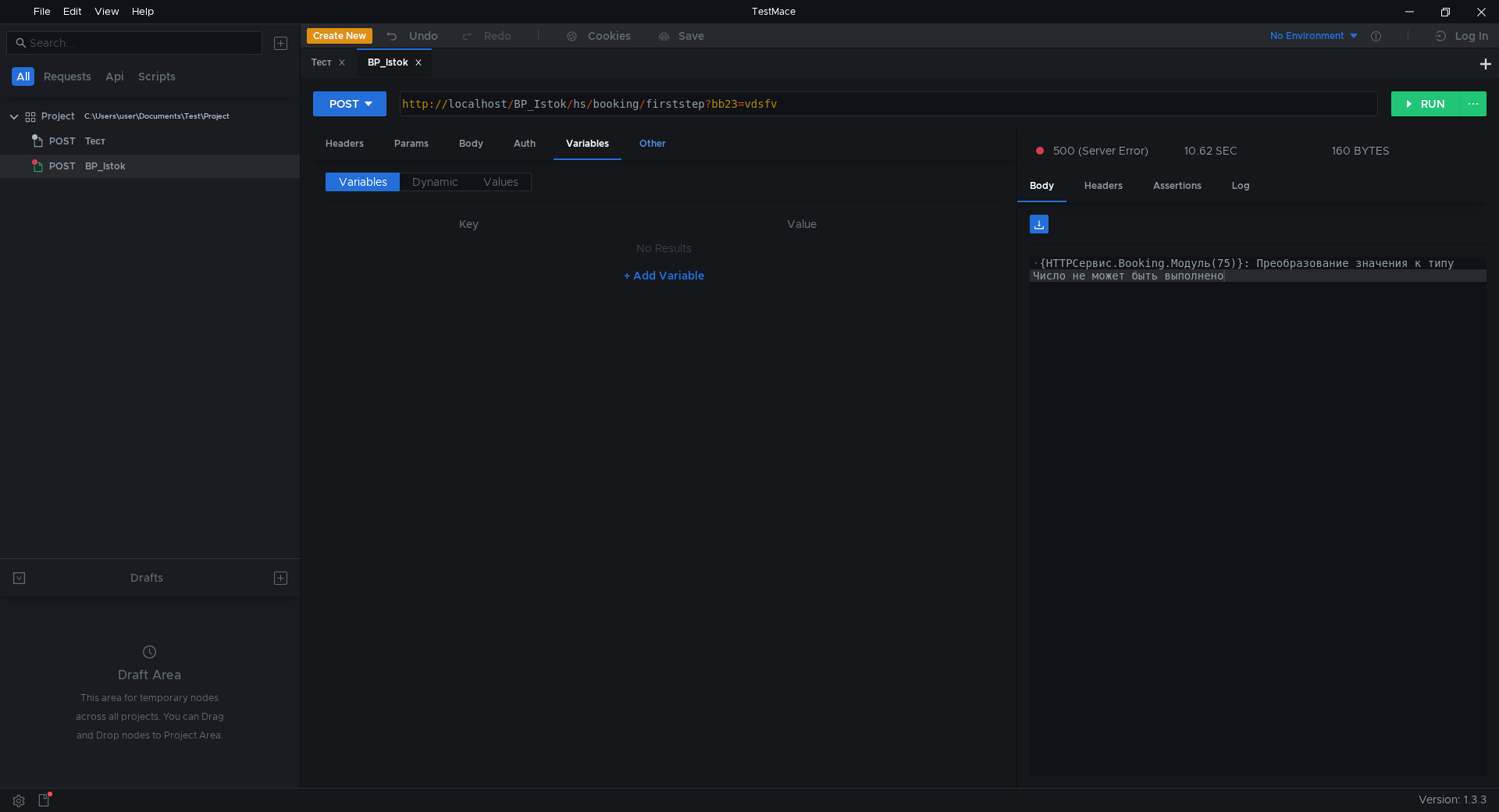
click at [643, 143] on div "Other" at bounding box center [652, 143] width 51 height 29
click at [536, 144] on div "Auth" at bounding box center [525, 143] width 47 height 29
click at [467, 147] on div "Body" at bounding box center [471, 143] width 49 height 29
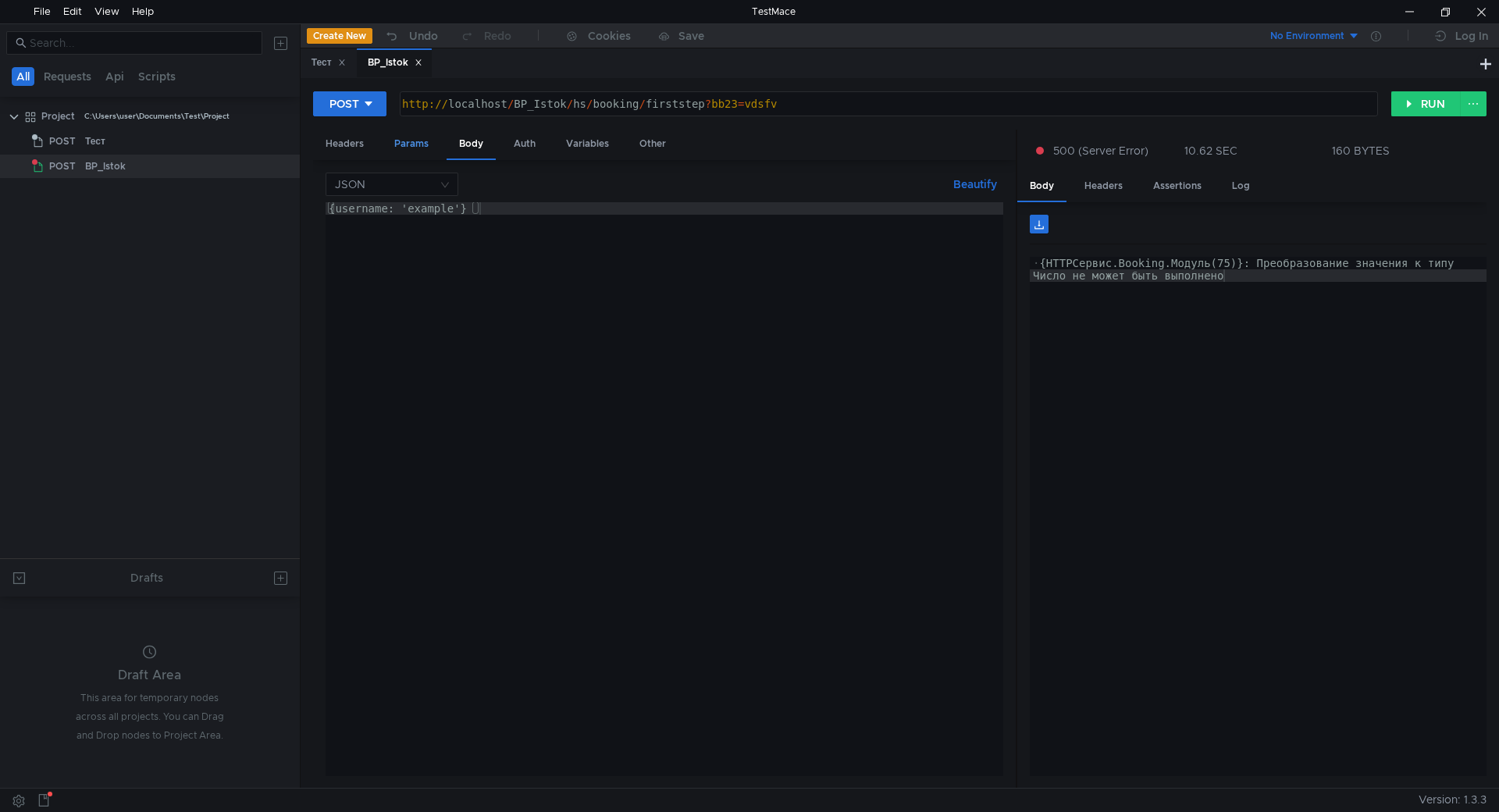
click at [420, 148] on div "Params" at bounding box center [411, 143] width 60 height 29
click at [368, 145] on div "Headers" at bounding box center [344, 143] width 63 height 29
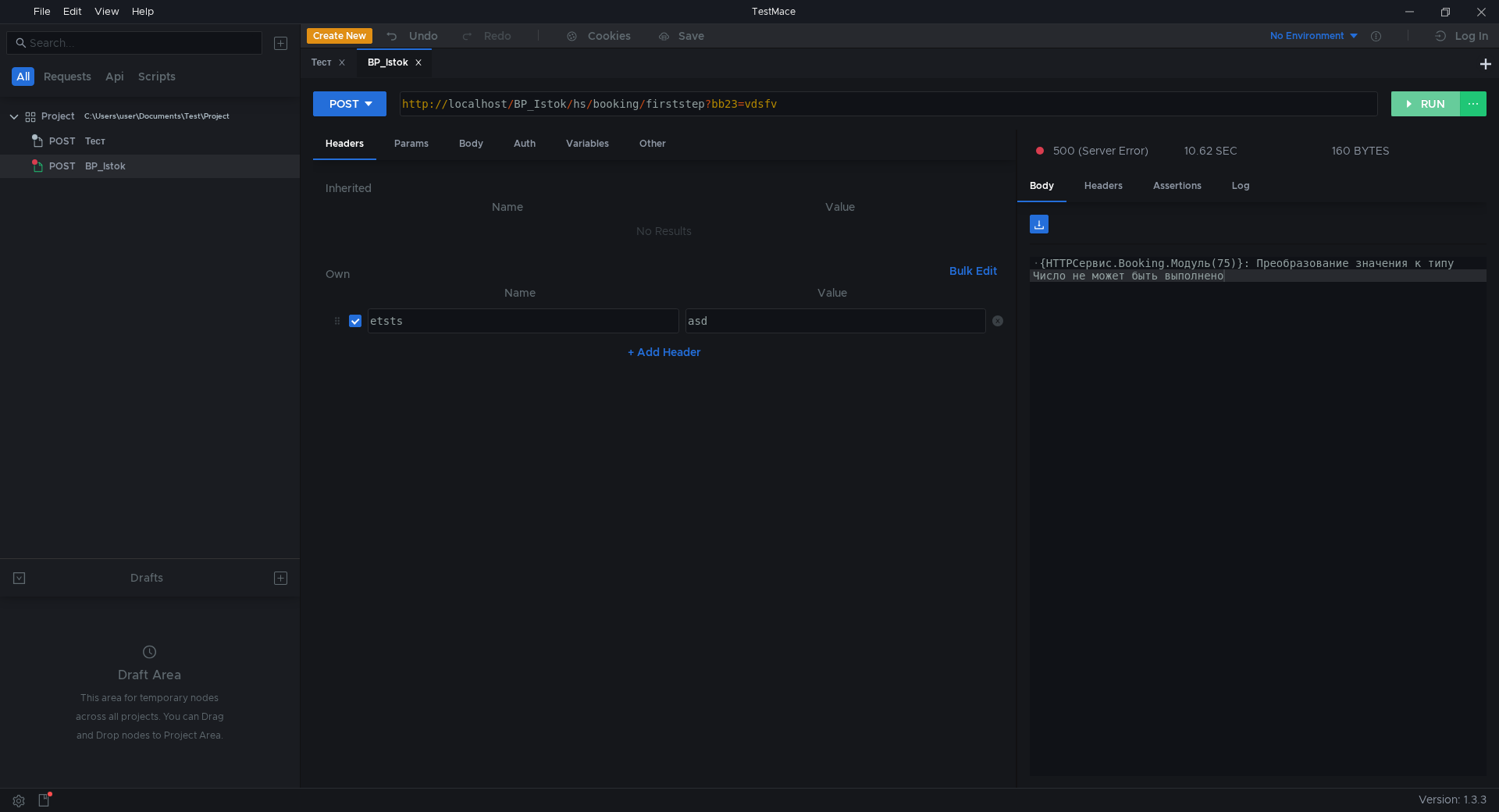
click at [1428, 106] on button "RUN" at bounding box center [1425, 103] width 70 height 25
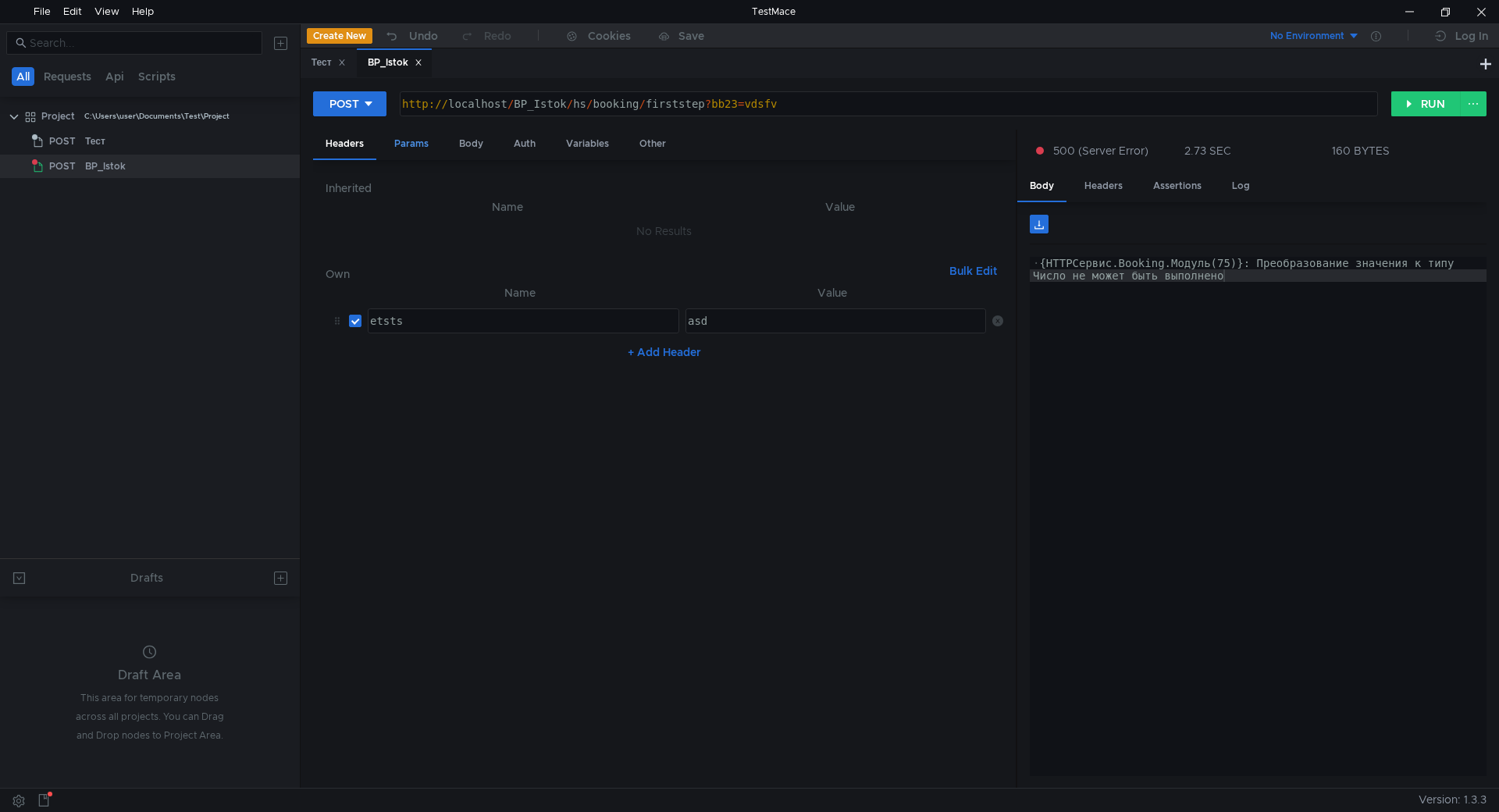
click at [414, 148] on div "Params" at bounding box center [411, 143] width 60 height 29
click at [355, 228] on input "checkbox" at bounding box center [355, 228] width 12 height 12
checkbox input "false"
click at [466, 141] on div "Body" at bounding box center [471, 143] width 49 height 29
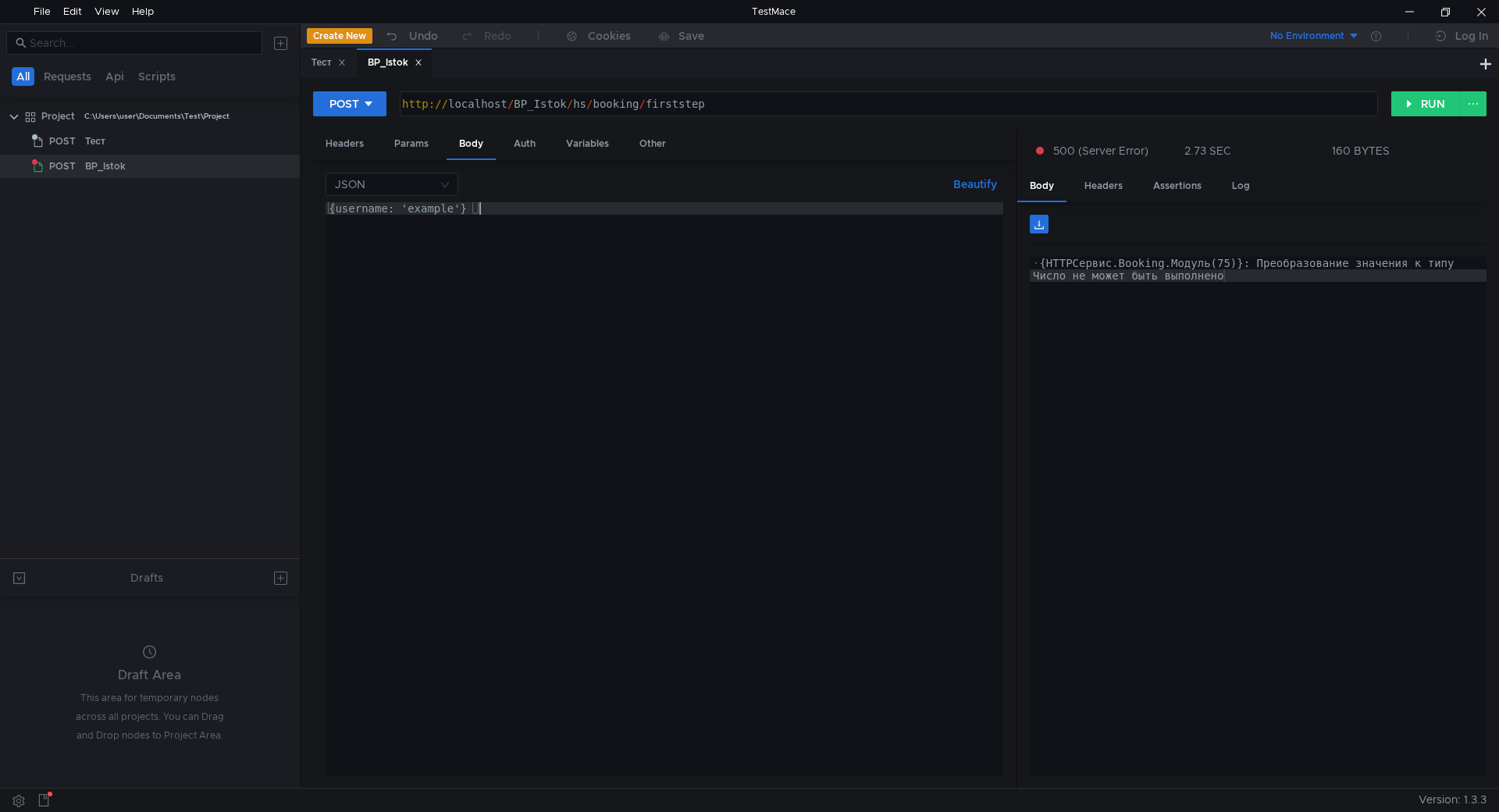
click at [482, 211] on div "{ username: 'example' }" at bounding box center [664, 501] width 677 height 599
click at [447, 185] on nz-select-top-control "JSON" at bounding box center [392, 183] width 133 height 23
click at [447, 185] on div at bounding box center [749, 406] width 1499 height 812
click at [1414, 104] on button "RUN" at bounding box center [1425, 103] width 70 height 25
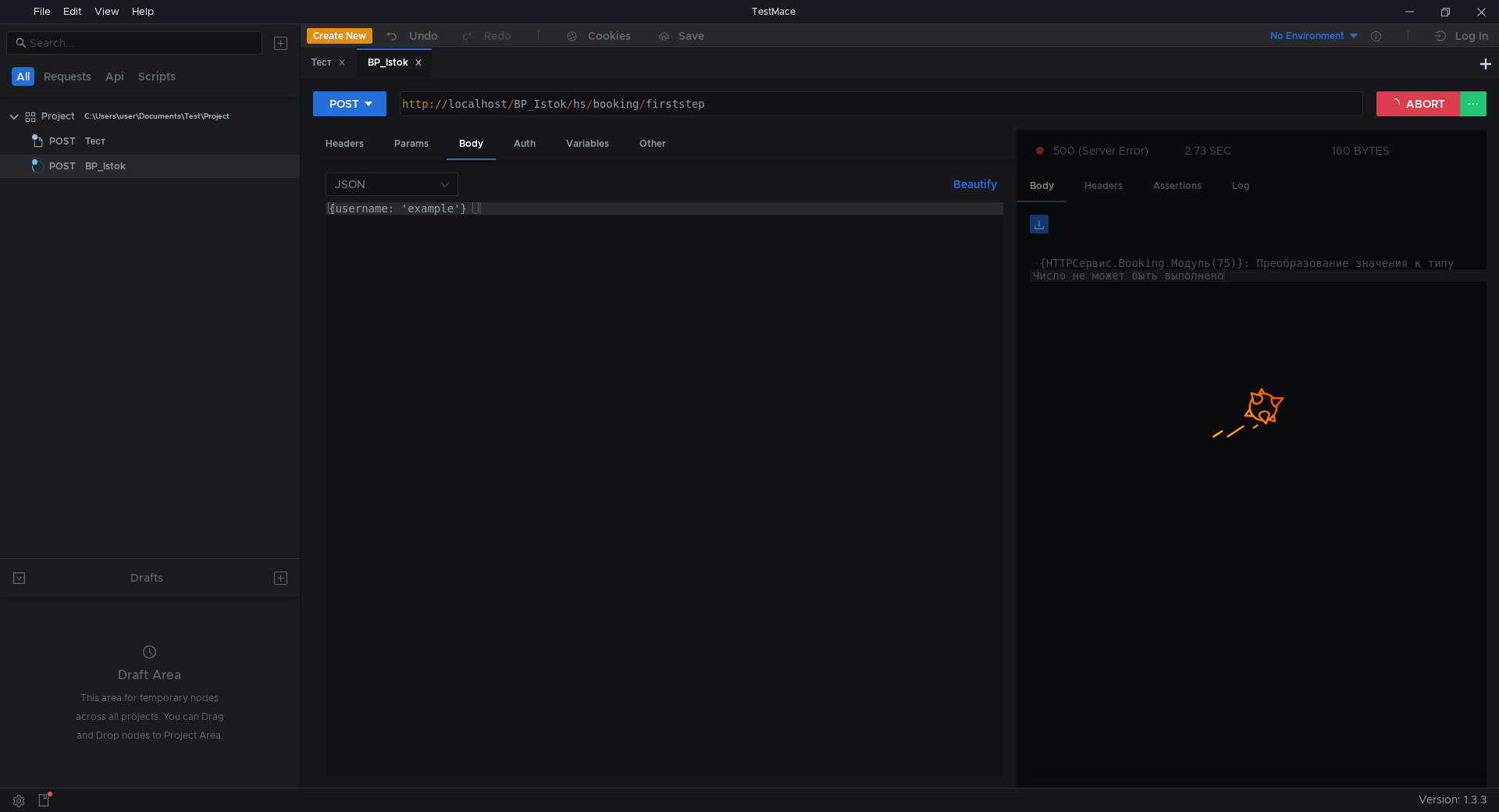
click at [368, 208] on div "{ username: 'example' }" at bounding box center [664, 501] width 677 height 599
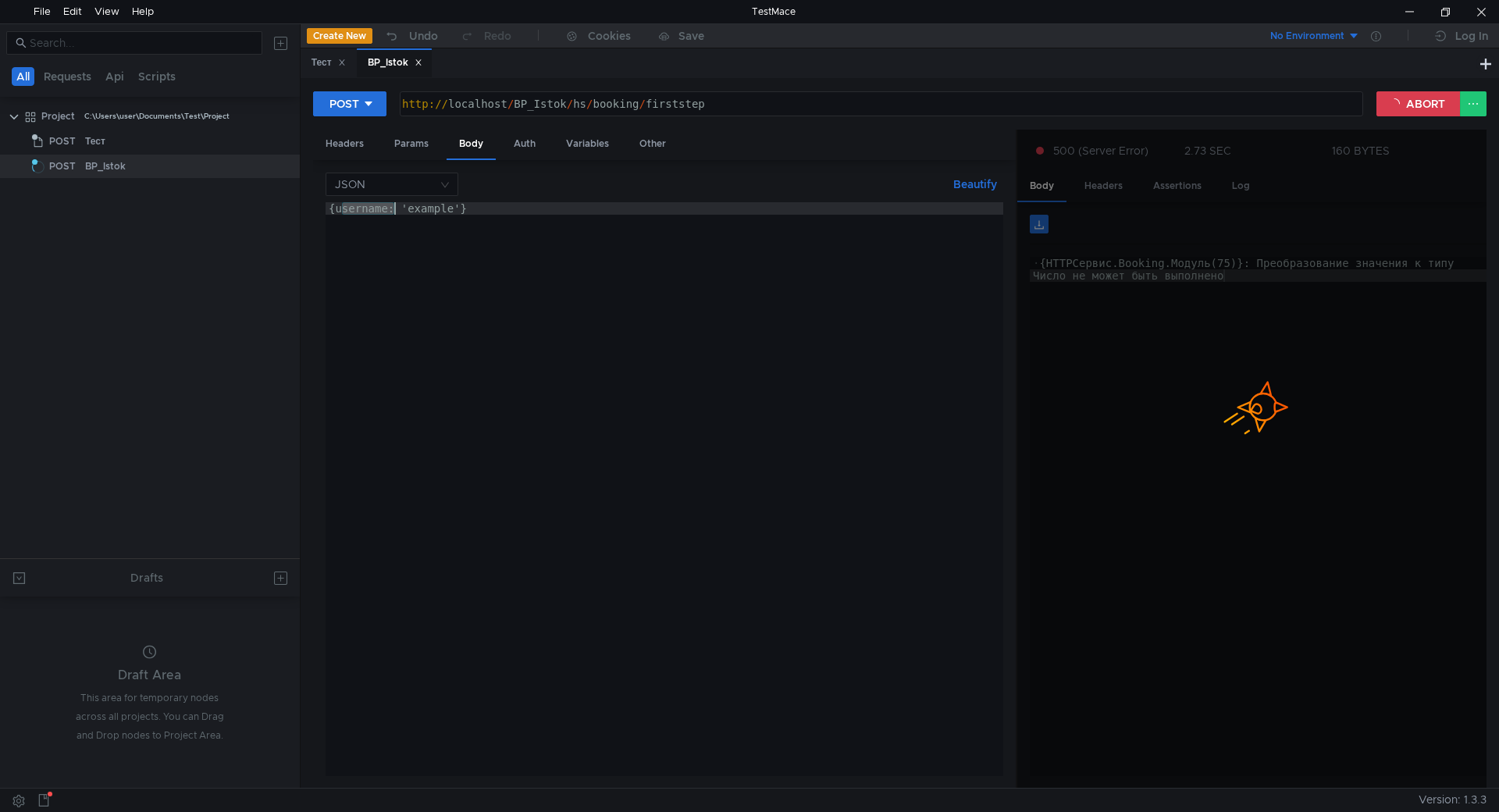
click at [368, 208] on div "{ username: 'example' }" at bounding box center [664, 501] width 677 height 599
paste textarea "[DEMOGRAPHIC_DATA]"
type textarea "{ datestart: 'example' }"
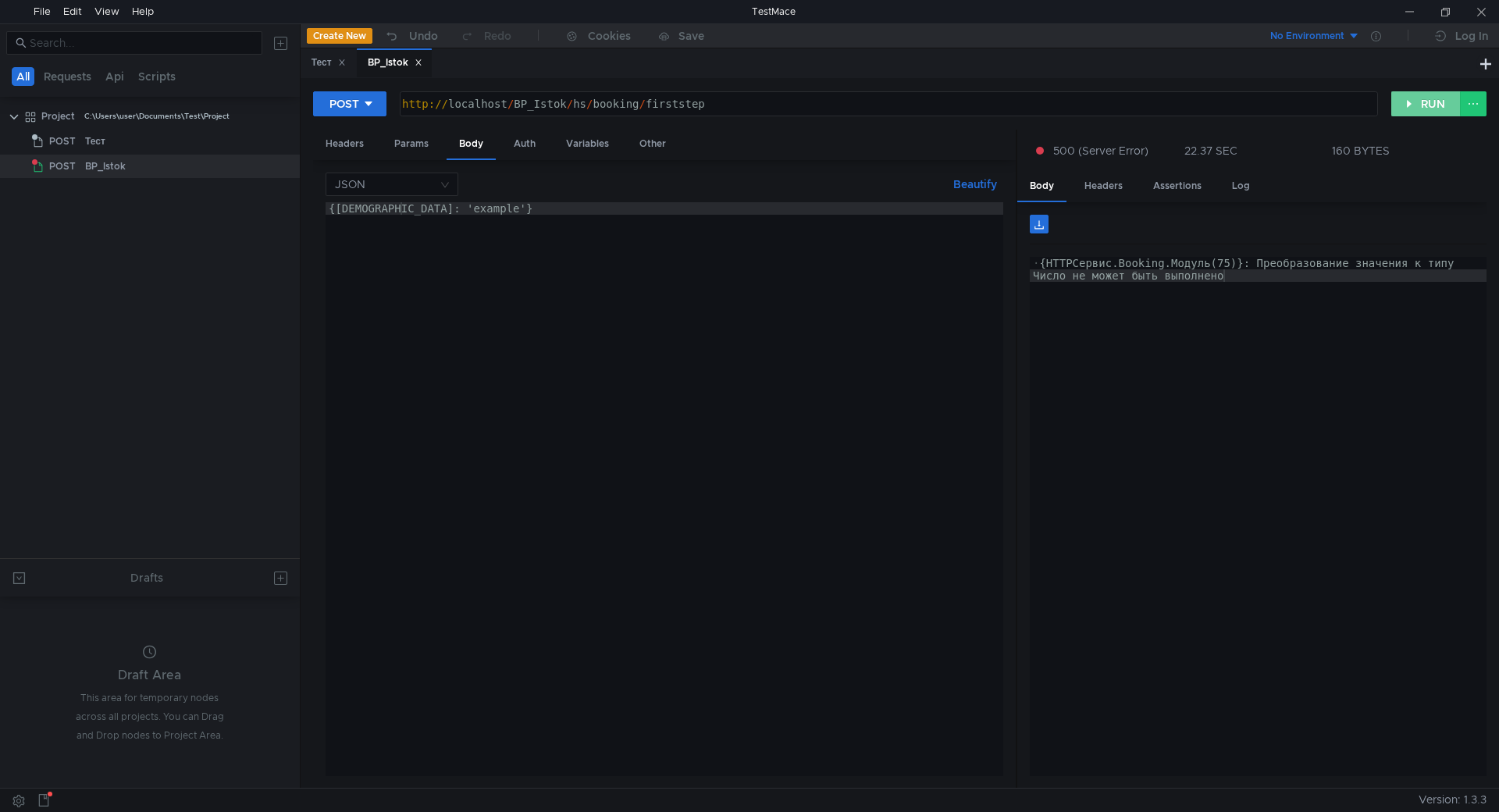
click at [1403, 103] on button "RUN" at bounding box center [1425, 103] width 70 height 25
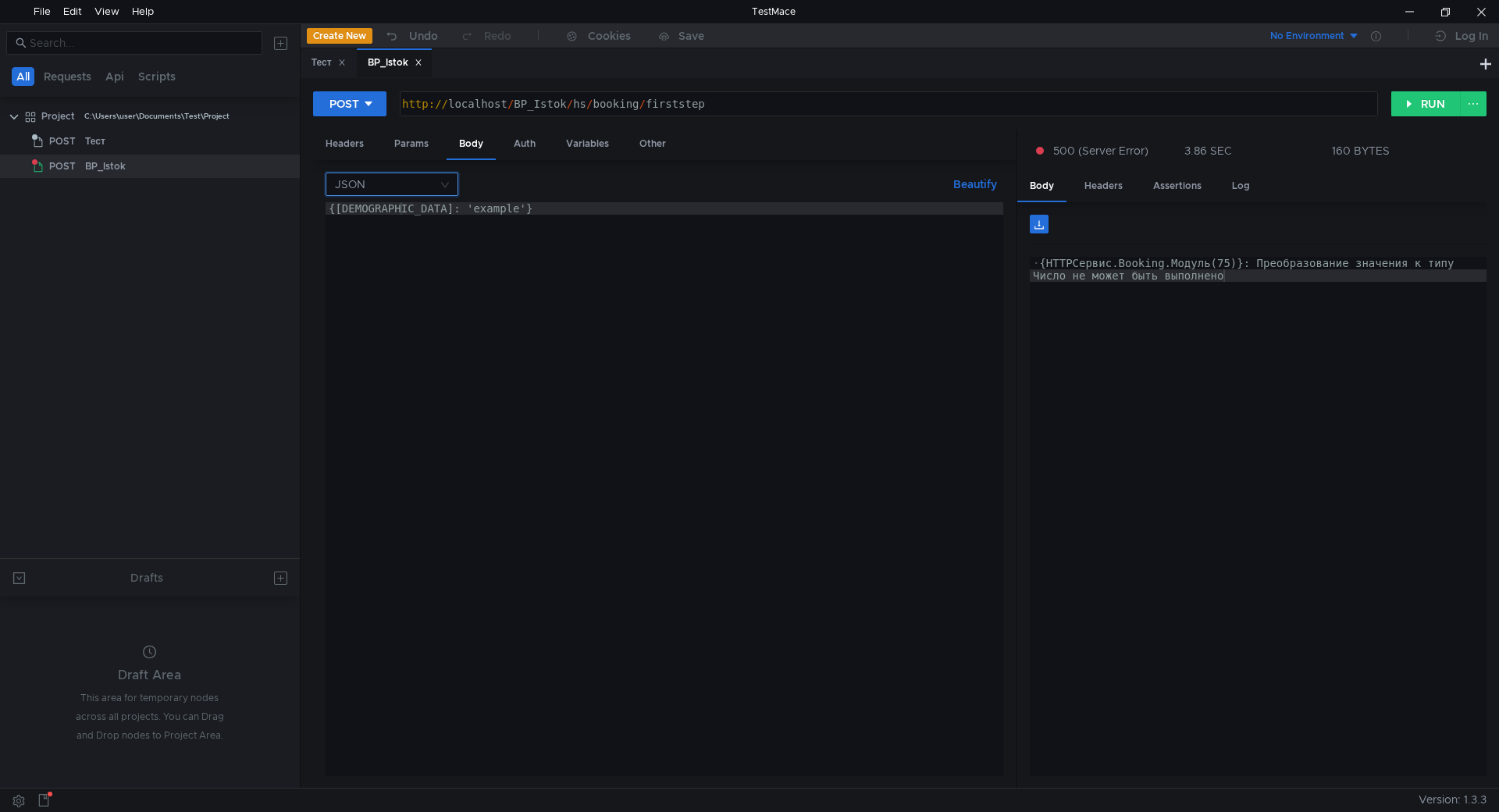
click at [418, 182] on input at bounding box center [386, 183] width 103 height 21
click at [381, 332] on div "Text" at bounding box center [392, 339] width 114 height 17
click at [556, 262] on div at bounding box center [664, 501] width 677 height 599
type textarea "{ datestart: 'example' }"
drag, startPoint x: 529, startPoint y: 208, endPoint x: 133, endPoint y: 198, distance: 396.1
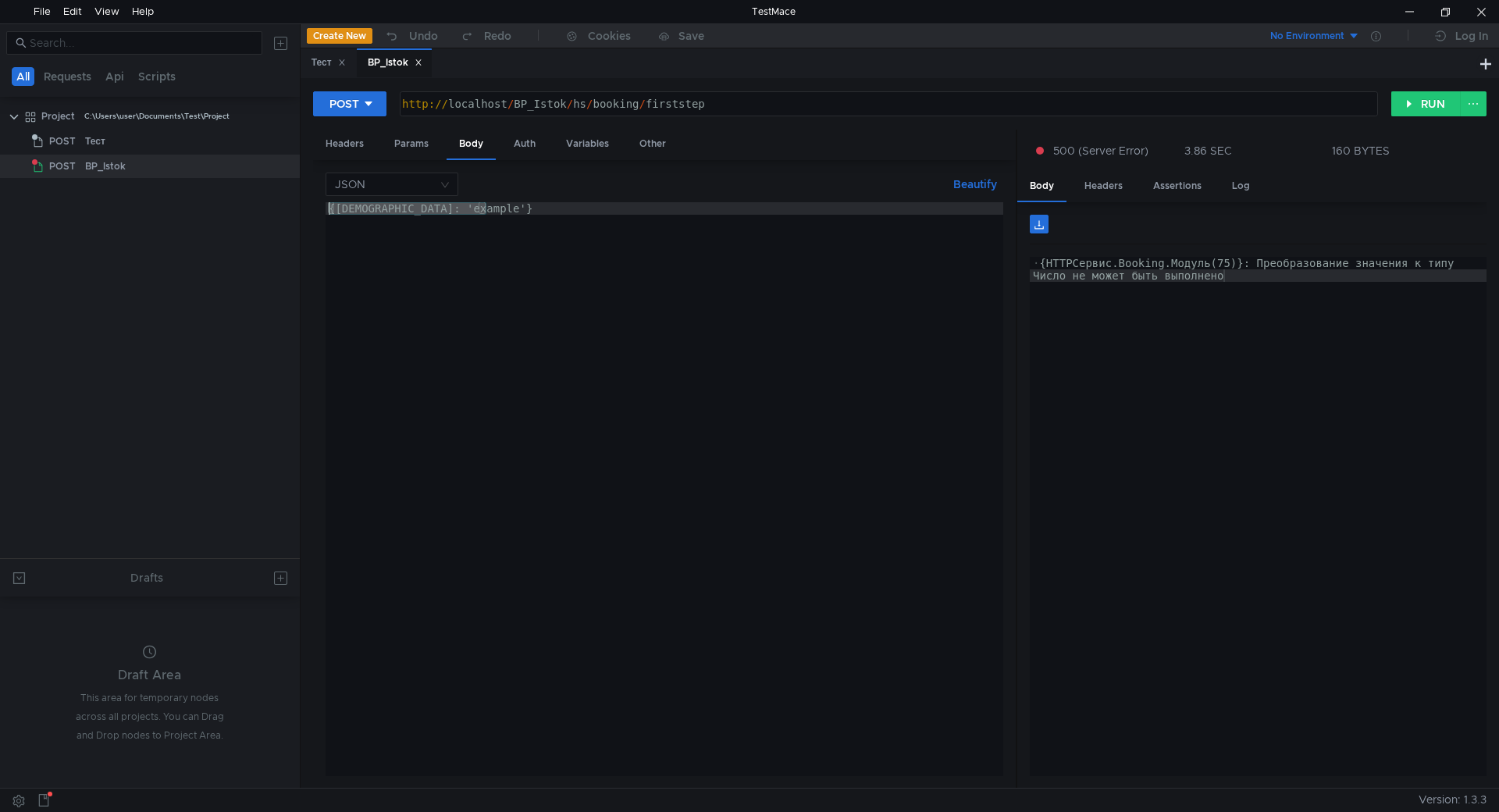
click at [133, 198] on as-split "All Requests Api Scripts Project C:\Users\user\Documents\Test\Project POST Тест…" at bounding box center [749, 405] width 1499 height 764
click at [335, 198] on div "JSON Beautify { datestart: 'example' } { datestart: 'example' } ההההההההההההההה…" at bounding box center [664, 473] width 677 height 604
click at [355, 191] on input at bounding box center [386, 183] width 103 height 21
click at [370, 340] on div "Text" at bounding box center [392, 339] width 114 height 17
click at [422, 244] on div at bounding box center [664, 501] width 677 height 599
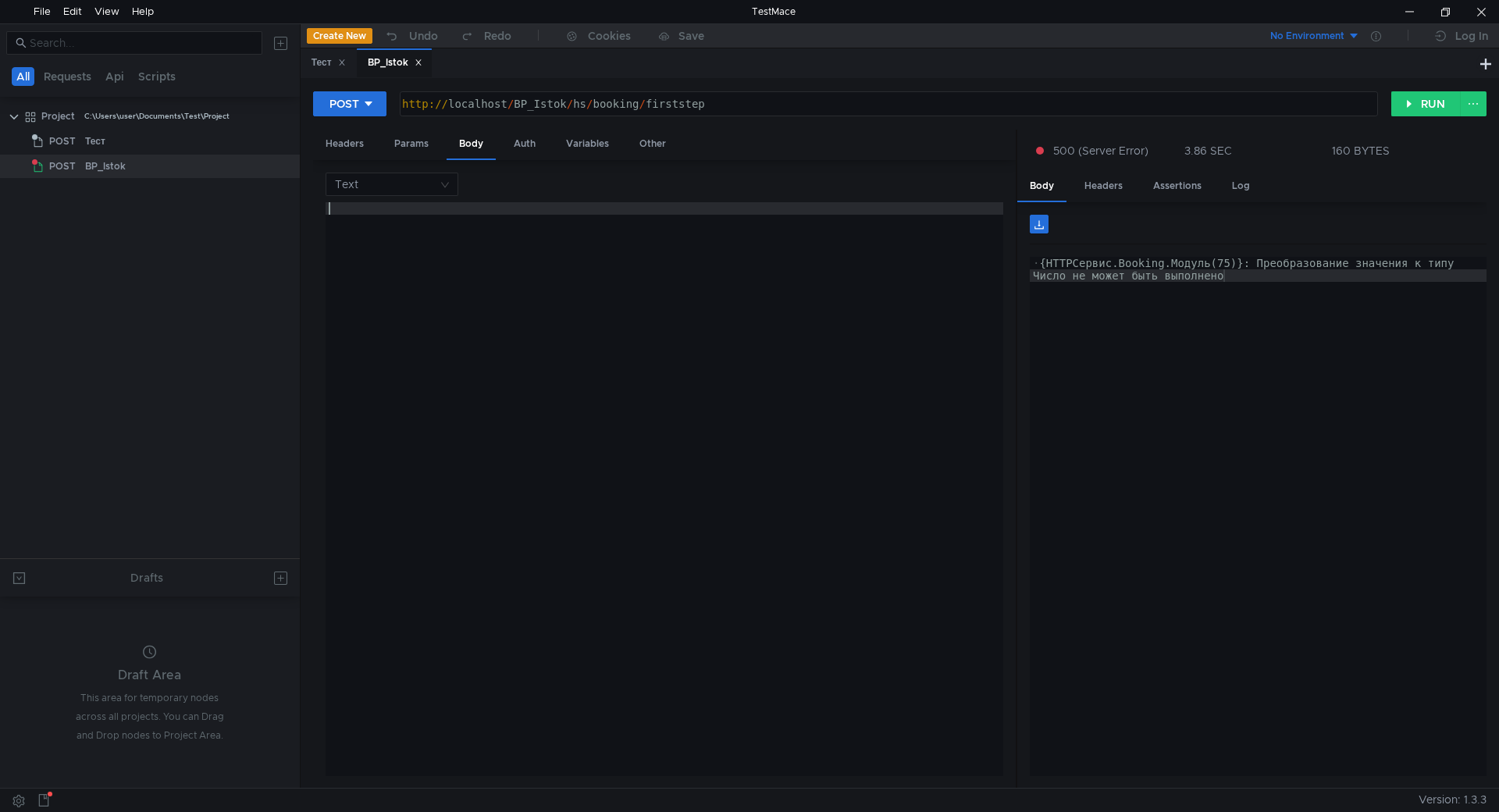
paste textarea "{ datestart: 'example' }"
type textarea "{ datestart: 'example' }"
click at [1422, 100] on button "RUN" at bounding box center [1425, 103] width 70 height 25
click at [390, 188] on input at bounding box center [386, 183] width 103 height 21
click at [390, 269] on div "Form URL encoded" at bounding box center [392, 264] width 114 height 17
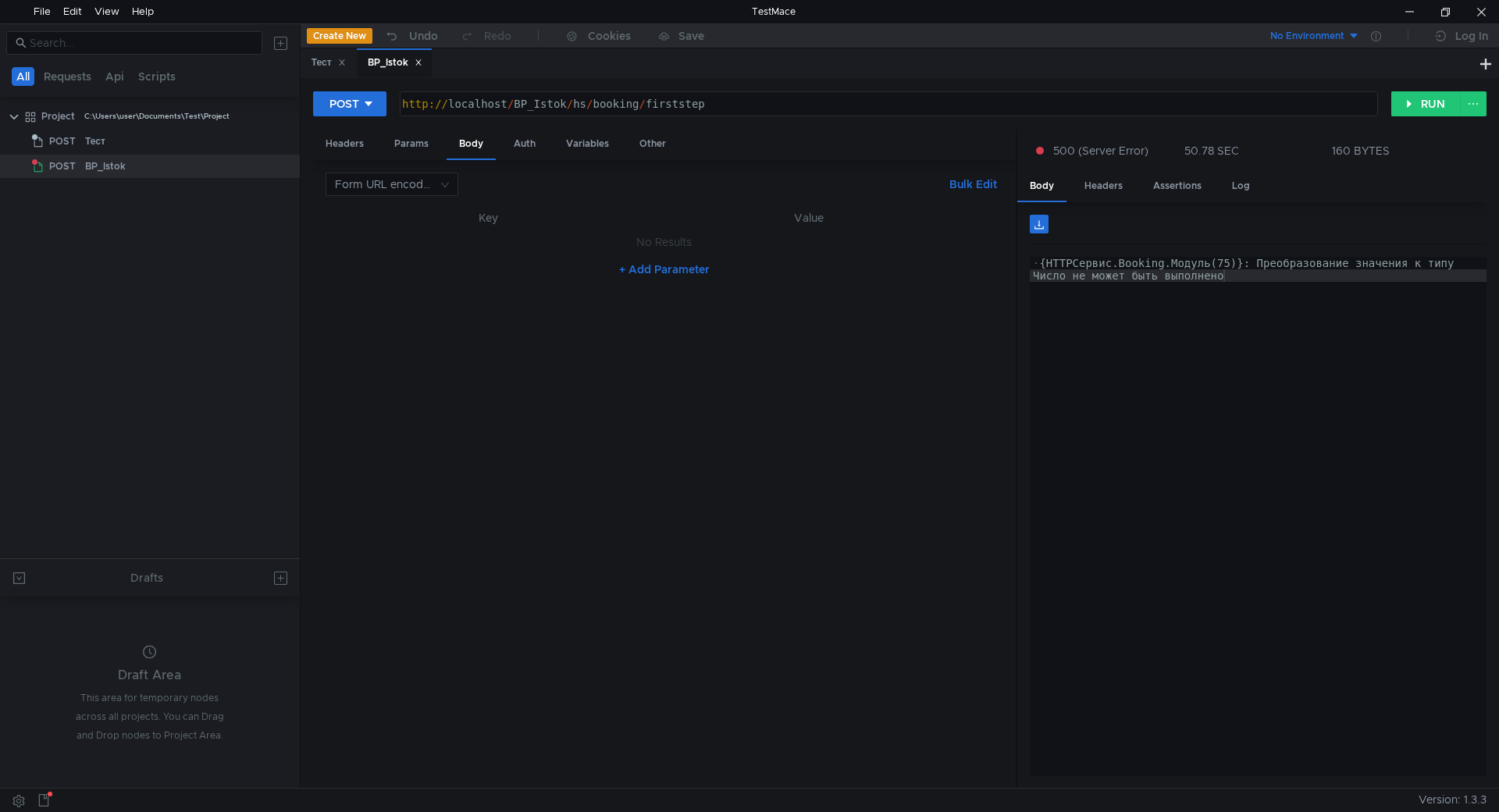
click at [664, 269] on button "+ Add Parameter" at bounding box center [664, 269] width 103 height 19
click at [489, 251] on div at bounding box center [464, 259] width 195 height 37
type textarea "sad"
click at [672, 253] on div at bounding box center [777, 259] width 414 height 37
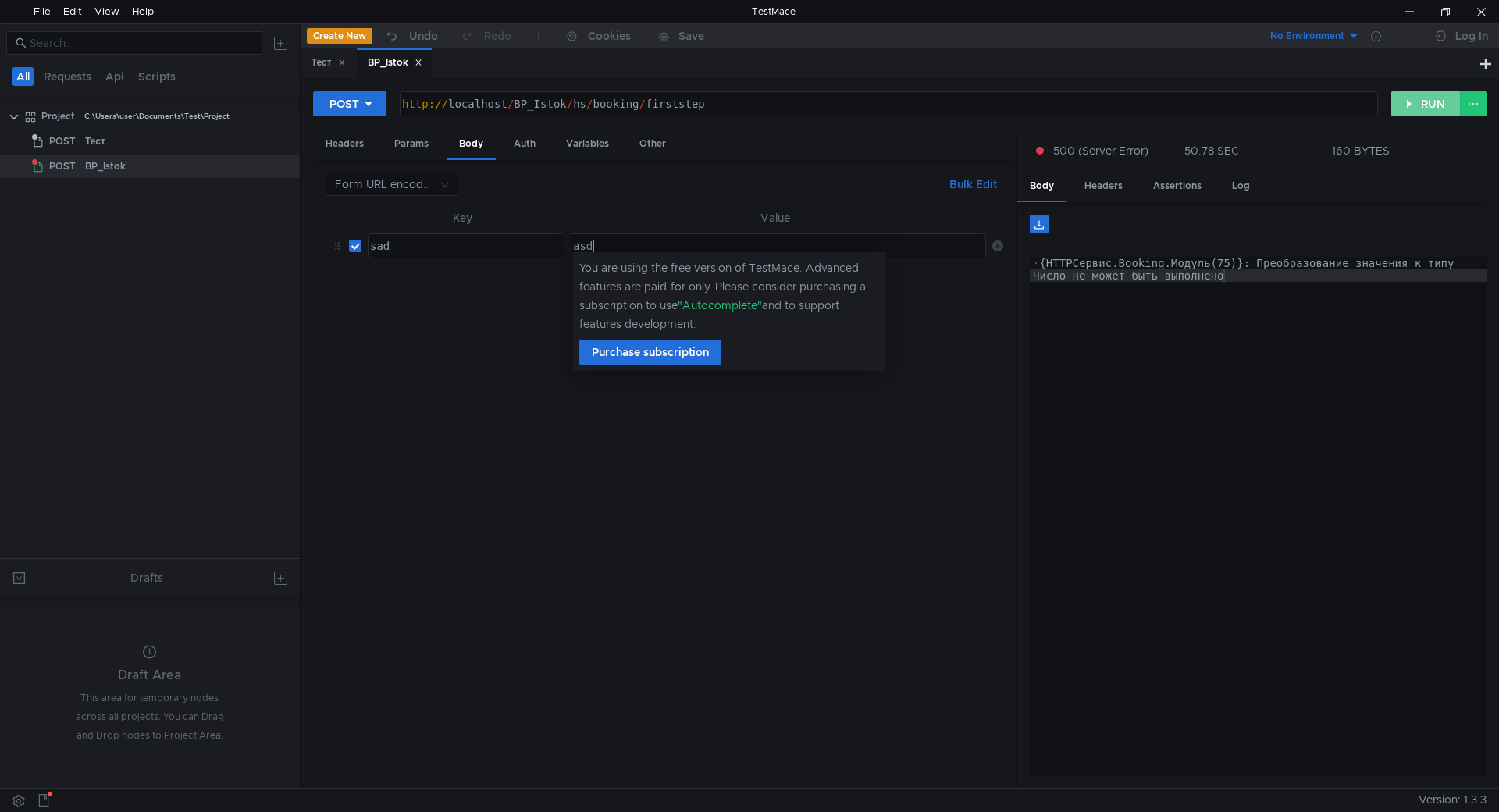
type textarea "asd"
click at [1413, 102] on button "RUN" at bounding box center [1425, 103] width 70 height 25
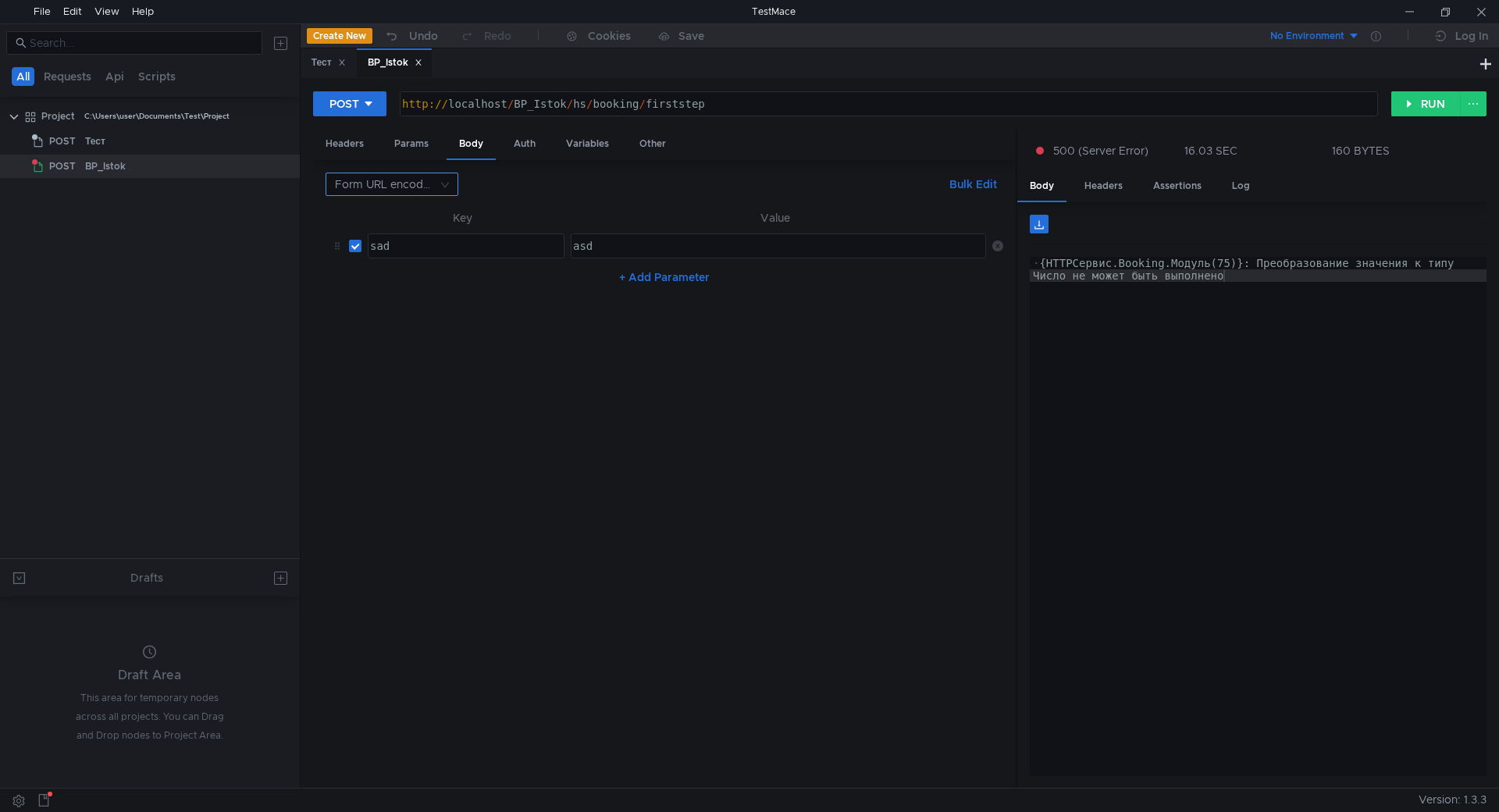
click at [405, 181] on input at bounding box center [386, 183] width 103 height 21
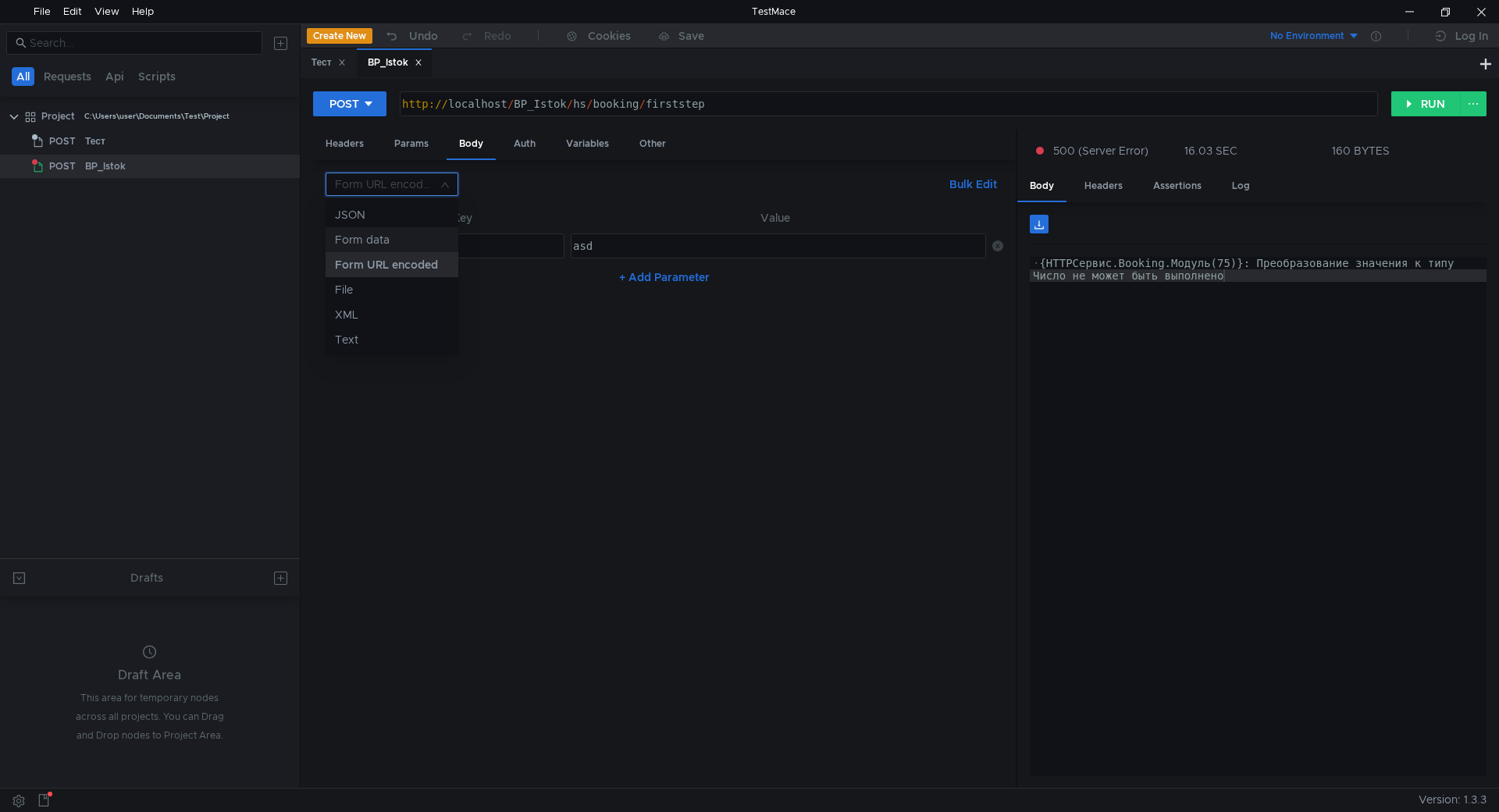
click at [406, 240] on div "Form data" at bounding box center [392, 239] width 114 height 17
click at [1419, 105] on button "RUN" at bounding box center [1425, 103] width 70 height 25
click at [939, 252] on input at bounding box center [935, 246] width 34 height 21
click at [759, 316] on div at bounding box center [749, 406] width 1499 height 812
click at [430, 189] on input at bounding box center [386, 183] width 103 height 21
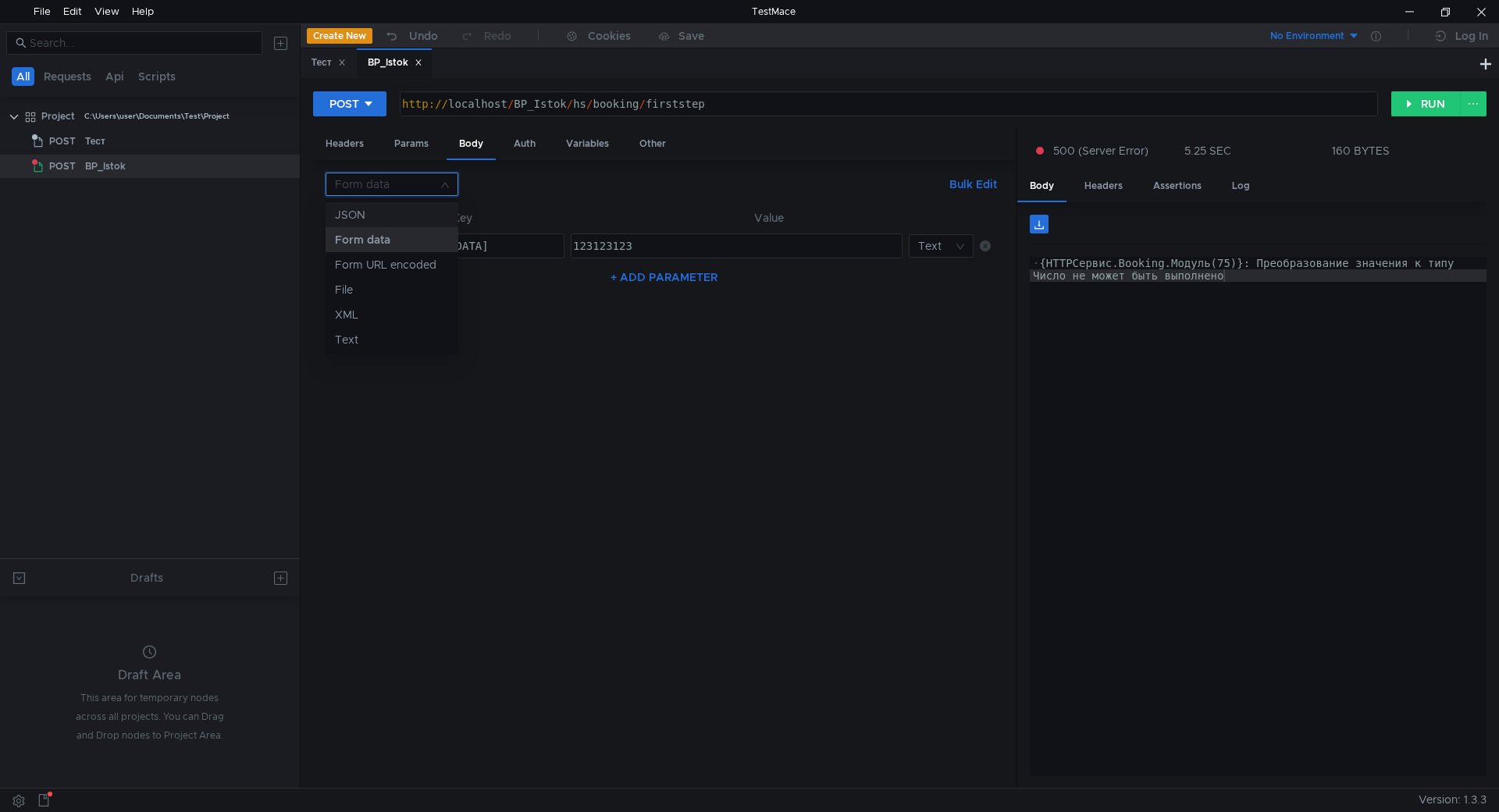
click at [425, 218] on div "JSON" at bounding box center [392, 215] width 114 height 17
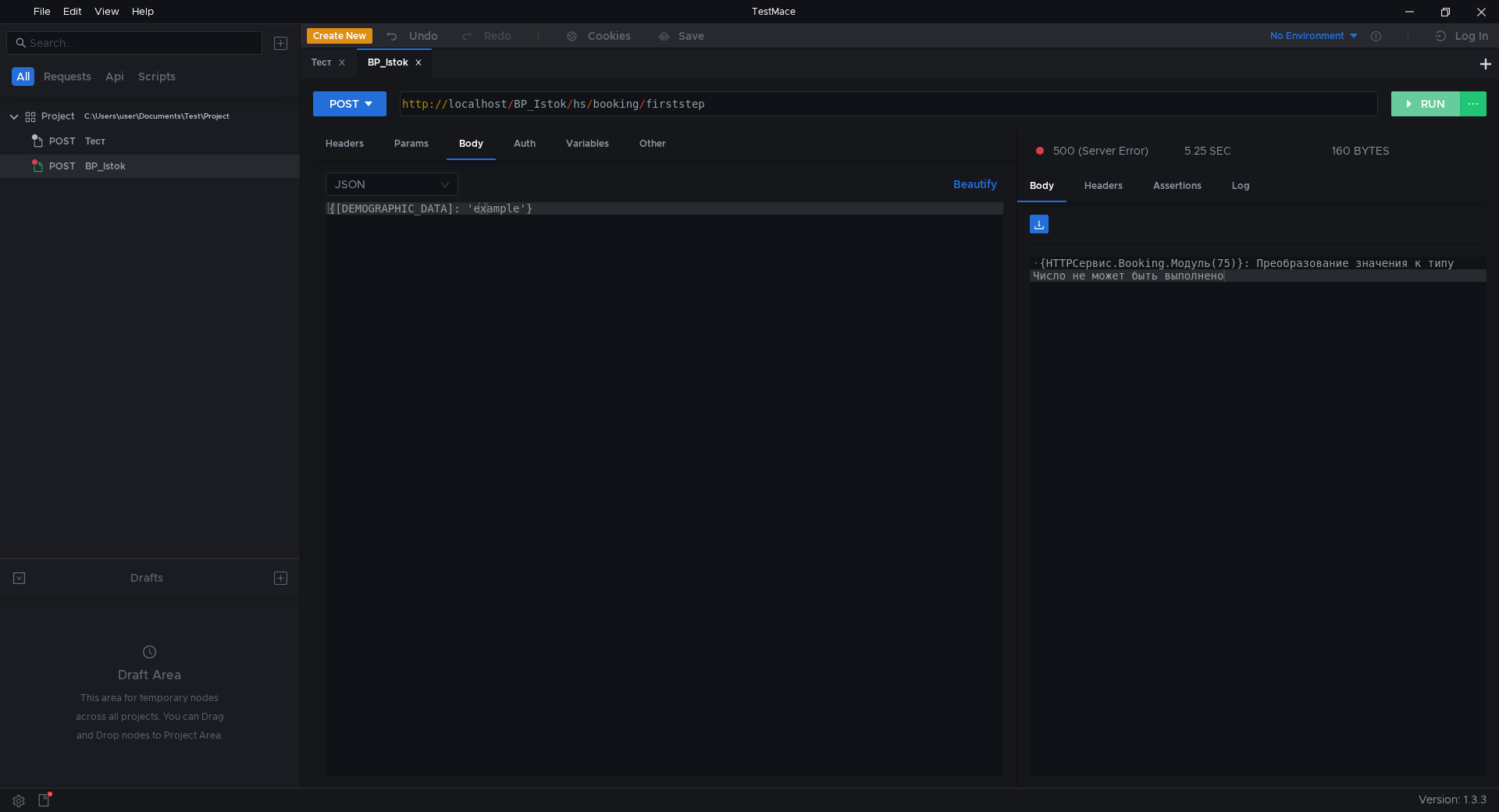
click at [1425, 98] on button "RUN" at bounding box center [1425, 103] width 70 height 25
click at [353, 147] on div "Headers" at bounding box center [344, 143] width 63 height 29
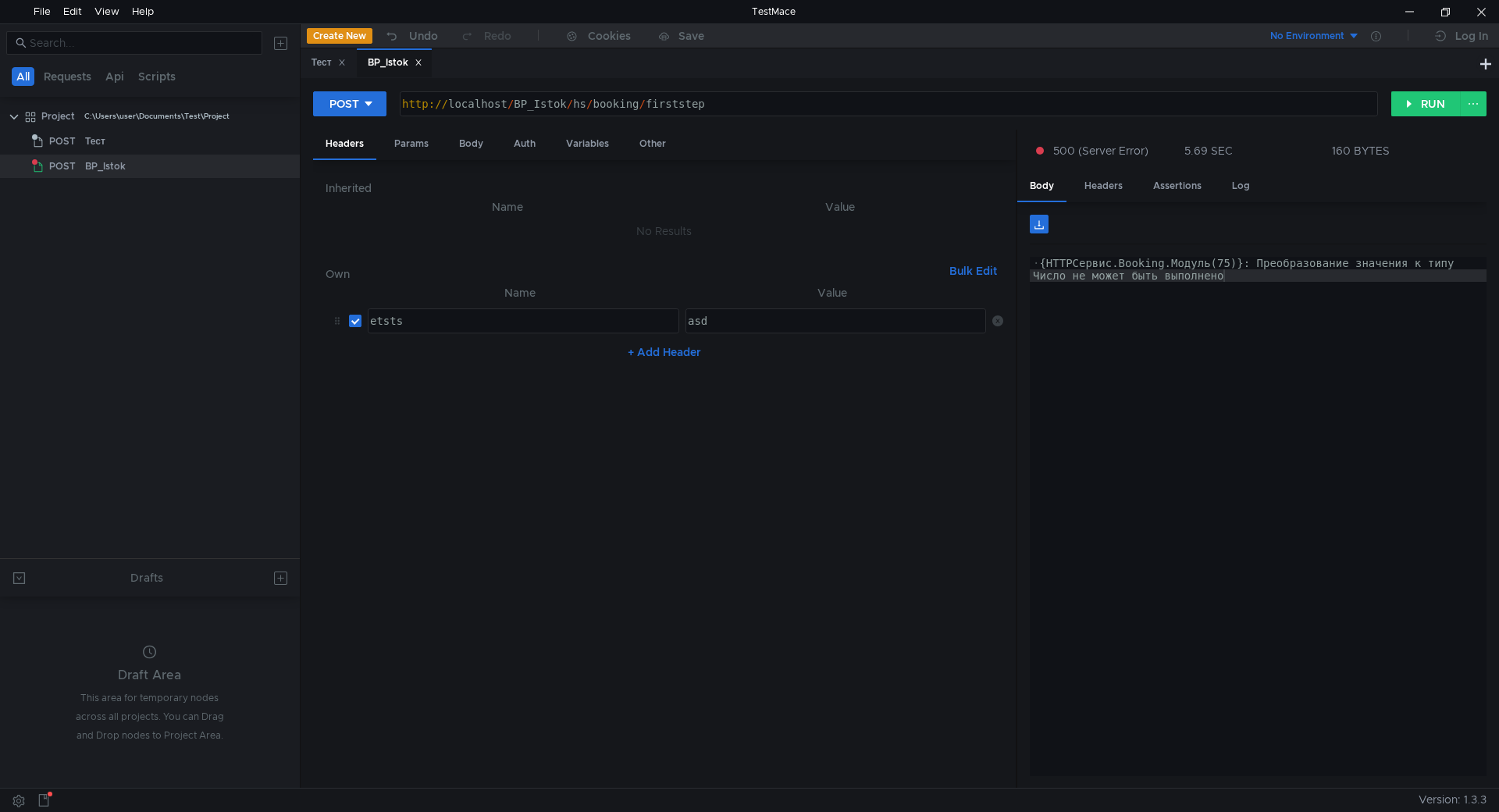
click at [358, 319] on input "checkbox" at bounding box center [355, 320] width 12 height 12
checkbox input "false"
click at [994, 319] on icon at bounding box center [997, 321] width 11 height 11
click at [398, 147] on div "Params" at bounding box center [411, 143] width 60 height 29
click at [466, 152] on div "Body" at bounding box center [471, 143] width 49 height 29
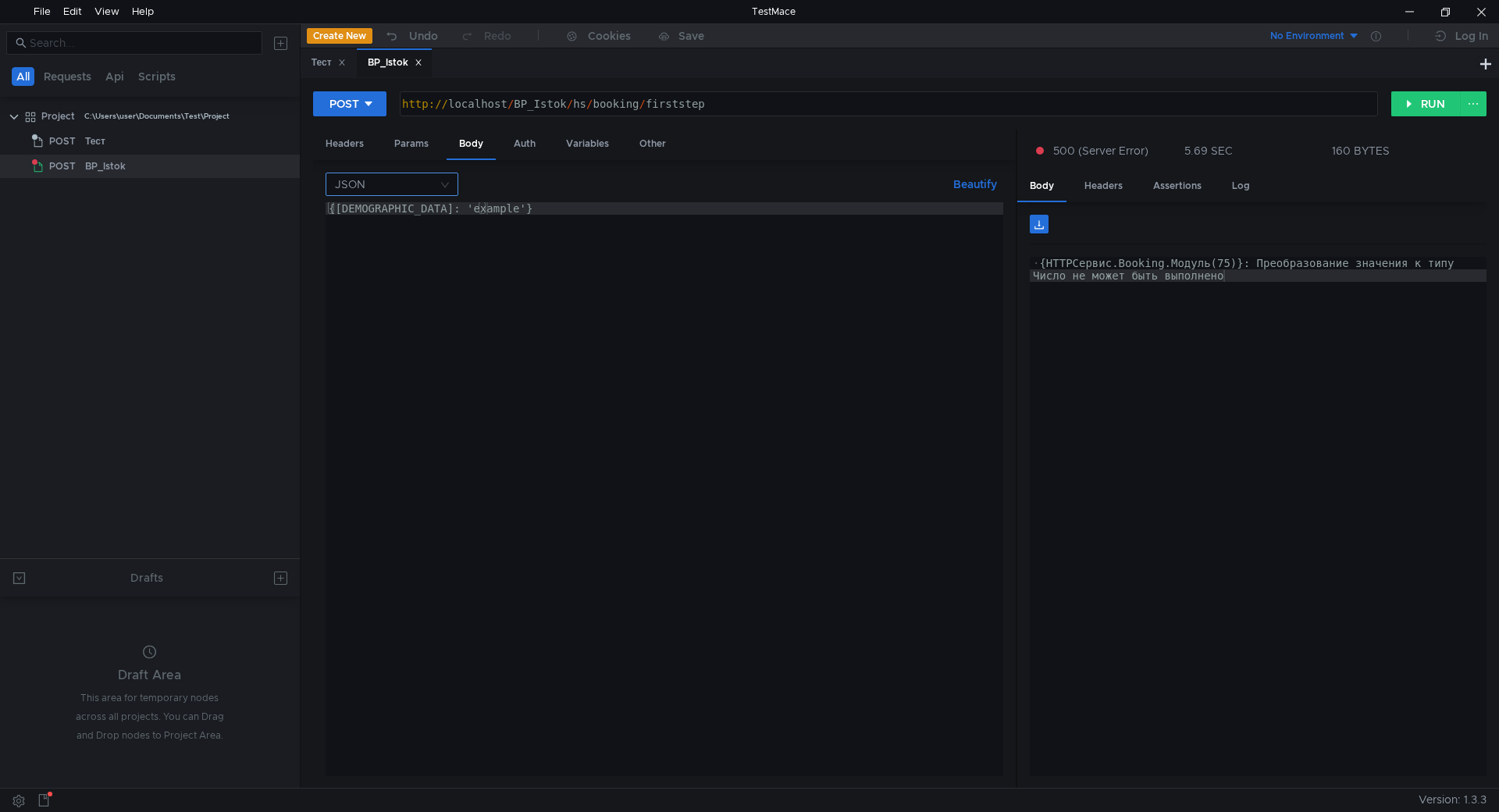
click at [440, 181] on nz-select-top-control "JSON" at bounding box center [392, 183] width 133 height 23
click at [440, 181] on div at bounding box center [749, 406] width 1499 height 812
click at [440, 181] on nz-select-top-control "JSON" at bounding box center [392, 183] width 133 height 23
click at [515, 141] on div at bounding box center [749, 406] width 1499 height 812
click at [519, 141] on div "Auth" at bounding box center [525, 143] width 47 height 29
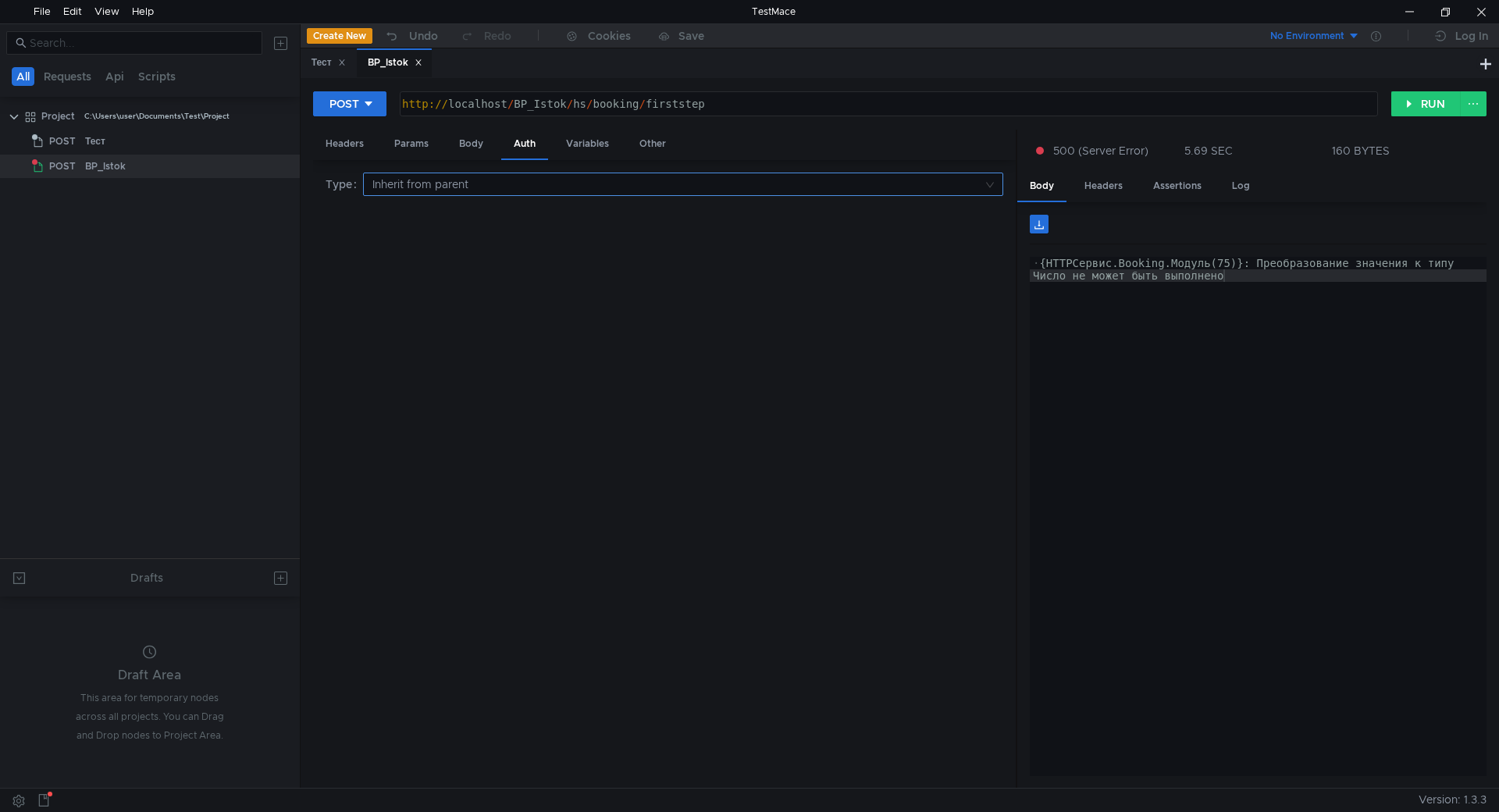
click at [484, 182] on input at bounding box center [677, 183] width 610 height 21
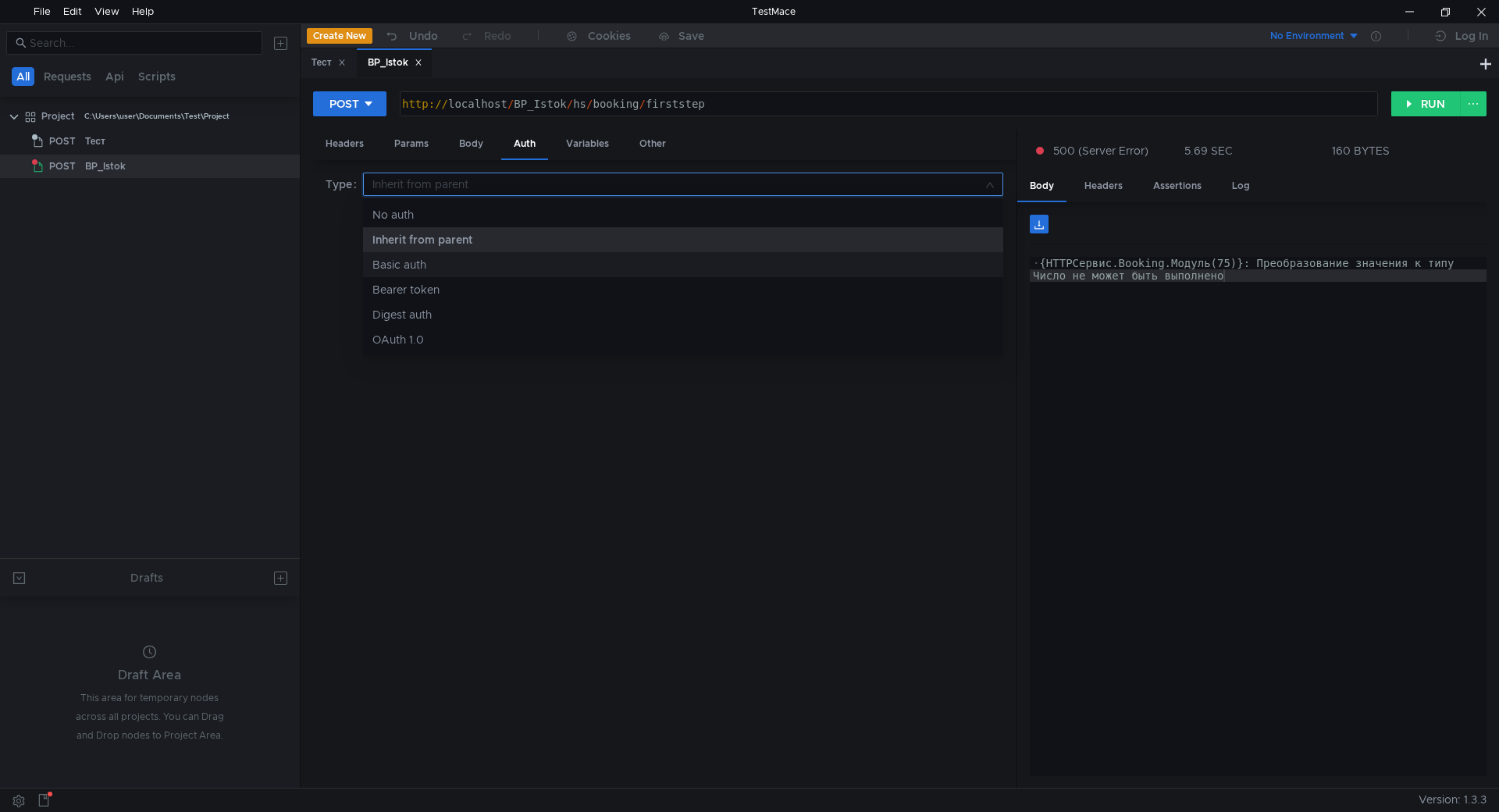
click at [468, 269] on div "Basic auth" at bounding box center [683, 264] width 622 height 17
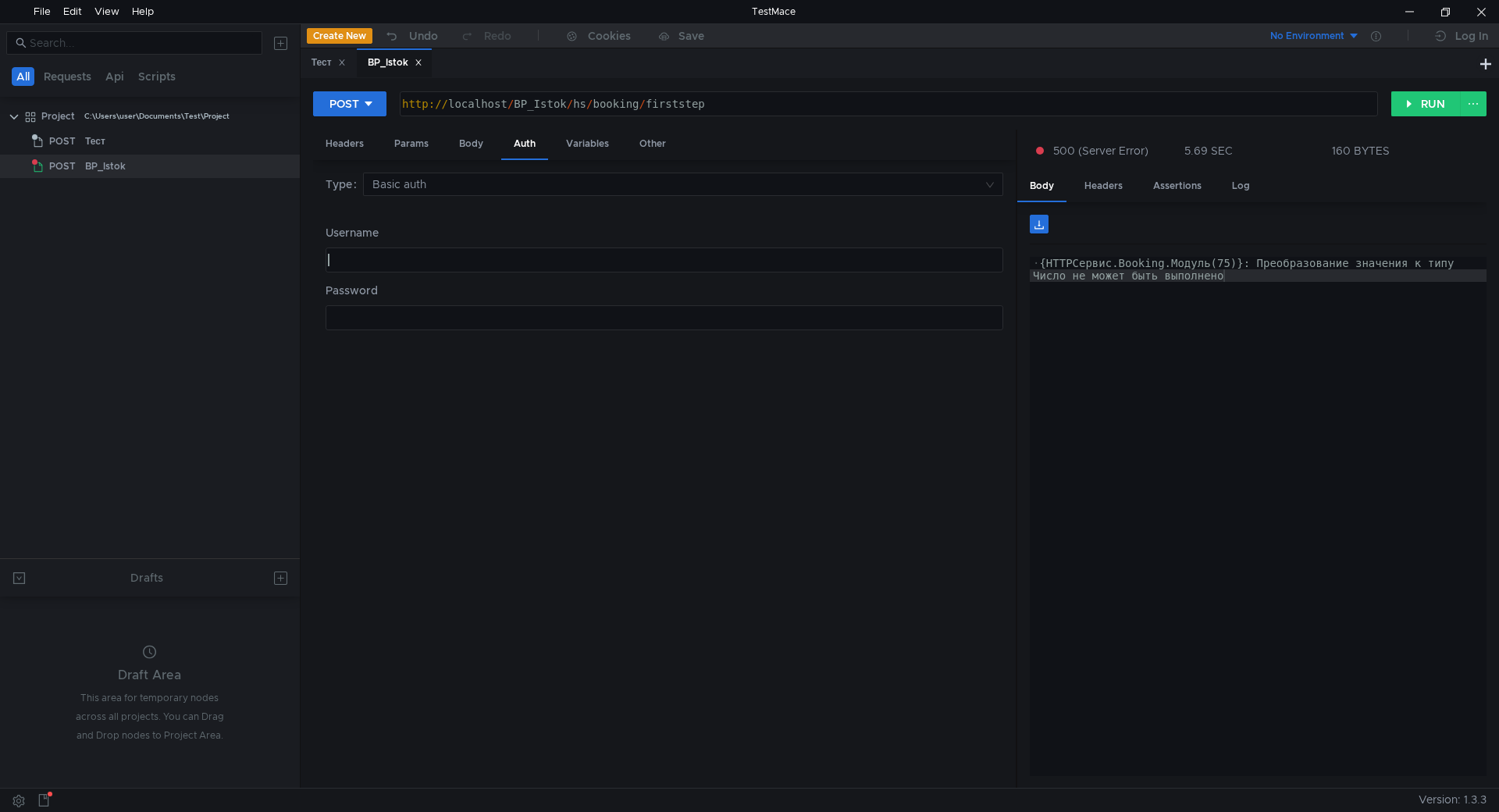
click at [389, 262] on div at bounding box center [663, 273] width 676 height 37
type textarea "Администратор"
type textarea "4247766"
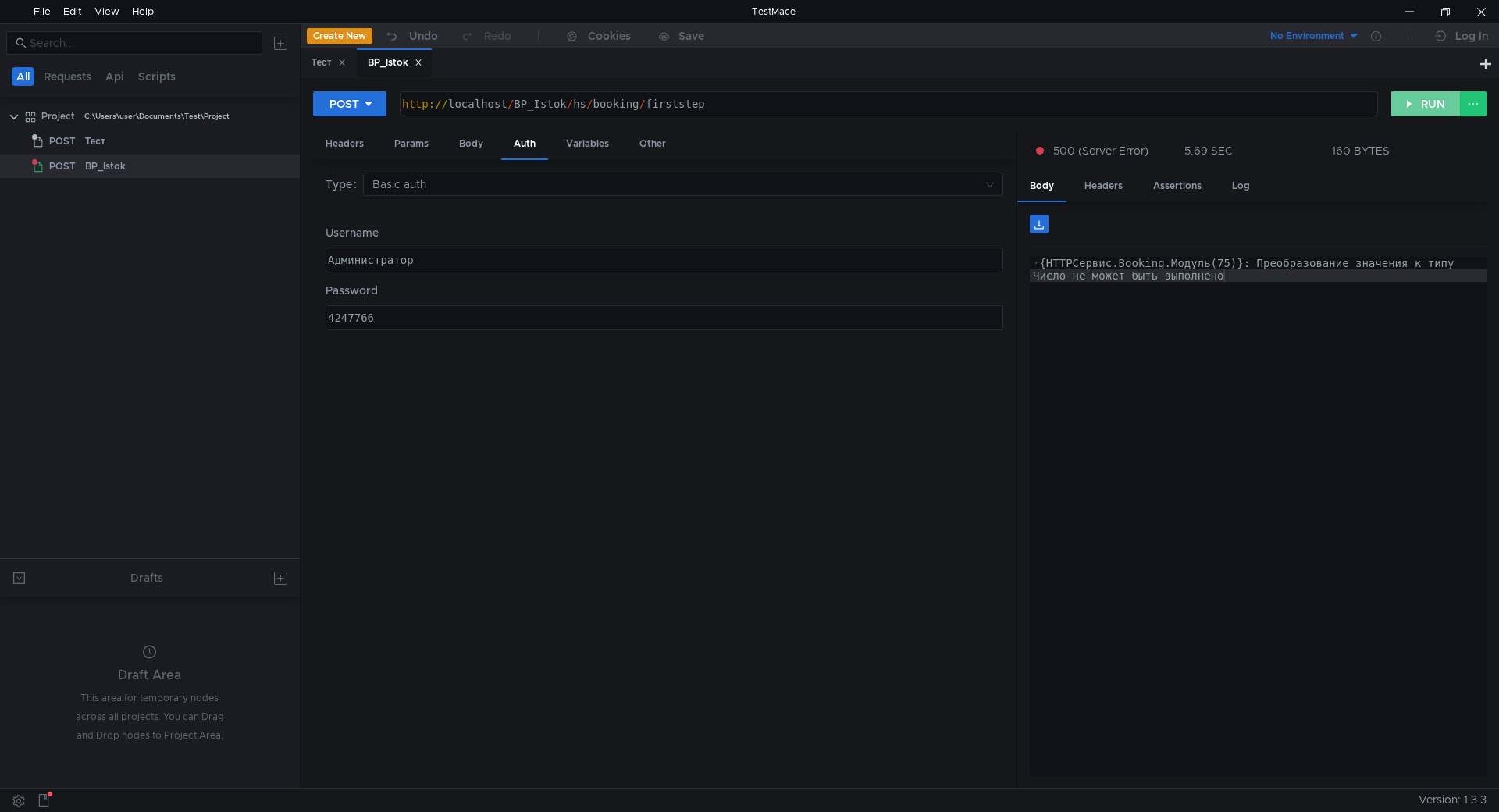
click at [1393, 105] on button "RUN" at bounding box center [1425, 103] width 70 height 25
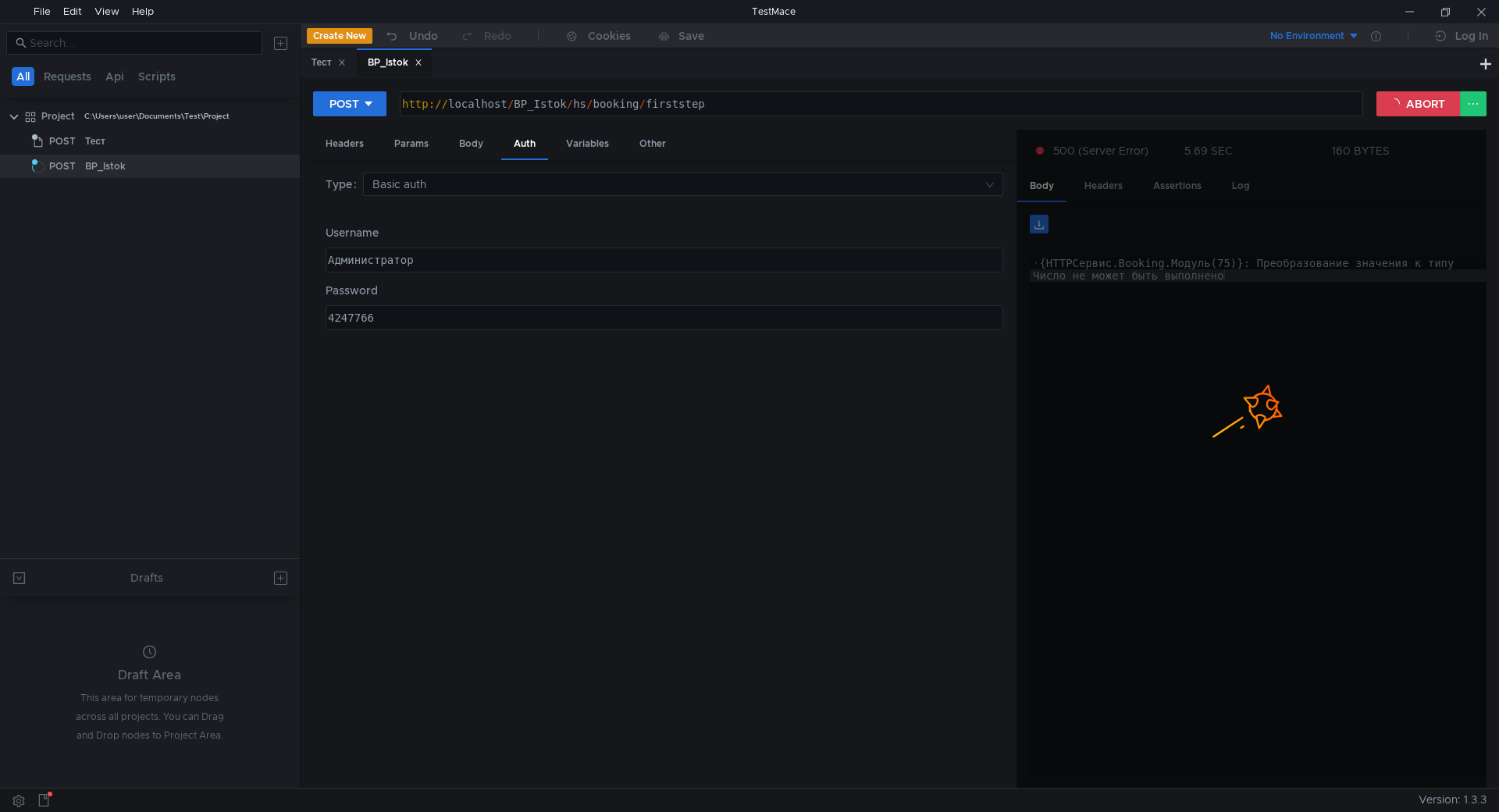
scroll to position [0, 3]
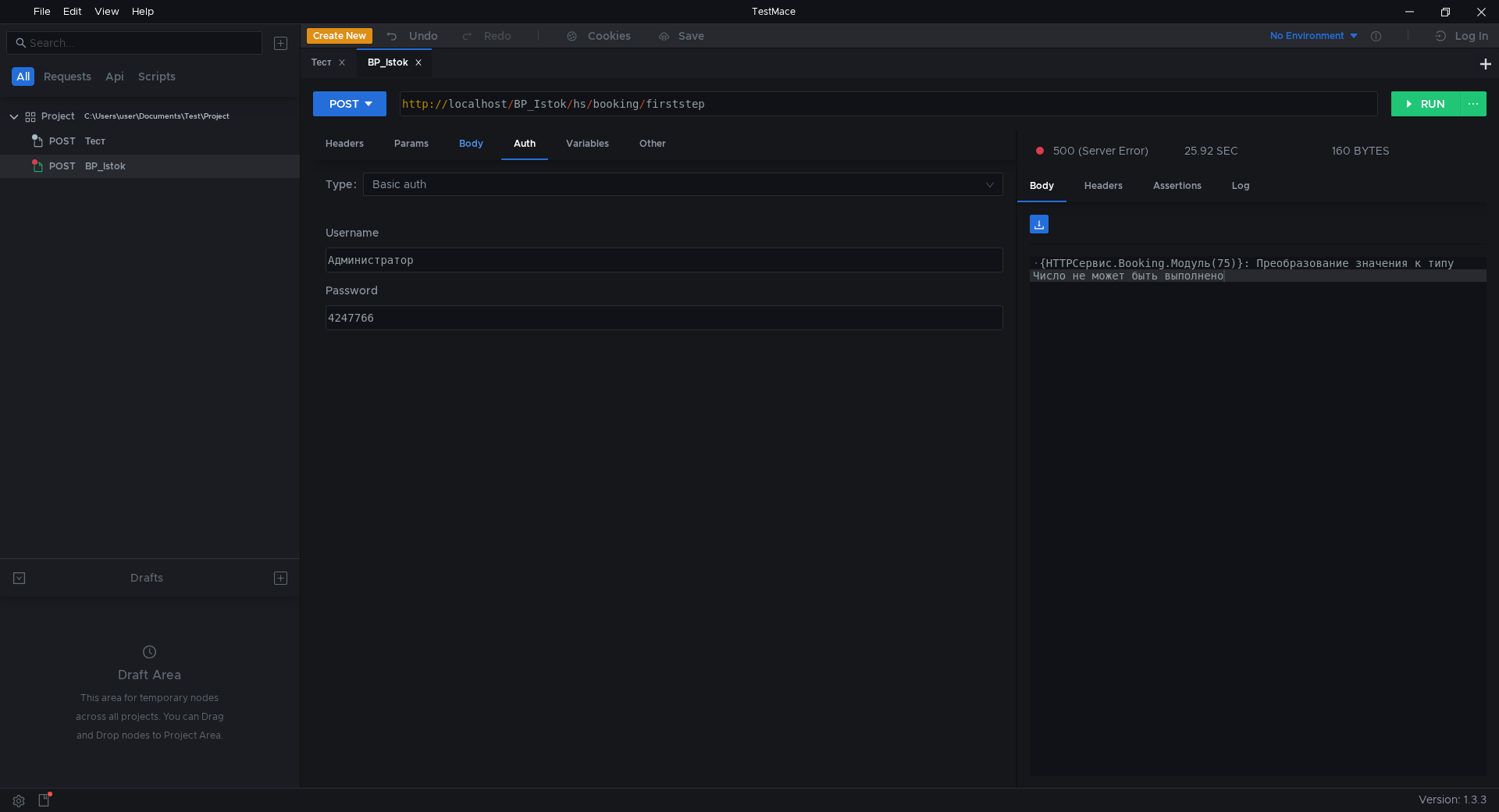
click at [448, 148] on div "Body" at bounding box center [471, 143] width 49 height 29
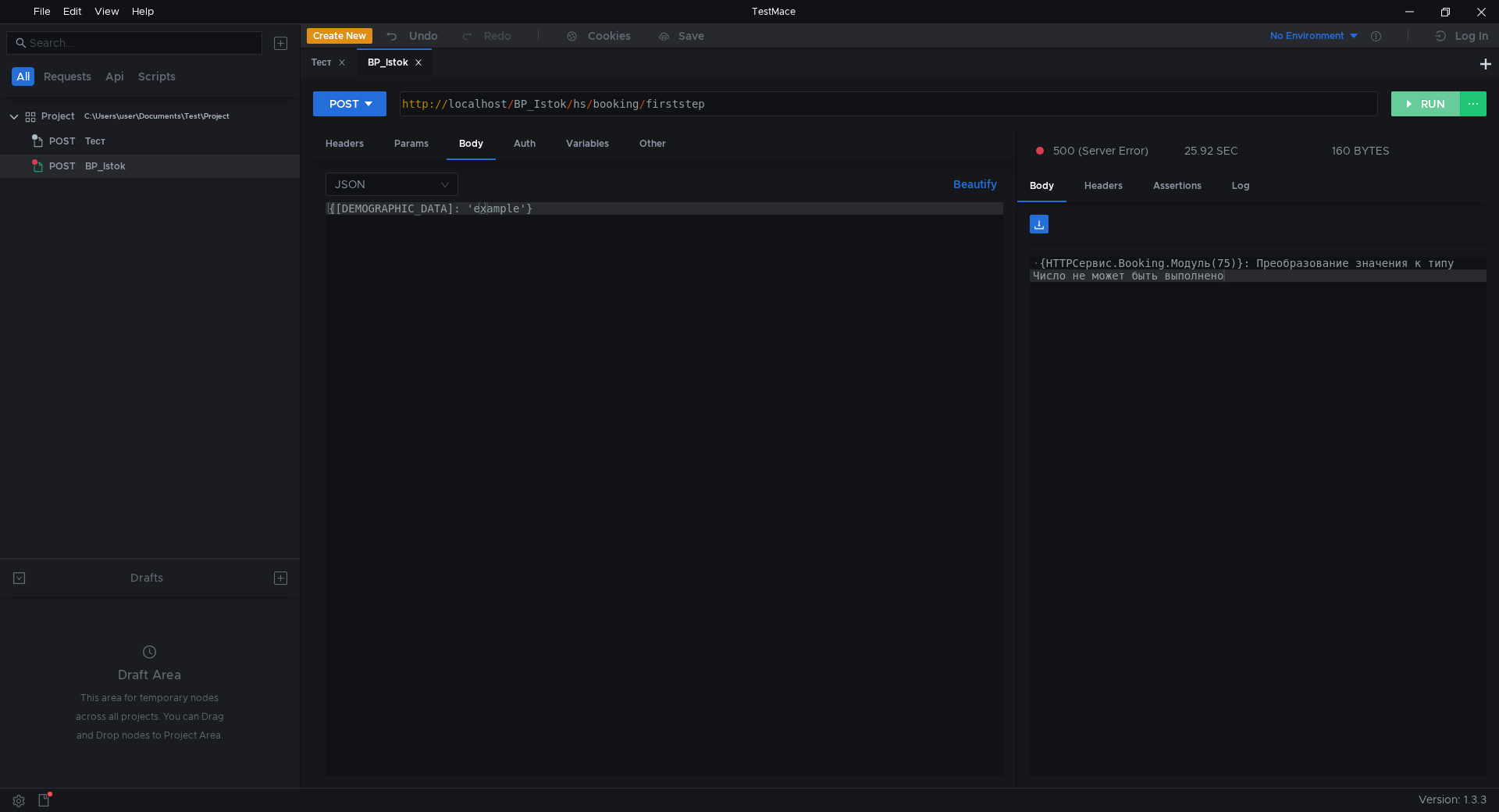
click at [1410, 97] on button "RUN" at bounding box center [1425, 103] width 70 height 25
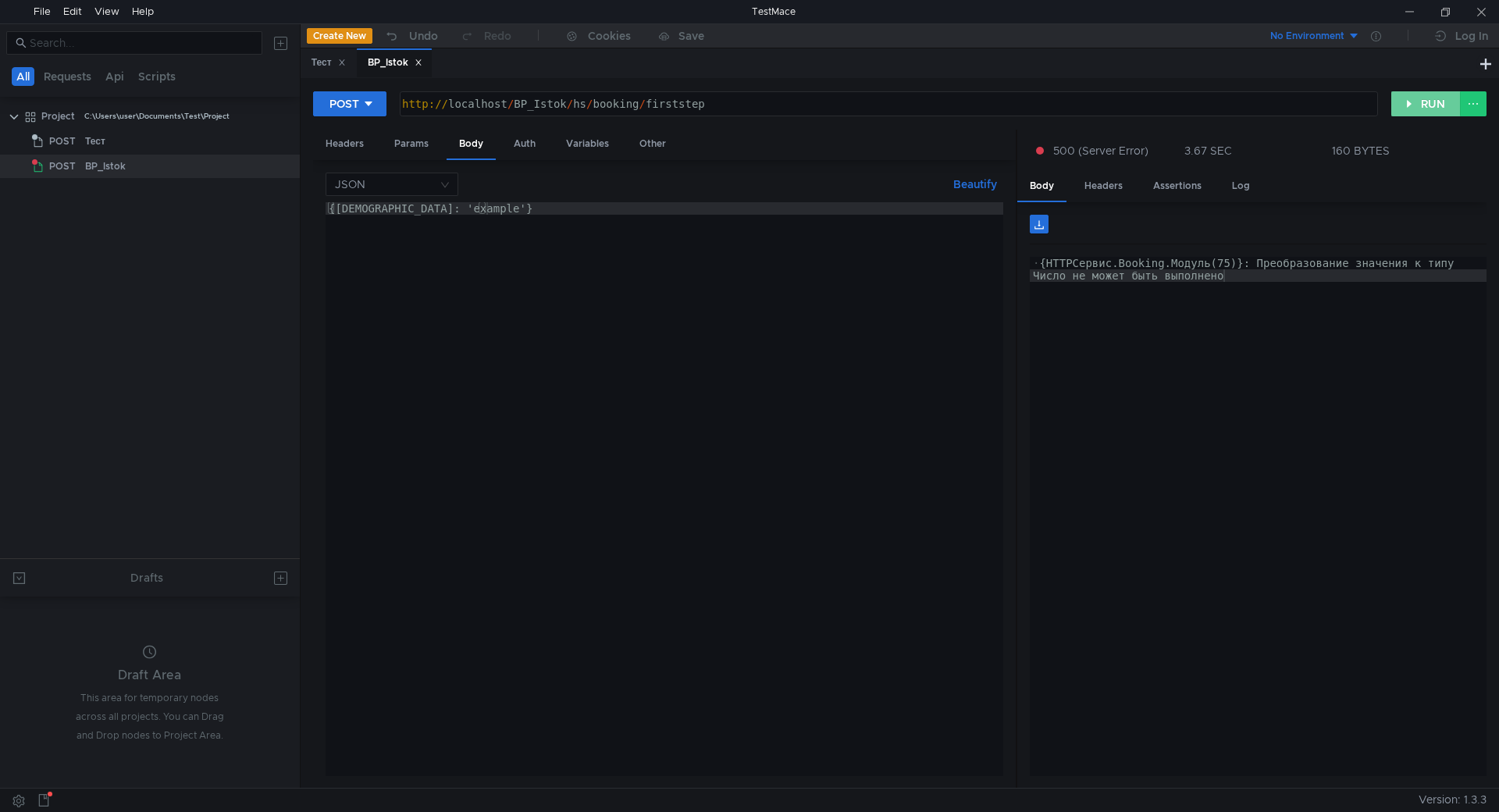
click at [1420, 96] on button "RUN" at bounding box center [1425, 103] width 70 height 25
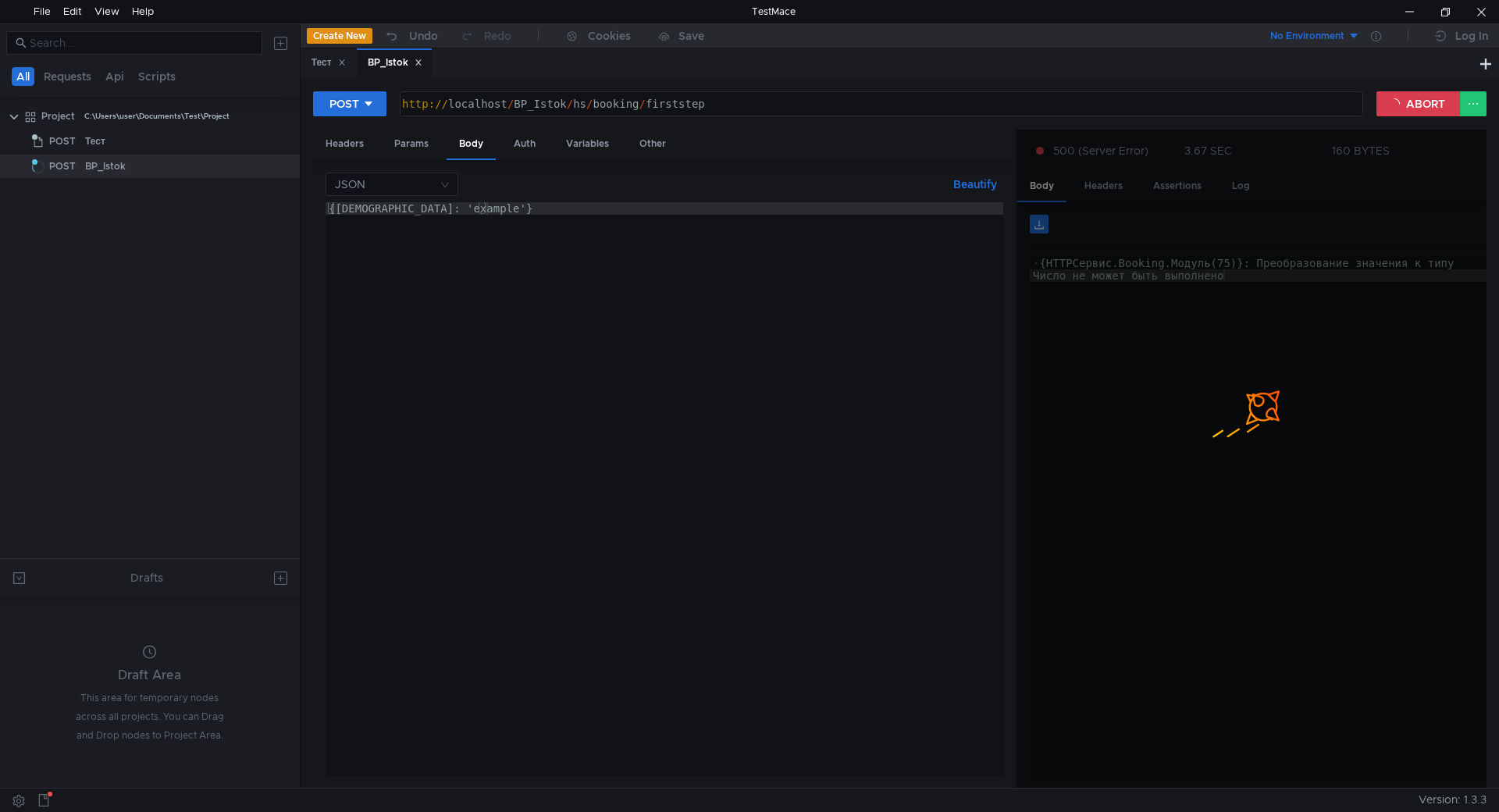
type textarea "{ [DEMOGRAPHIC_DATA]: 'example' }"
click at [880, 369] on div "{ [DEMOGRAPHIC_DATA]: 'example' }" at bounding box center [664, 501] width 677 height 599
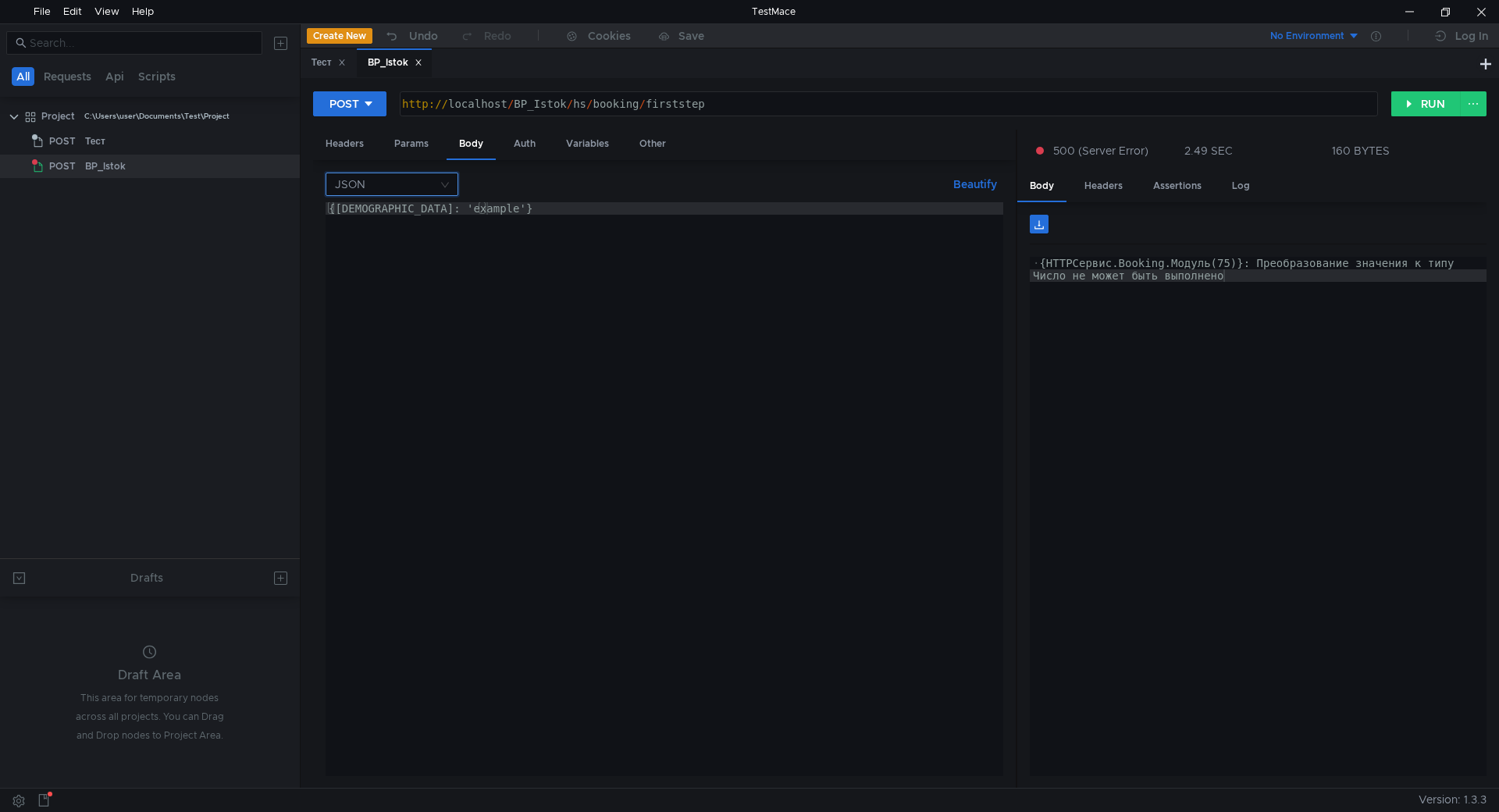
click at [410, 181] on input at bounding box center [386, 183] width 103 height 21
click at [385, 338] on div "Text" at bounding box center [392, 339] width 114 height 17
click at [1425, 102] on button "RUN" at bounding box center [1425, 103] width 70 height 25
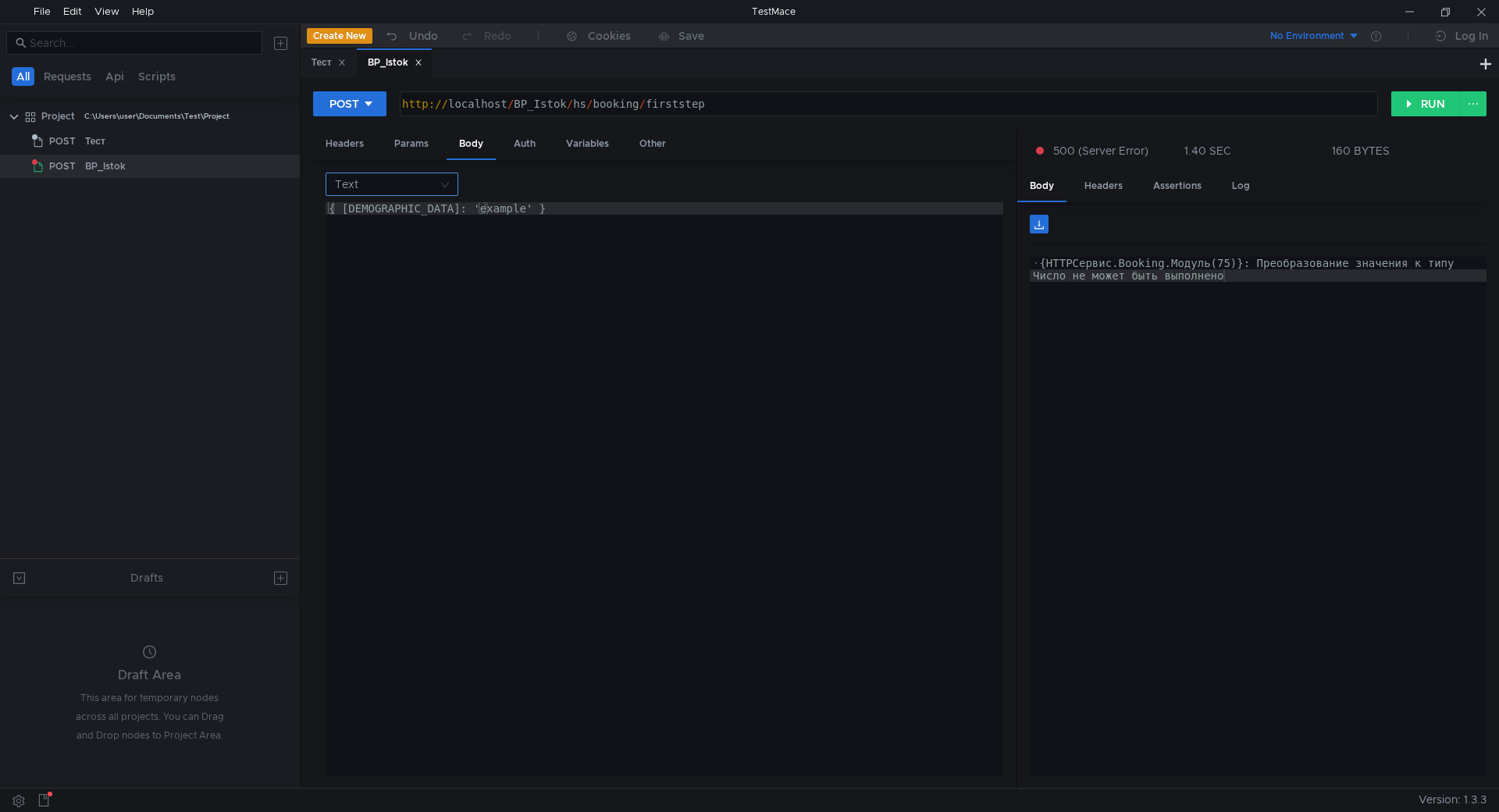
click at [425, 180] on input at bounding box center [386, 183] width 103 height 21
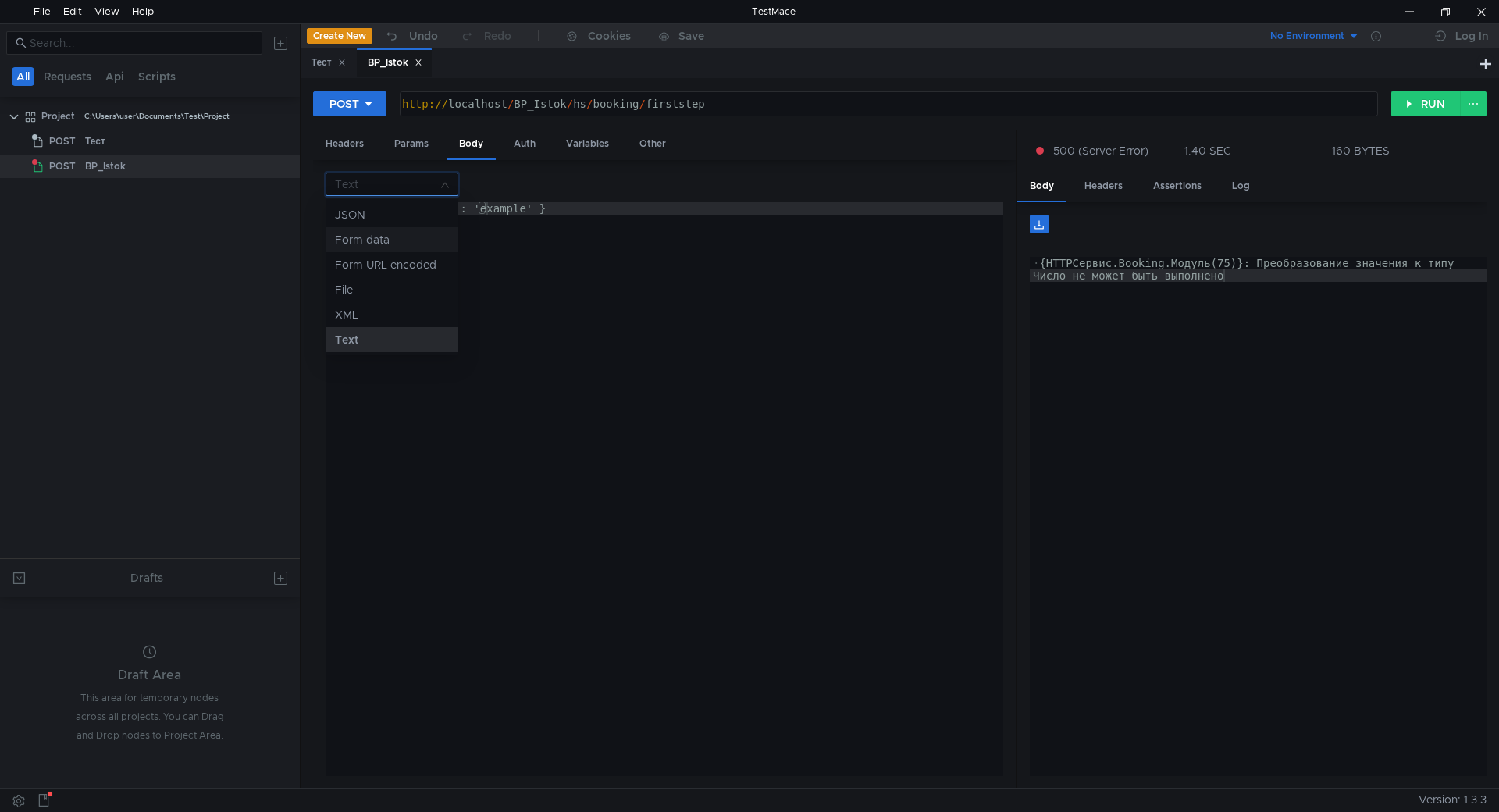
click at [394, 229] on nz-option-item "Form data" at bounding box center [392, 239] width 133 height 25
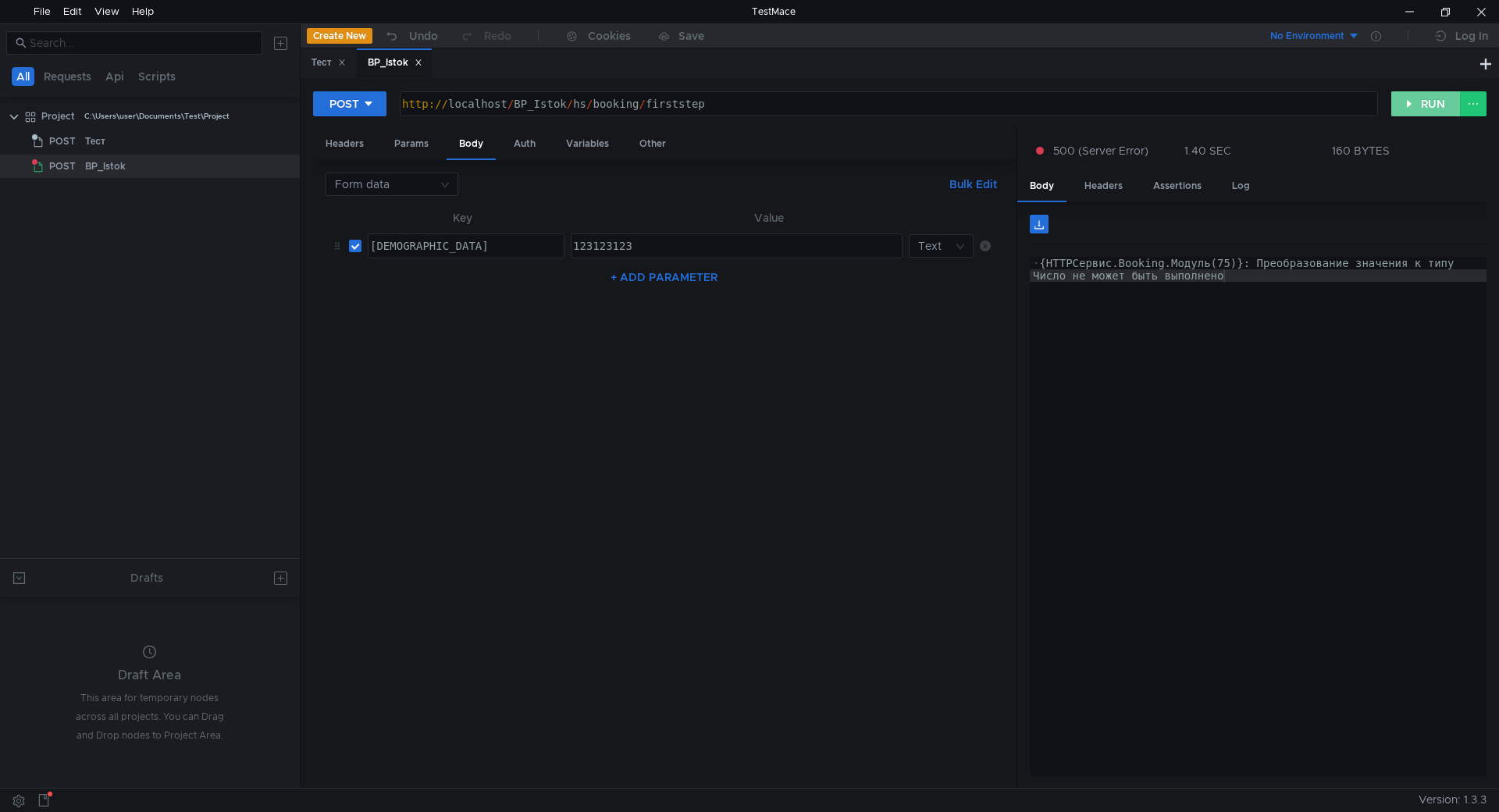
click at [1427, 91] on button "RUN" at bounding box center [1425, 103] width 70 height 25
click at [429, 143] on div "Params" at bounding box center [411, 143] width 60 height 29
drag, startPoint x: 508, startPoint y: 227, endPoint x: 357, endPoint y: 212, distance: 151.7
click at [357, 212] on tr "bb23 bb23 ההההההההההההההההההההההההההההההההההההההההההההההההההההההההההההההההההההה…" at bounding box center [664, 229] width 677 height 37
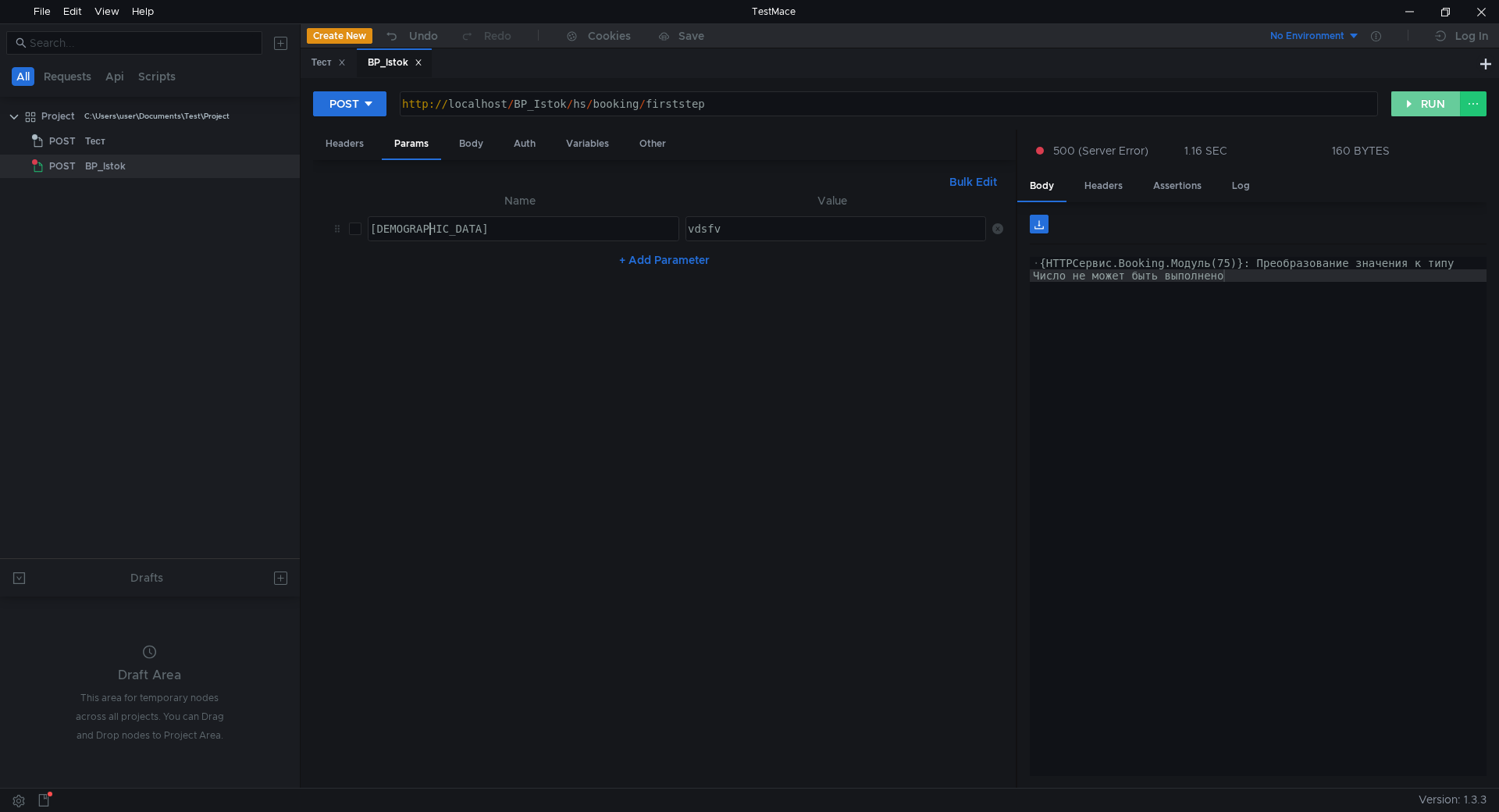
type textarea "[DEMOGRAPHIC_DATA]"
click at [1412, 105] on button "RUN" at bounding box center [1425, 103] width 70 height 25
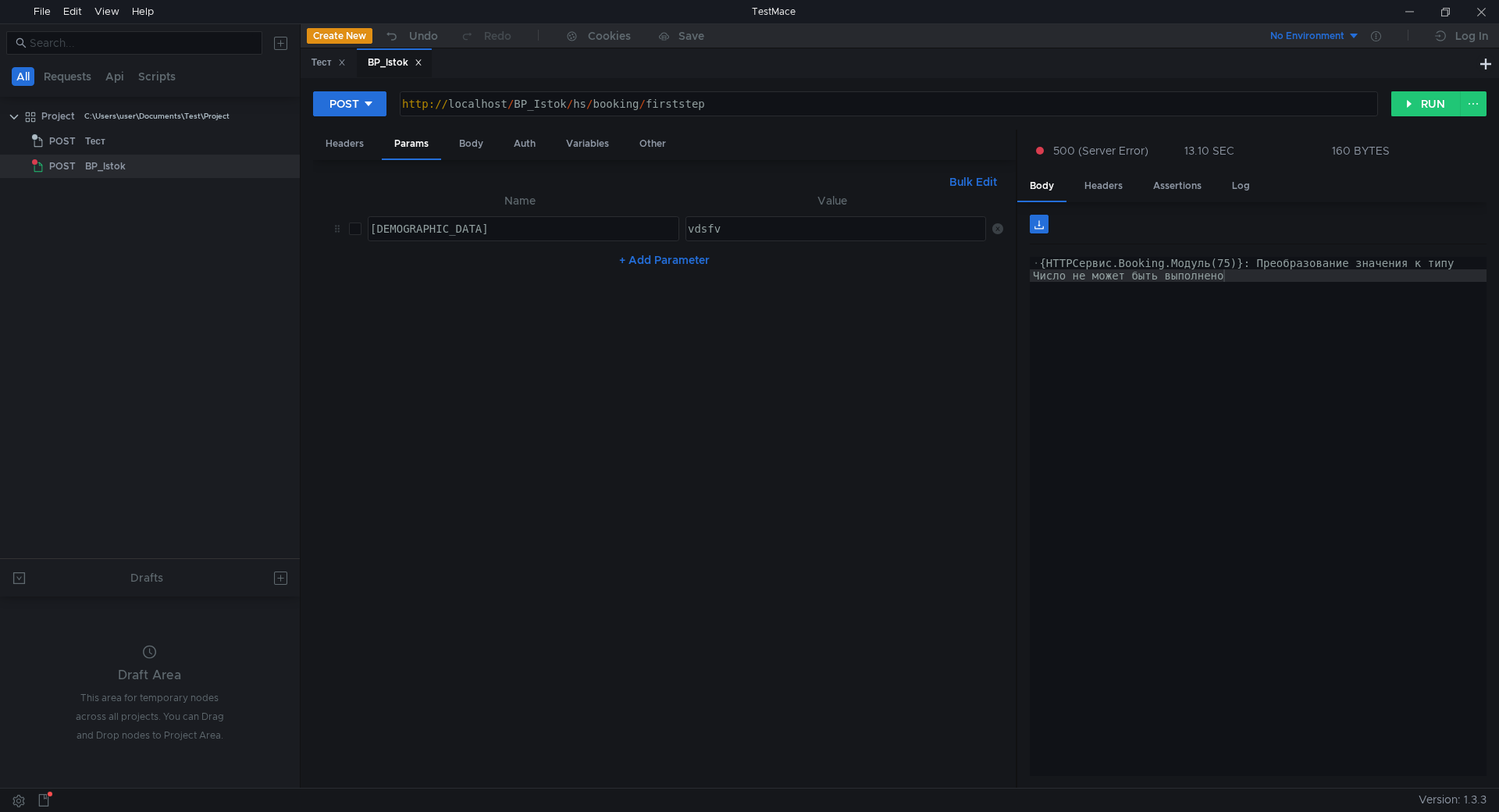
click at [356, 227] on input "checkbox" at bounding box center [355, 228] width 12 height 12
checkbox input "true"
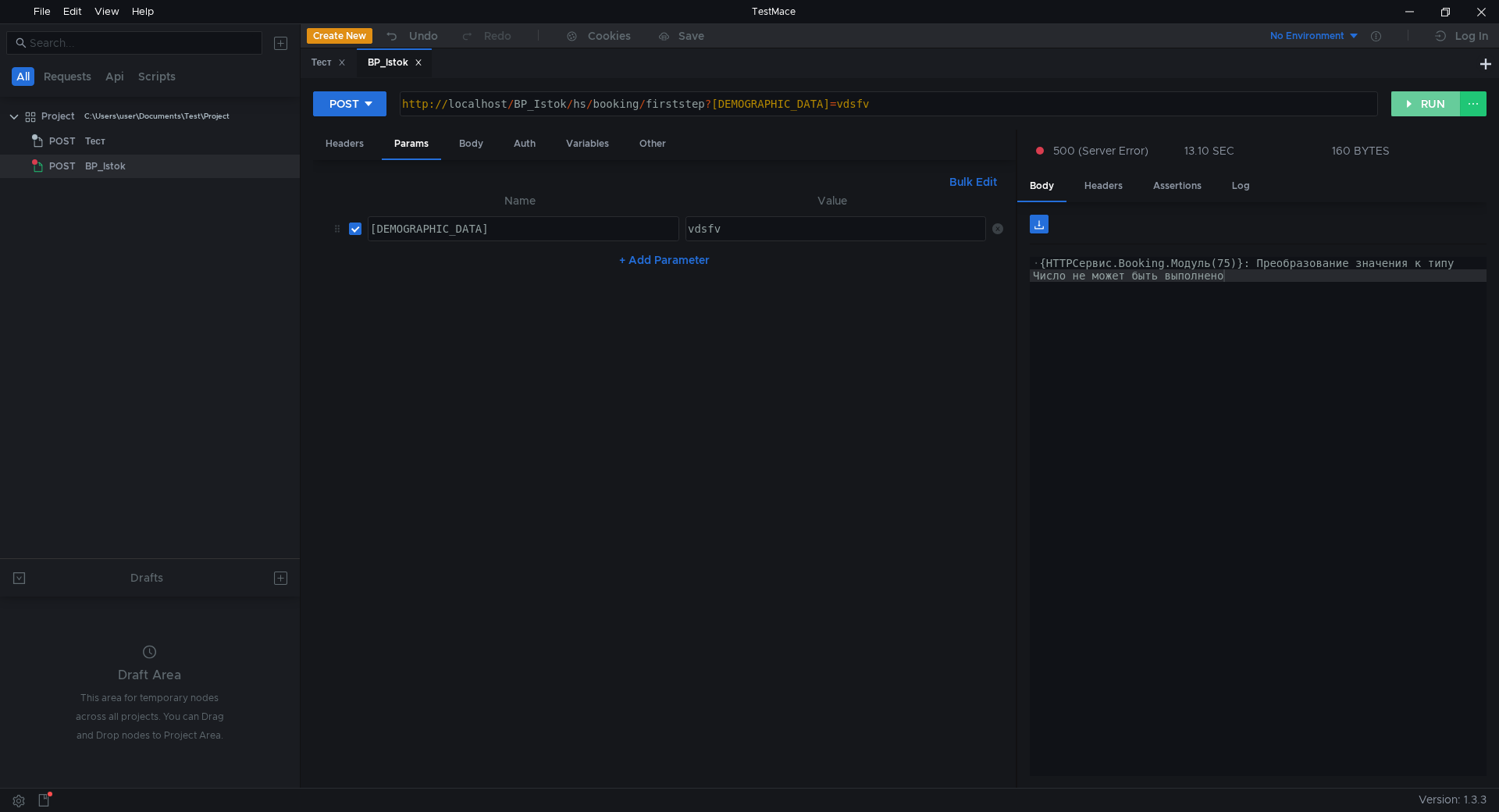
click at [1422, 91] on button "RUN" at bounding box center [1425, 103] width 70 height 25
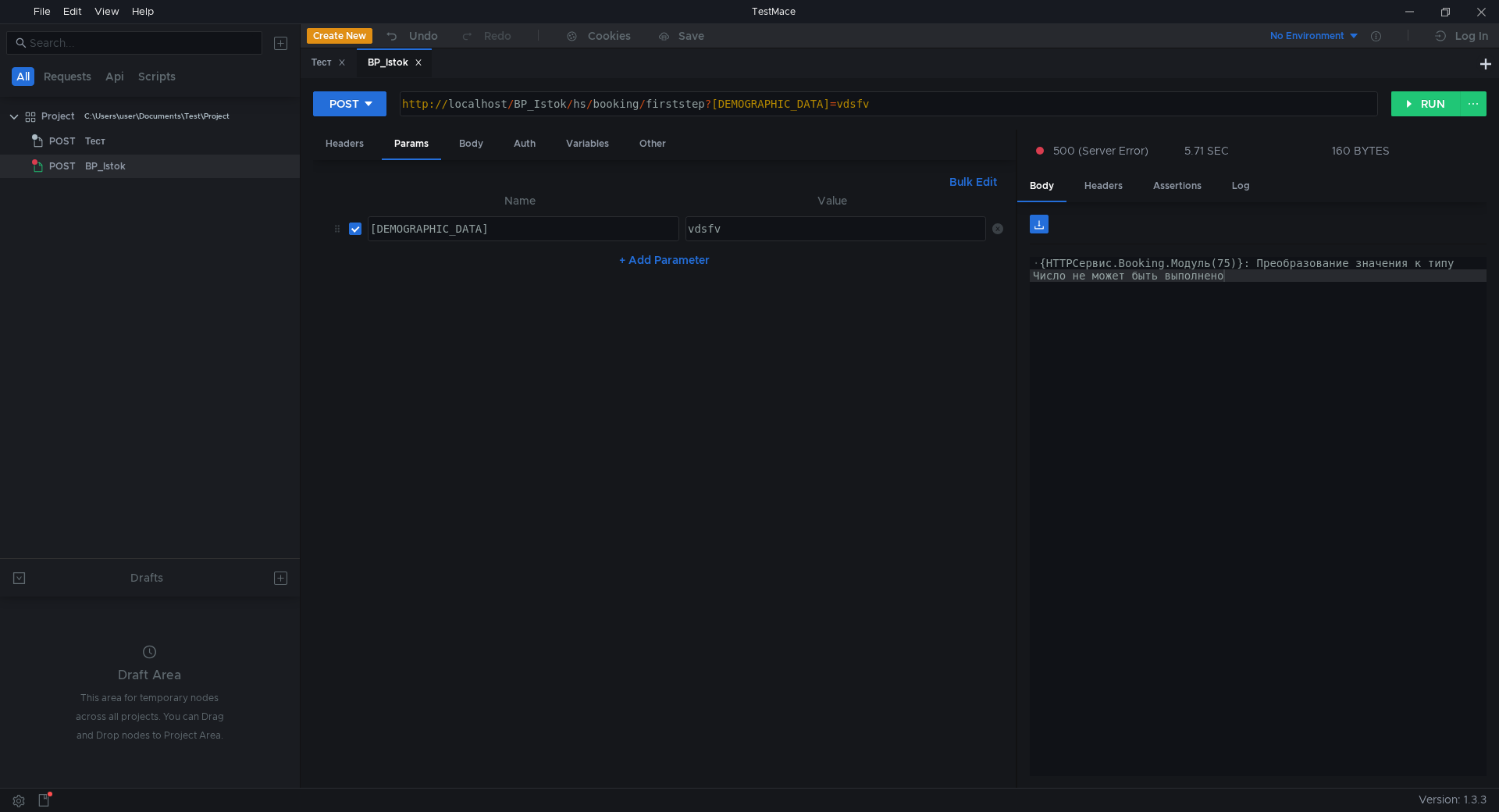
scroll to position [0, 3]
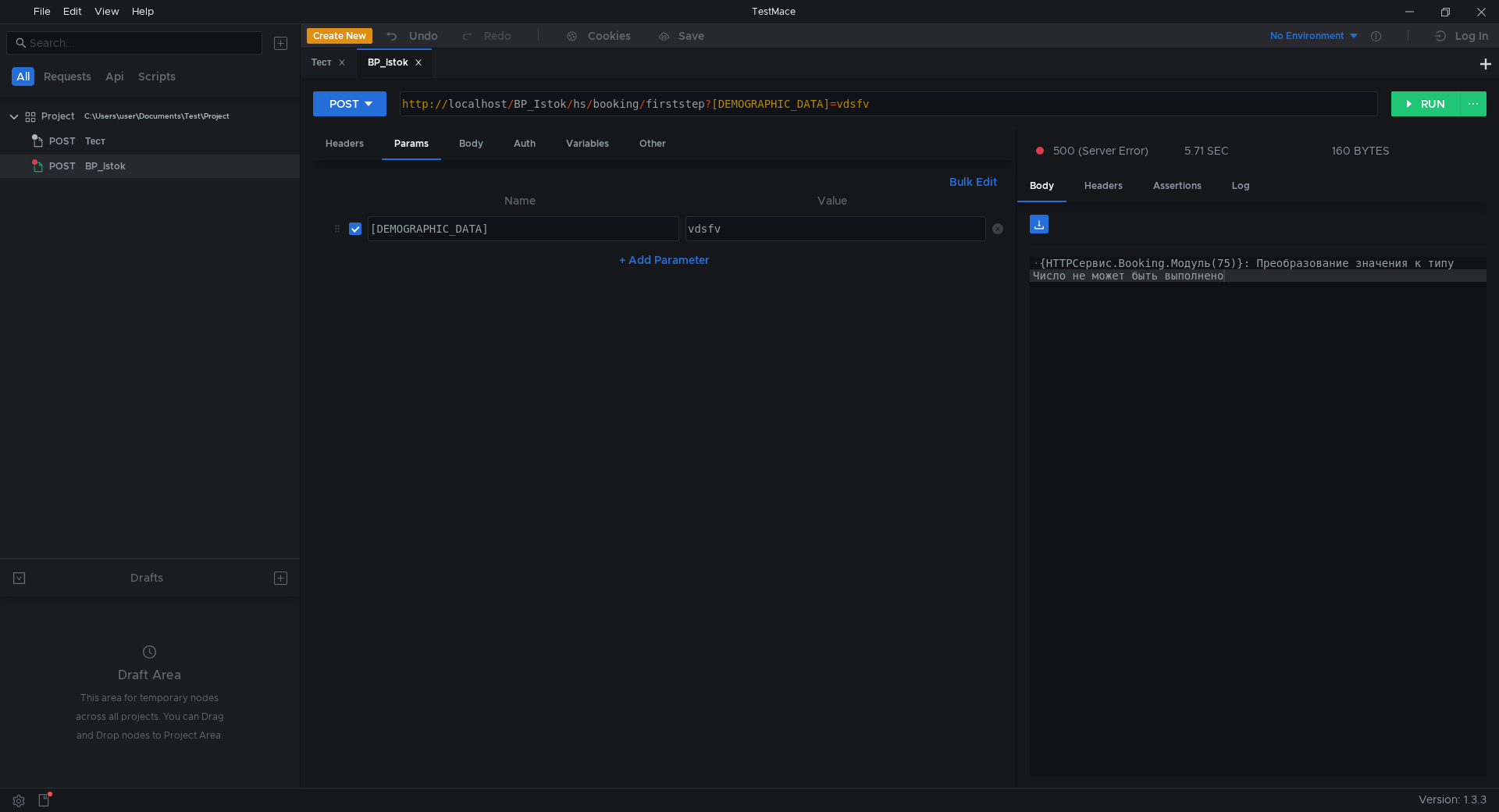
scroll to position [0, 3]
